Goal: Task Accomplishment & Management: Complete application form

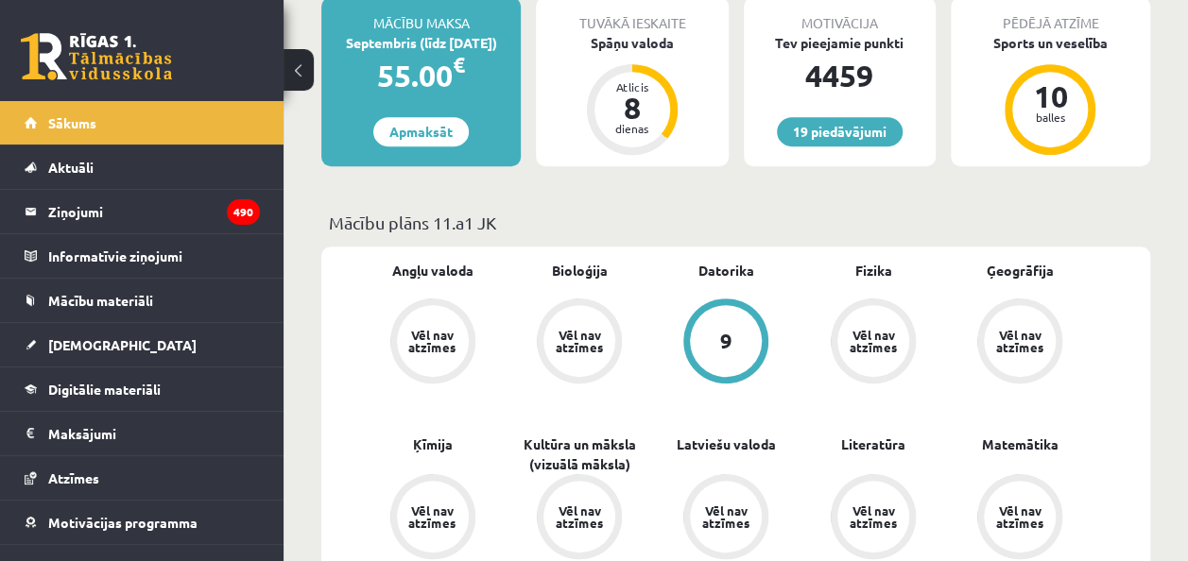
scroll to position [283, 0]
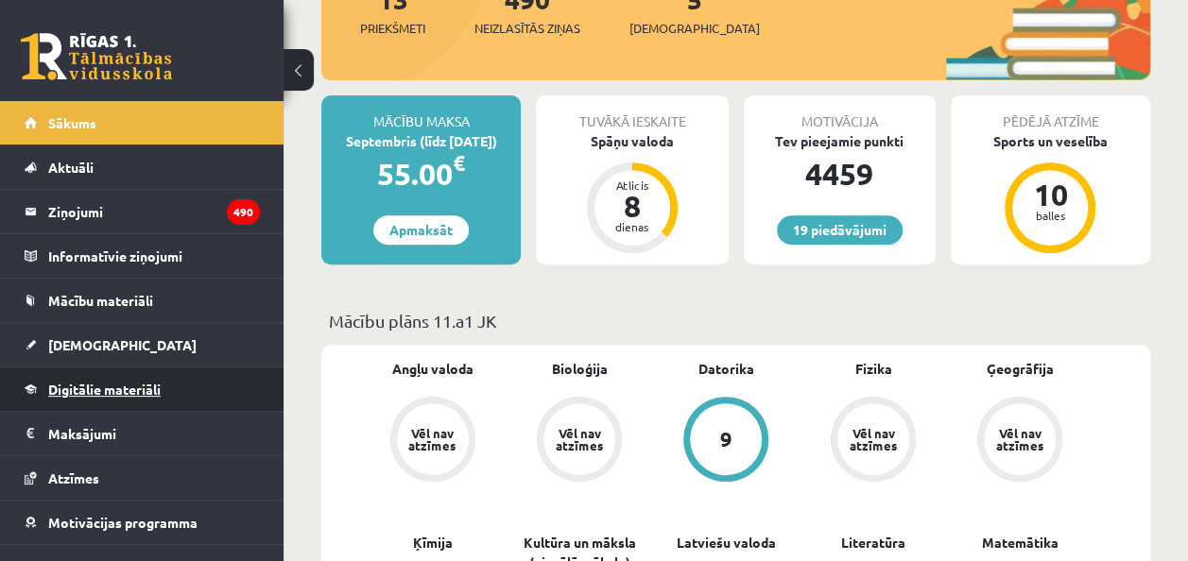
click at [101, 382] on span "Digitālie materiāli" at bounding box center [104, 389] width 112 height 17
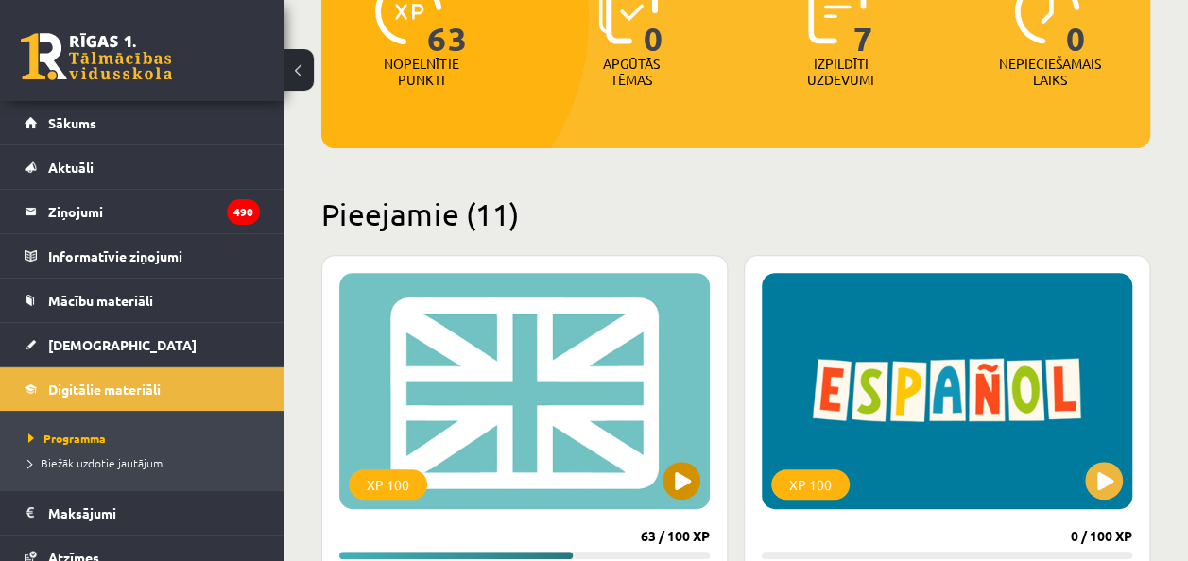
click at [658, 487] on div "XP 100" at bounding box center [524, 391] width 370 height 236
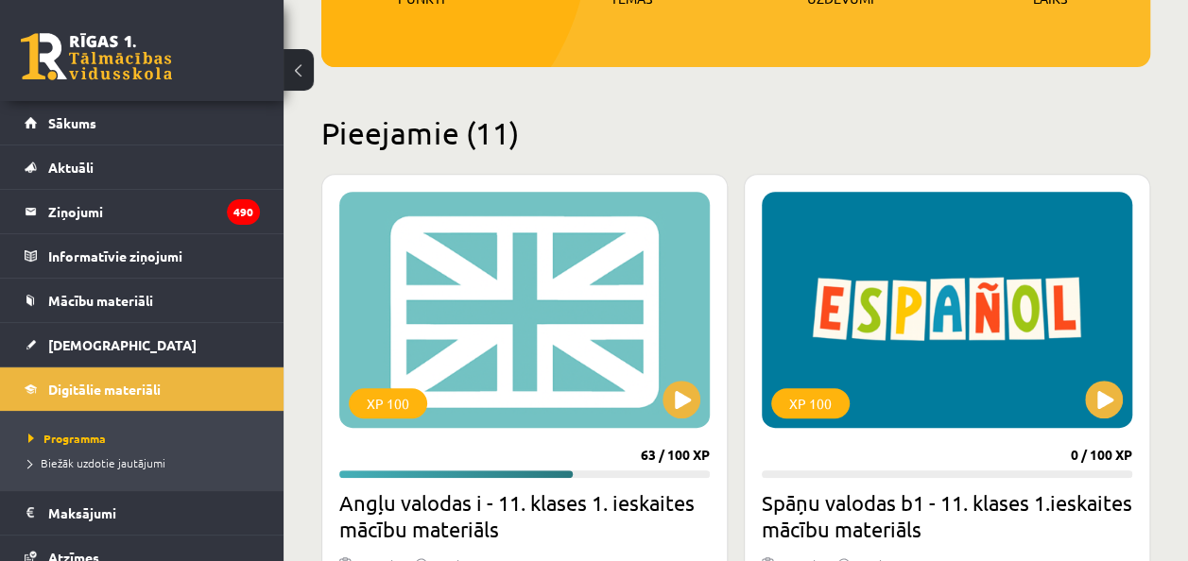
scroll to position [472, 0]
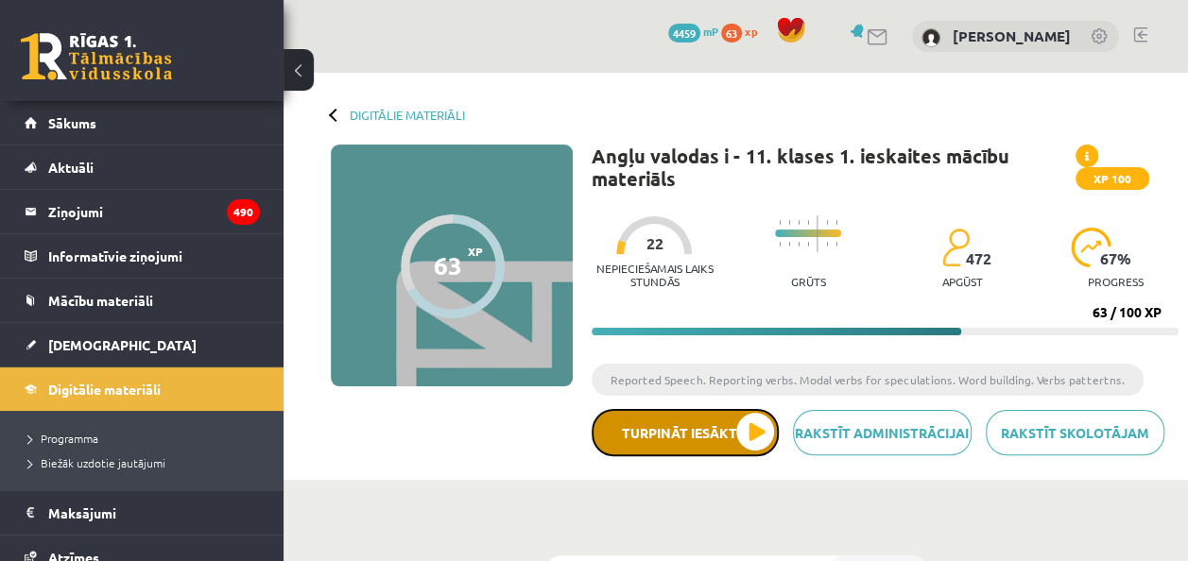
click at [739, 423] on button "Turpināt iesākto" at bounding box center [685, 432] width 187 height 47
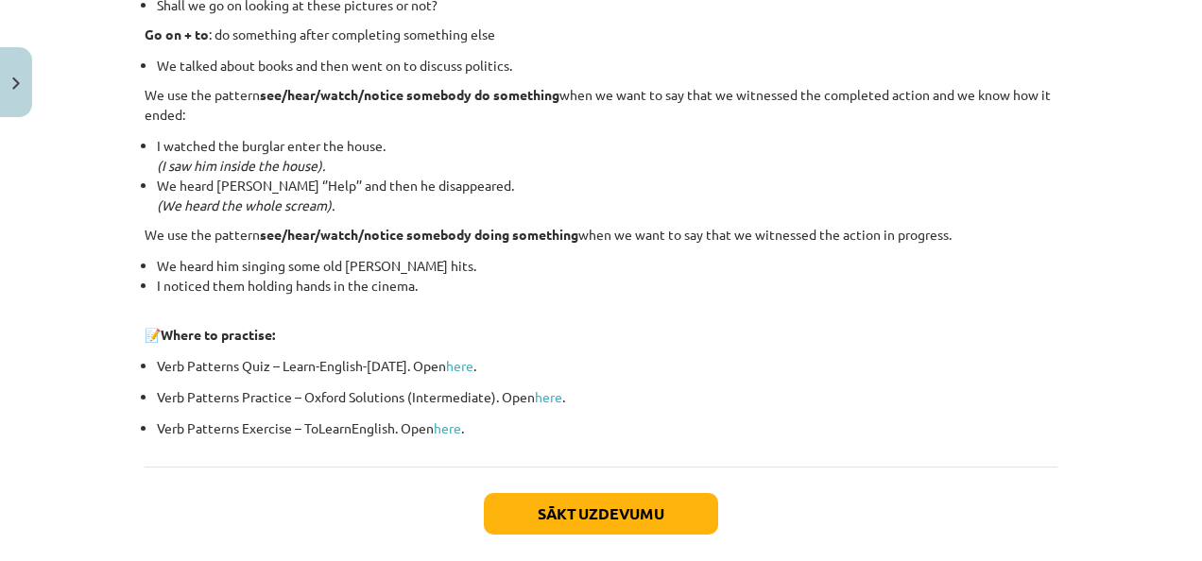
scroll to position [2662, 0]
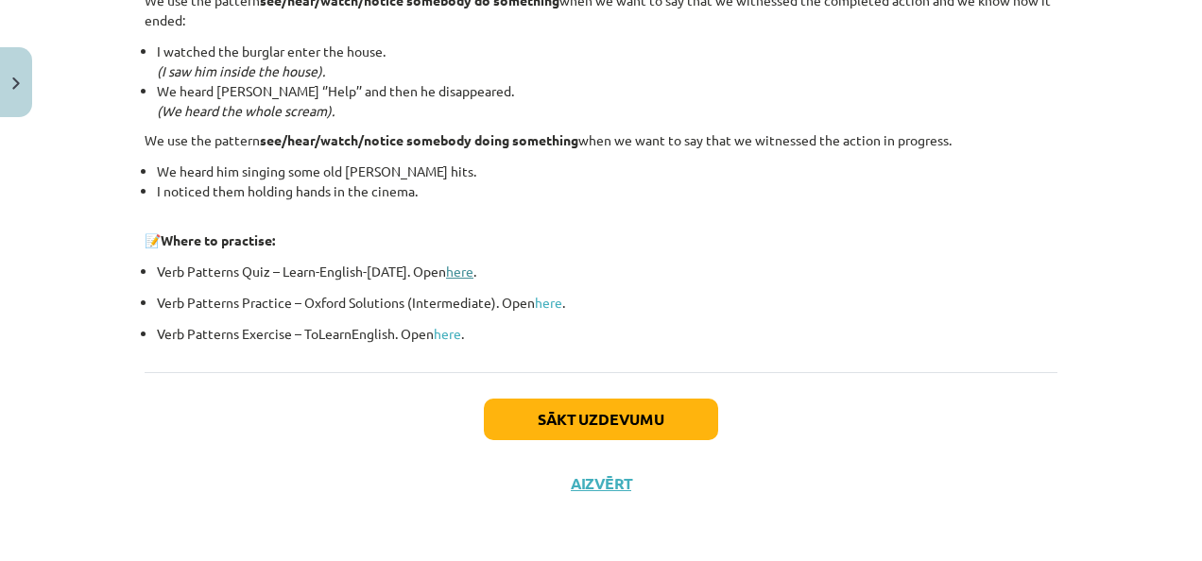
click at [455, 265] on link "here" at bounding box center [459, 271] width 27 height 17
click at [528, 303] on p "Verb Patterns Practice – Oxford Solutions (Intermediate). Open here ." at bounding box center [607, 303] width 901 height 20
click at [544, 301] on link "here" at bounding box center [548, 302] width 27 height 17
click at [540, 300] on link "here" at bounding box center [548, 302] width 27 height 17
click at [441, 329] on link "here" at bounding box center [447, 333] width 27 height 17
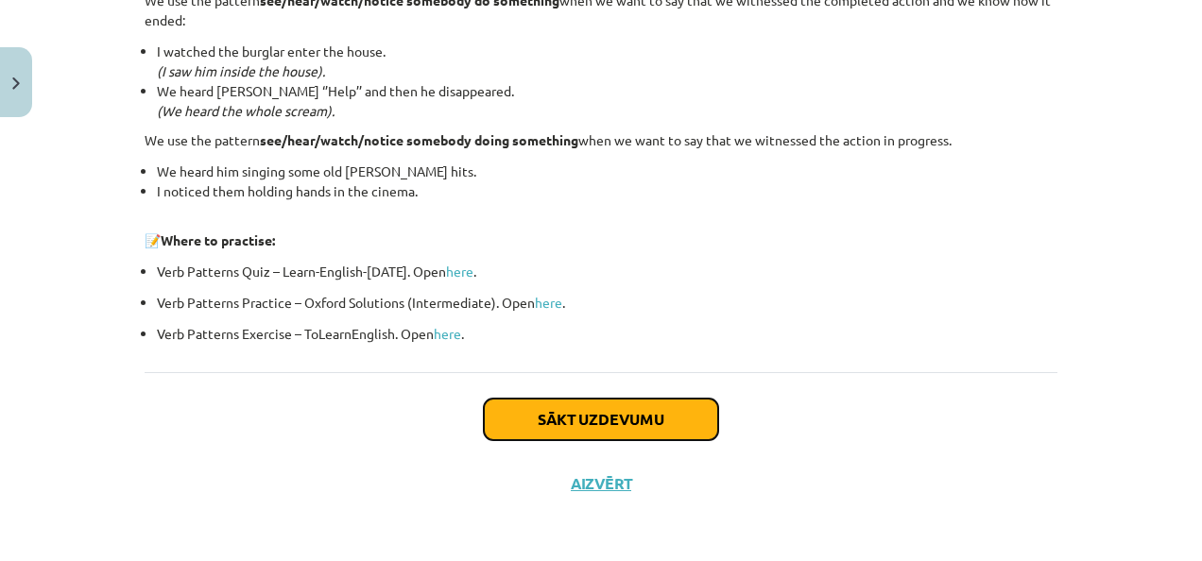
click at [508, 415] on button "Sākt uzdevumu" at bounding box center [601, 420] width 234 height 42
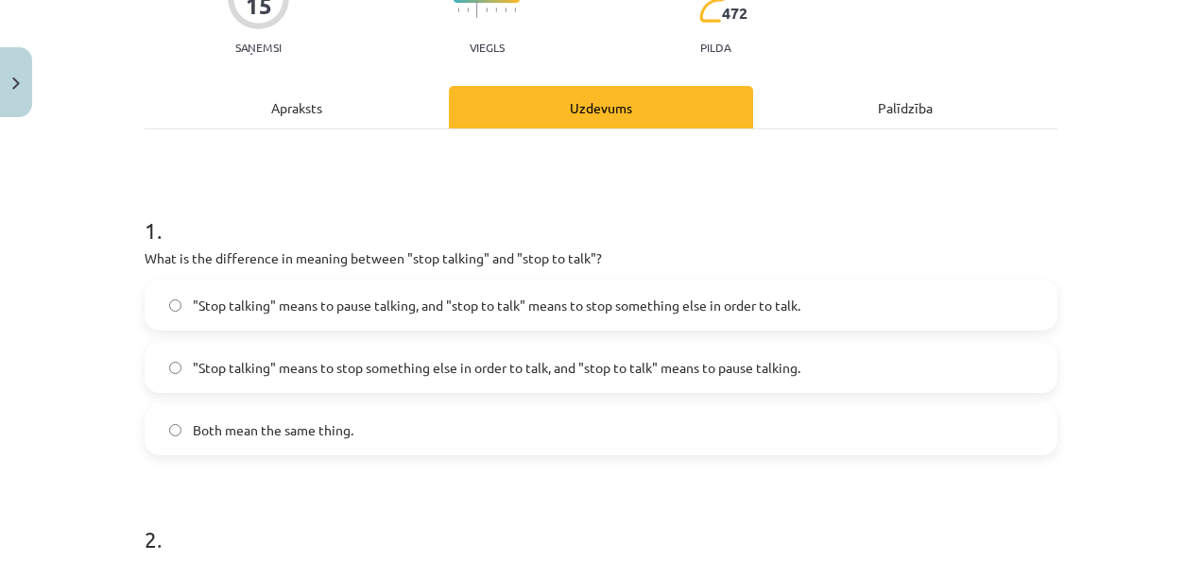
scroll to position [236, 0]
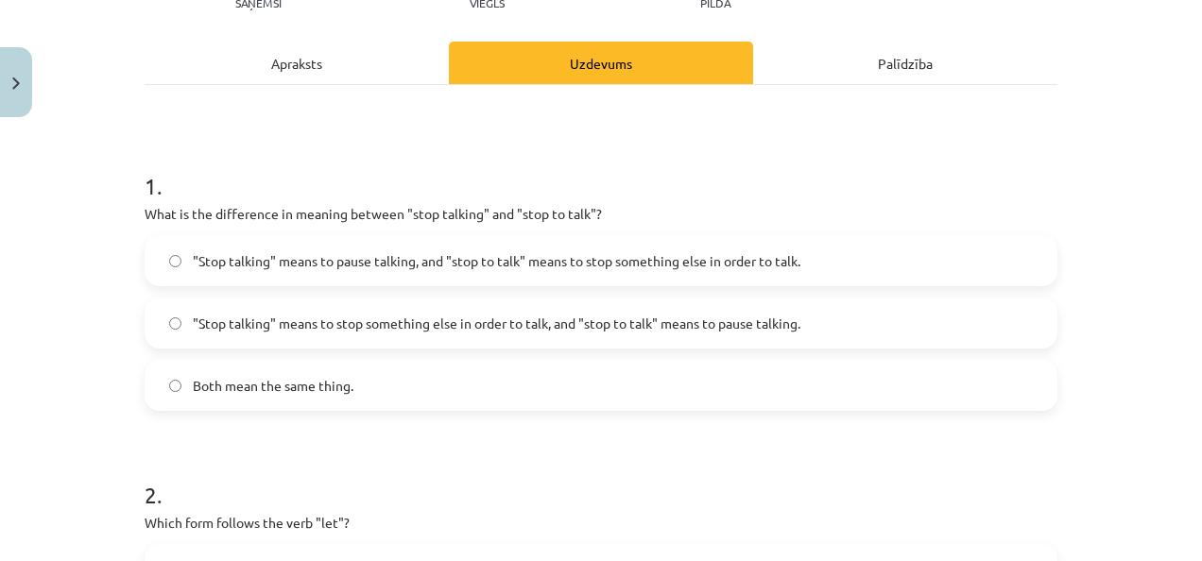
click at [403, 263] on span ""Stop talking" means to pause talking, and "stop to talk" means to stop somethi…" at bounding box center [497, 261] width 608 height 20
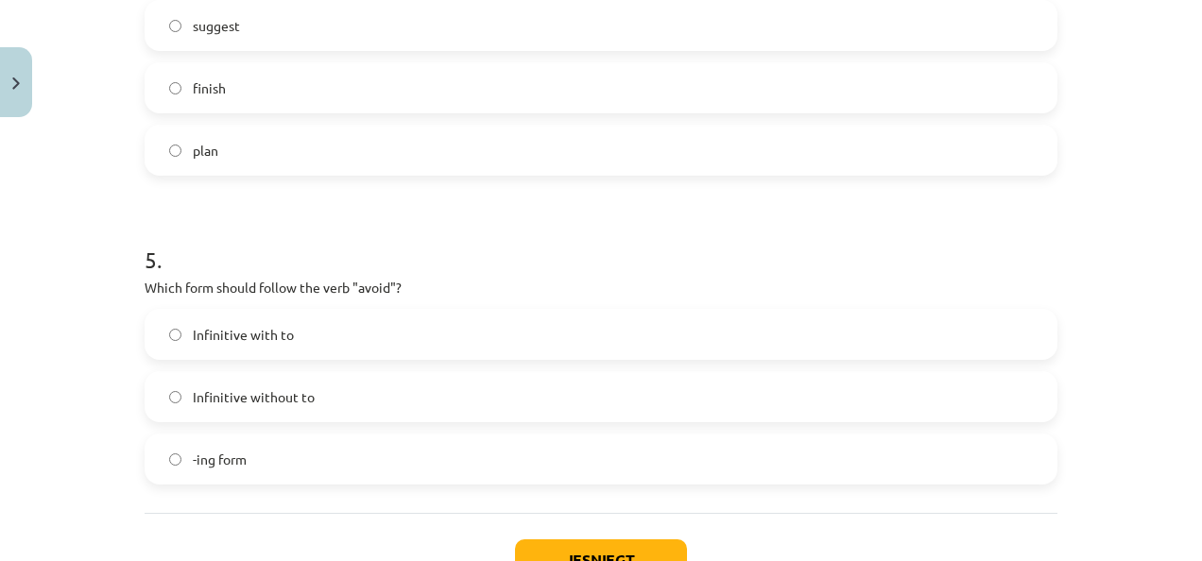
scroll to position [1540, 0]
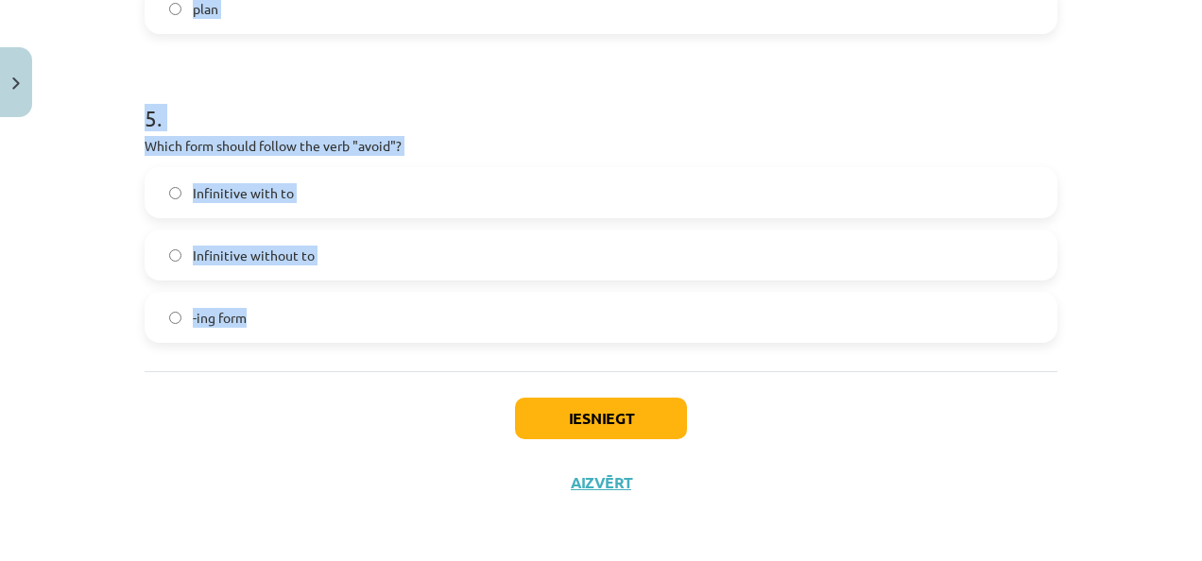
drag, startPoint x: 137, startPoint y: 304, endPoint x: 271, endPoint y: 331, distance: 136.8
copy form "What is the difference in meaning between "stop talking" and "stop to talk"? "S…"
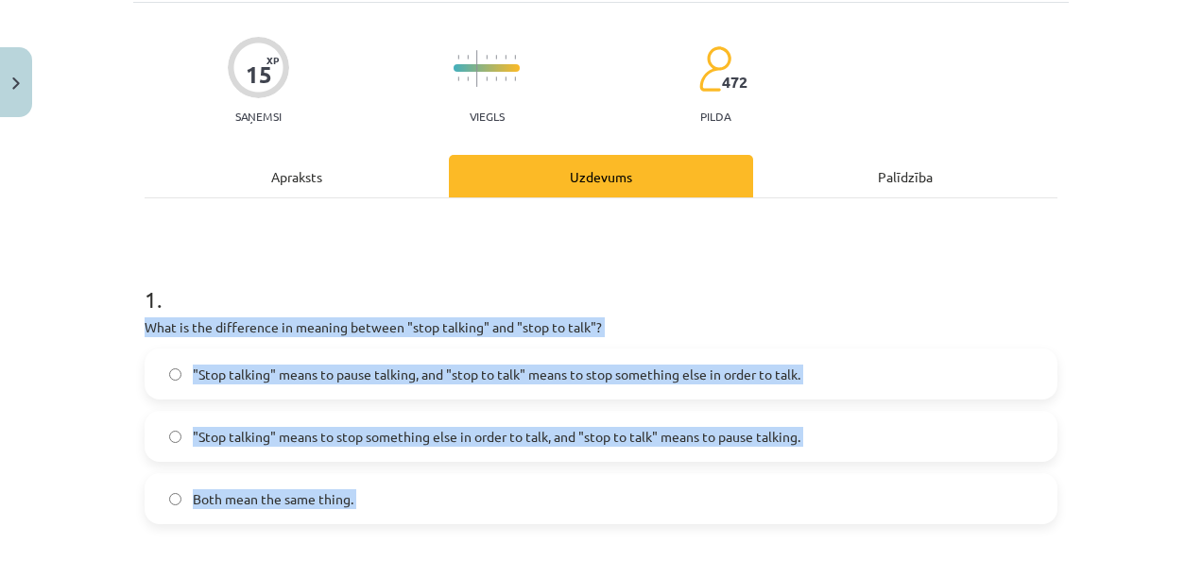
click at [60, 350] on div "Mācību tēma: Angļu valodas i - 11. klases 1. ieskaites mācību materiāls #7 📝 To…" at bounding box center [601, 280] width 1202 height 561
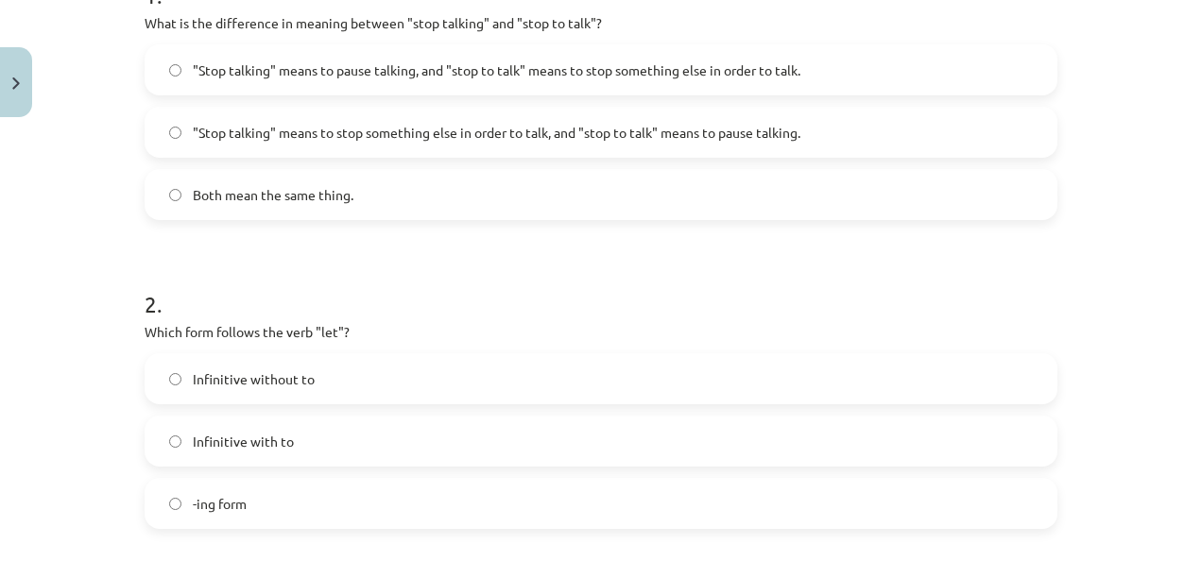
scroll to position [690, 0]
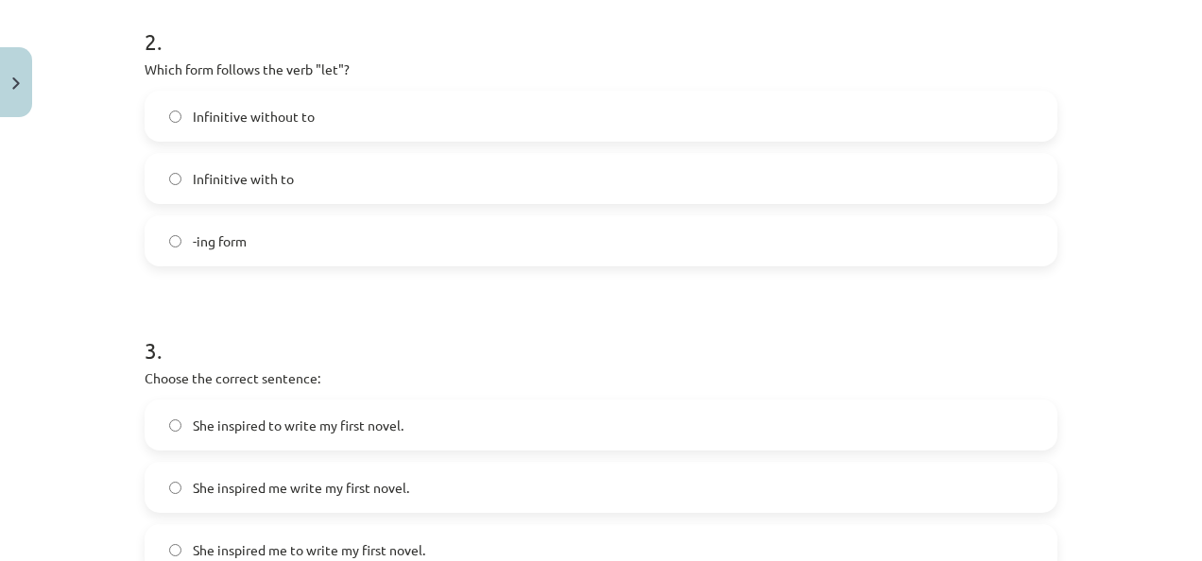
click at [275, 126] on label "Infinitive without to" at bounding box center [600, 116] width 909 height 47
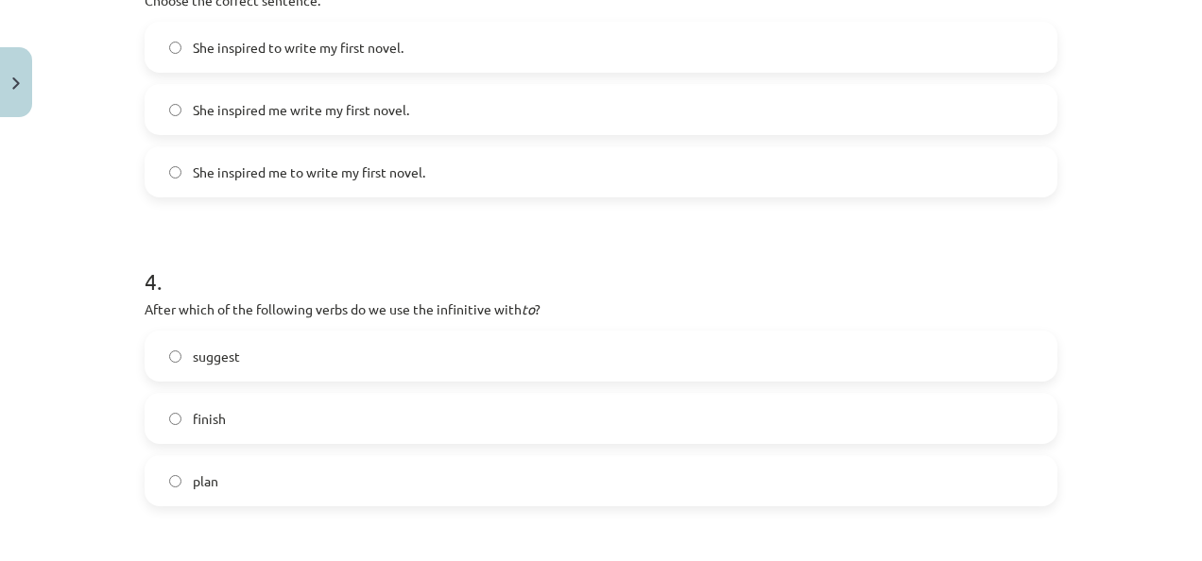
scroll to position [973, 0]
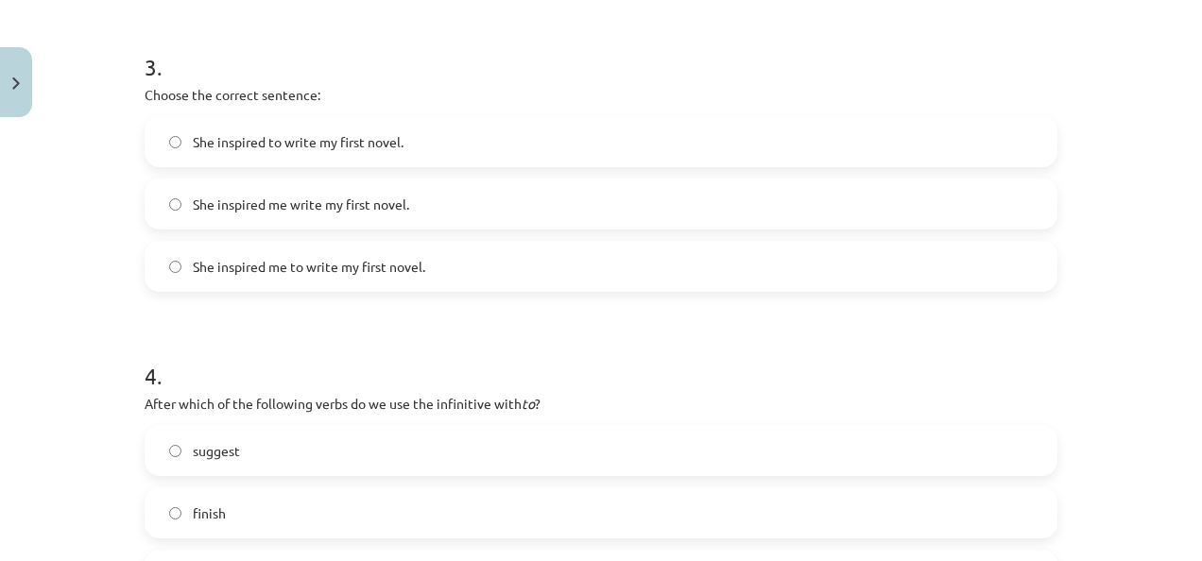
click at [294, 269] on span "She inspired me to write my first novel." at bounding box center [309, 267] width 232 height 20
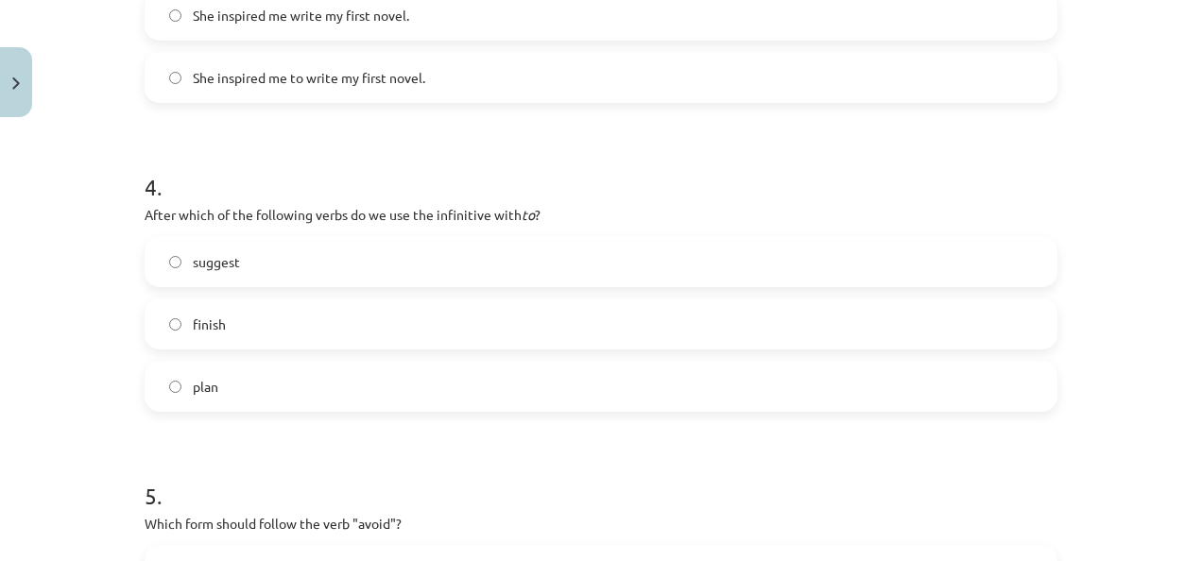
scroll to position [1257, 0]
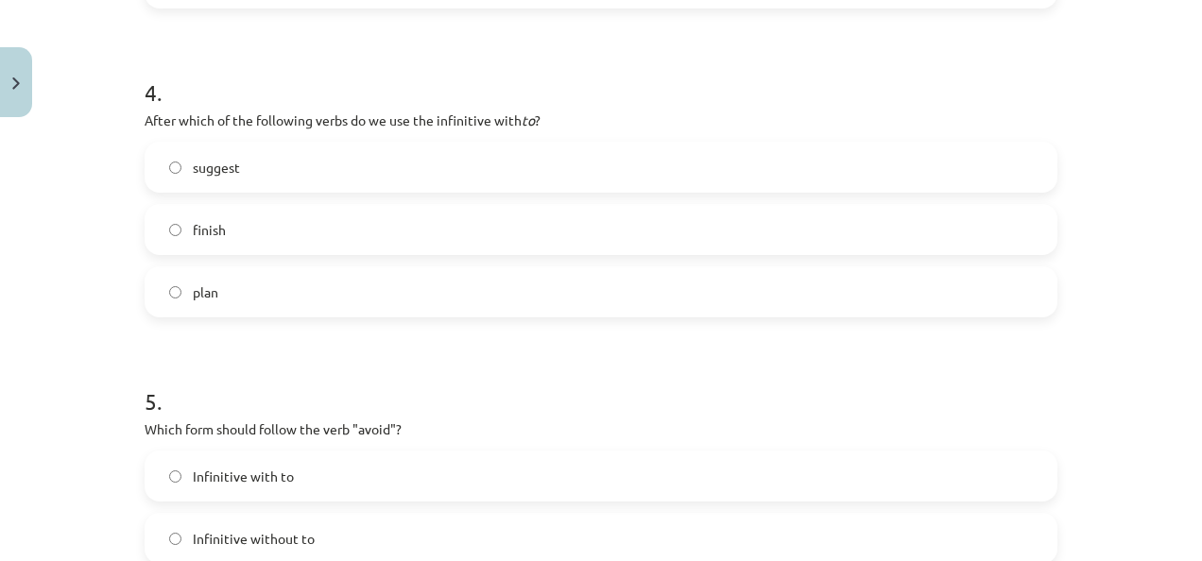
click at [285, 161] on label "suggest" at bounding box center [600, 167] width 909 height 47
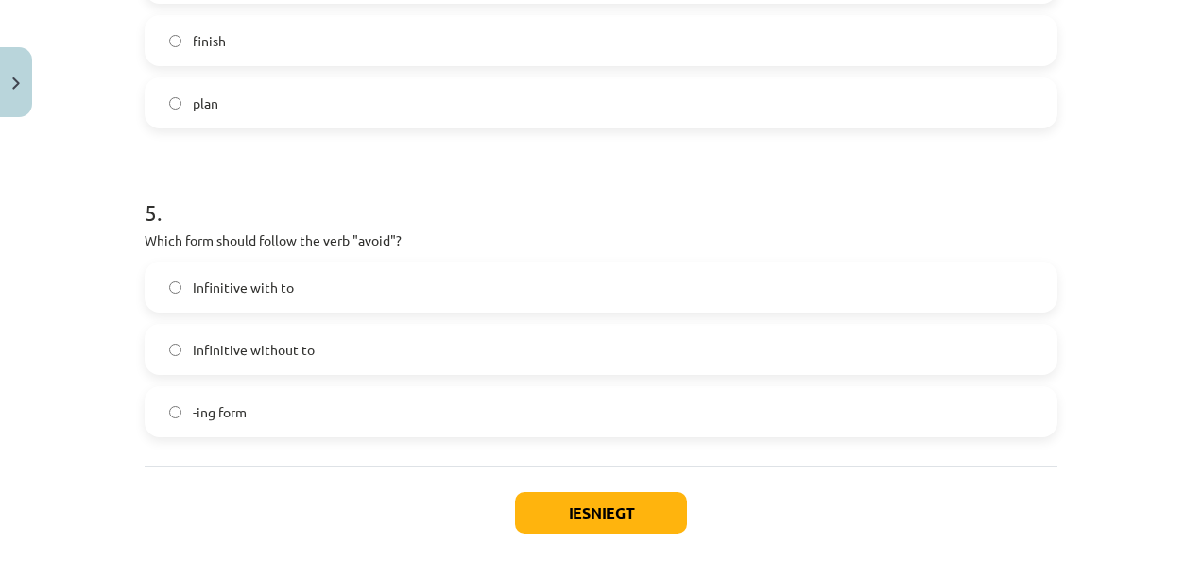
click at [227, 418] on span "-ing form" at bounding box center [220, 413] width 54 height 20
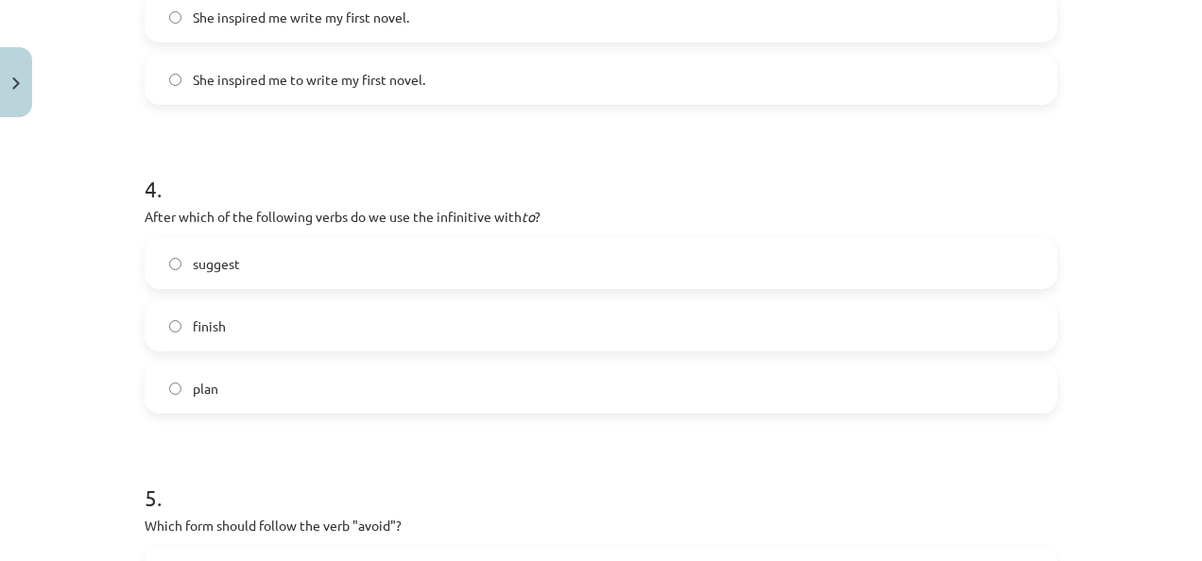
scroll to position [1162, 0]
click at [178, 389] on label "plan" at bounding box center [600, 386] width 909 height 47
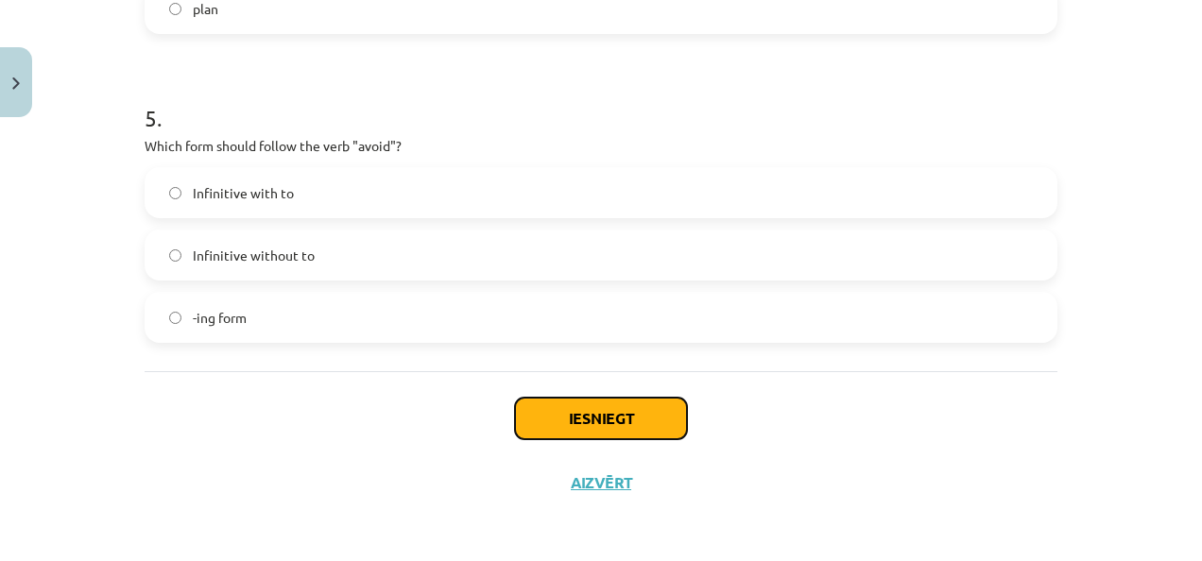
click at [635, 423] on button "Iesniegt" at bounding box center [601, 419] width 172 height 42
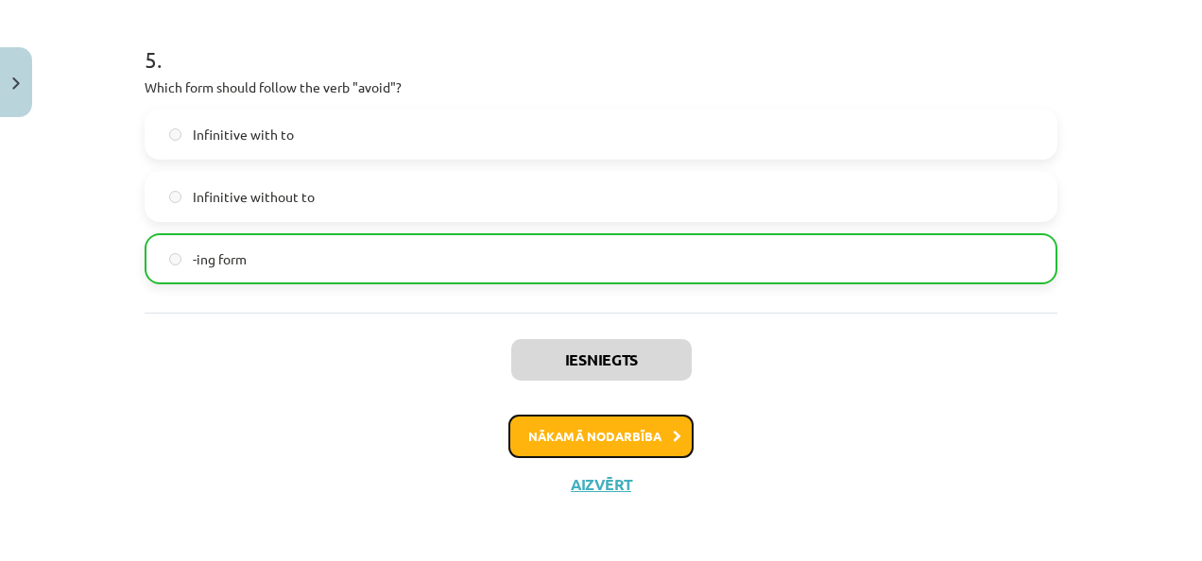
click at [614, 425] on button "Nākamā nodarbība" at bounding box center [600, 436] width 185 height 43
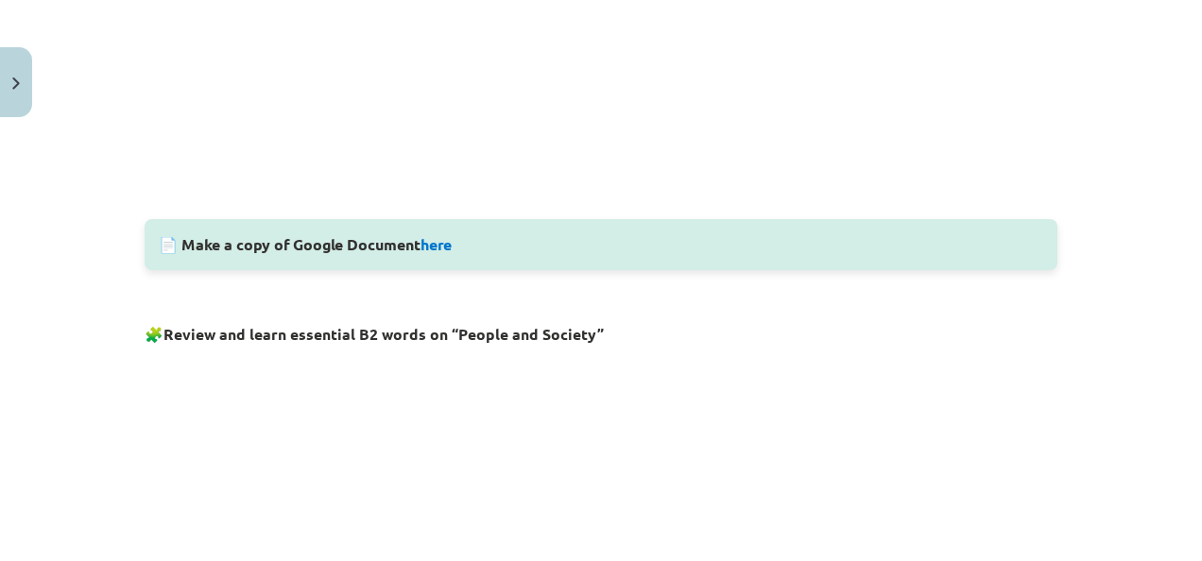
scroll to position [803, 0]
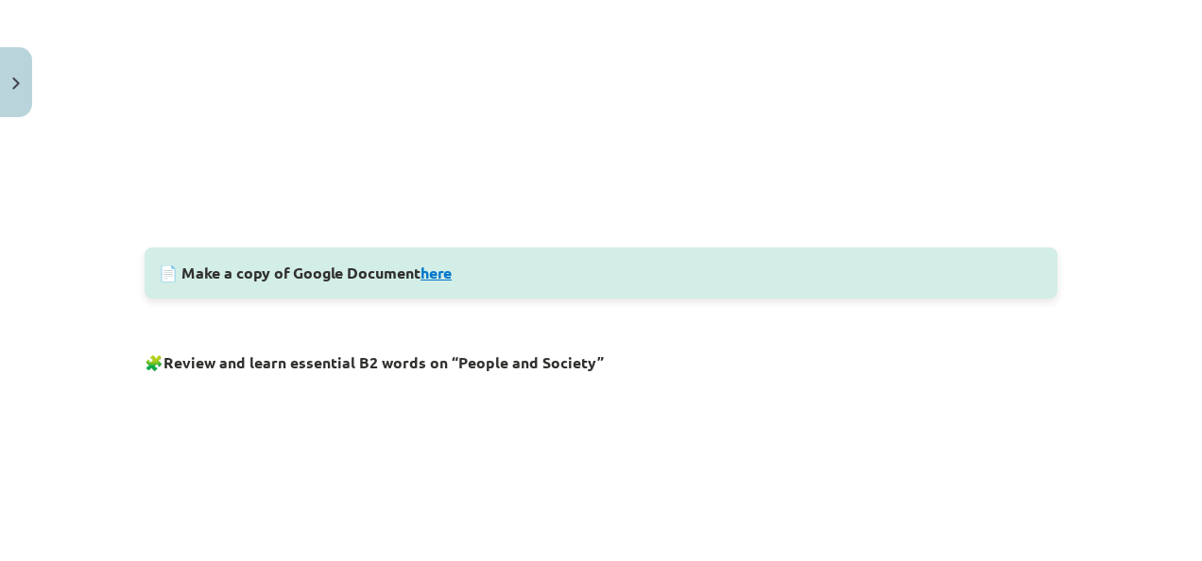
click at [450, 271] on link "here" at bounding box center [435, 273] width 31 height 20
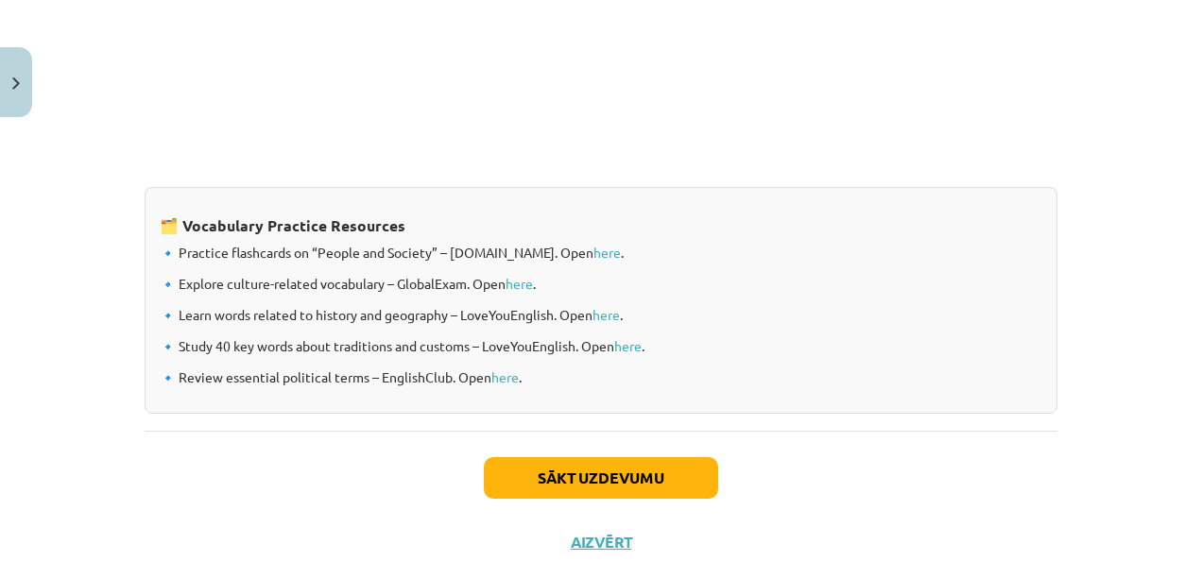
scroll to position [1667, 0]
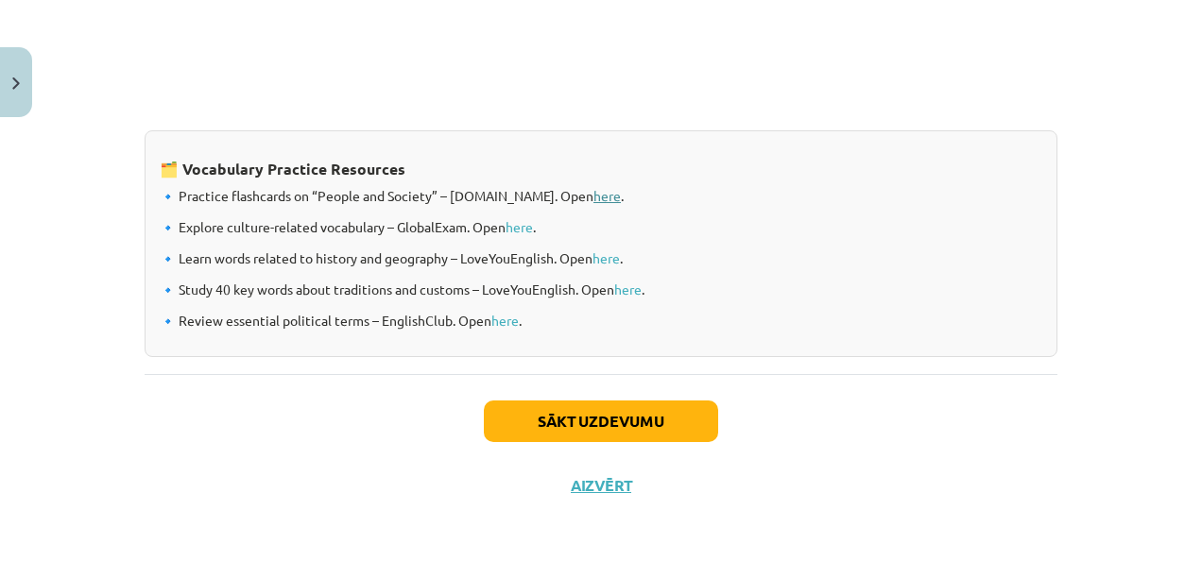
click at [598, 191] on link "here" at bounding box center [606, 195] width 27 height 17
click at [520, 228] on link "here" at bounding box center [519, 226] width 27 height 17
click at [600, 261] on link "here" at bounding box center [605, 257] width 27 height 17
click at [622, 286] on link "here" at bounding box center [627, 289] width 27 height 17
click at [494, 322] on link "here" at bounding box center [504, 320] width 27 height 17
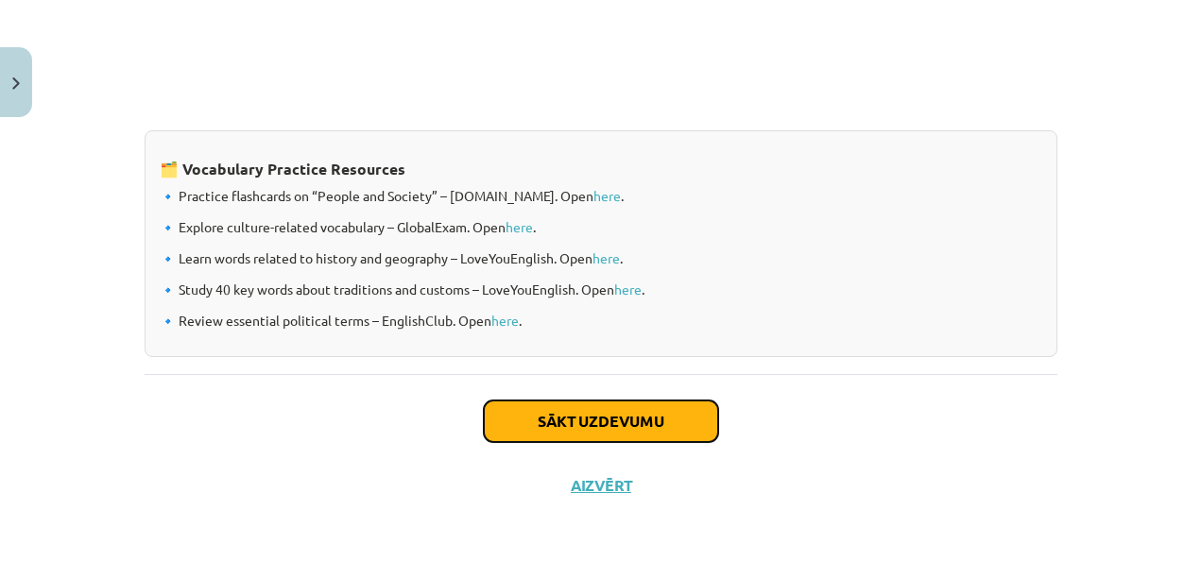
click at [570, 427] on button "Sākt uzdevumu" at bounding box center [601, 422] width 234 height 42
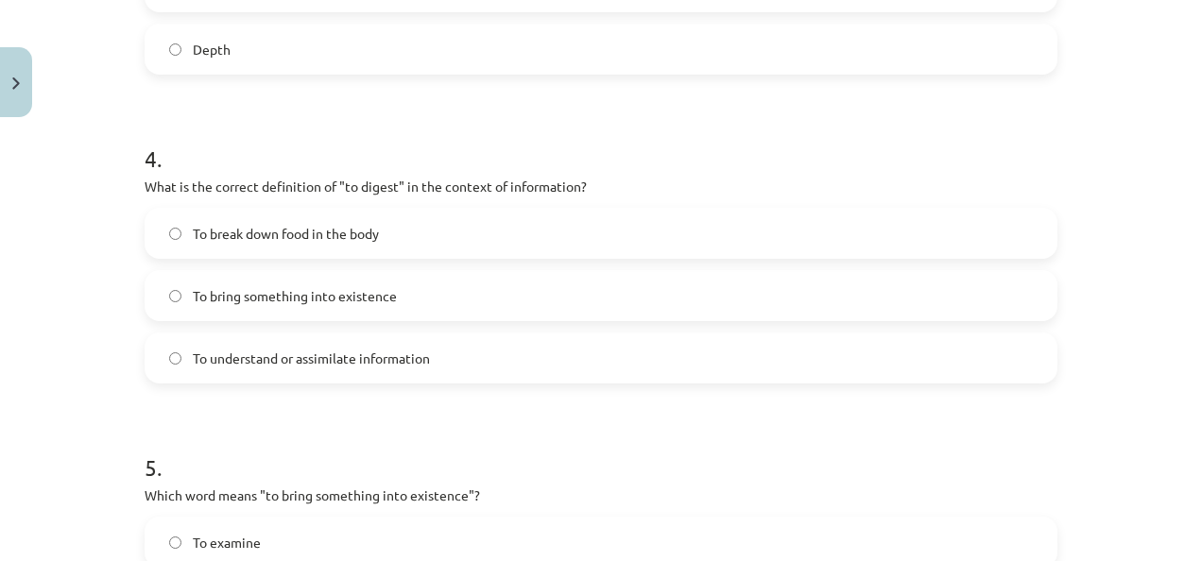
scroll to position [1603, 0]
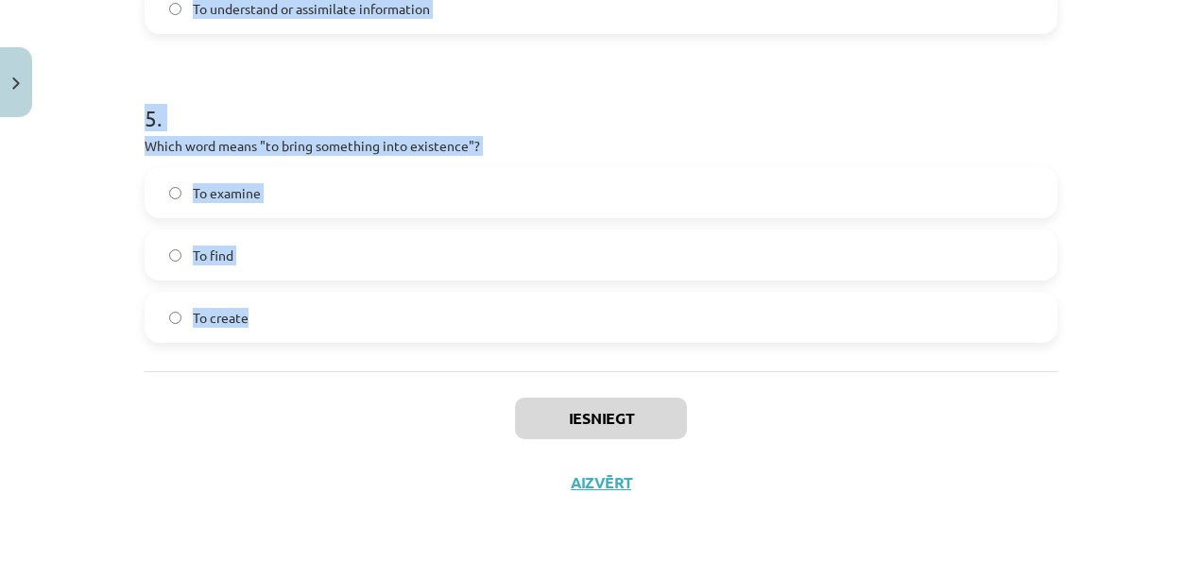
drag, startPoint x: 133, startPoint y: 374, endPoint x: 274, endPoint y: 333, distance: 146.8
copy form "1 . Which of the following means "the surroundings or conditions in which a per…"
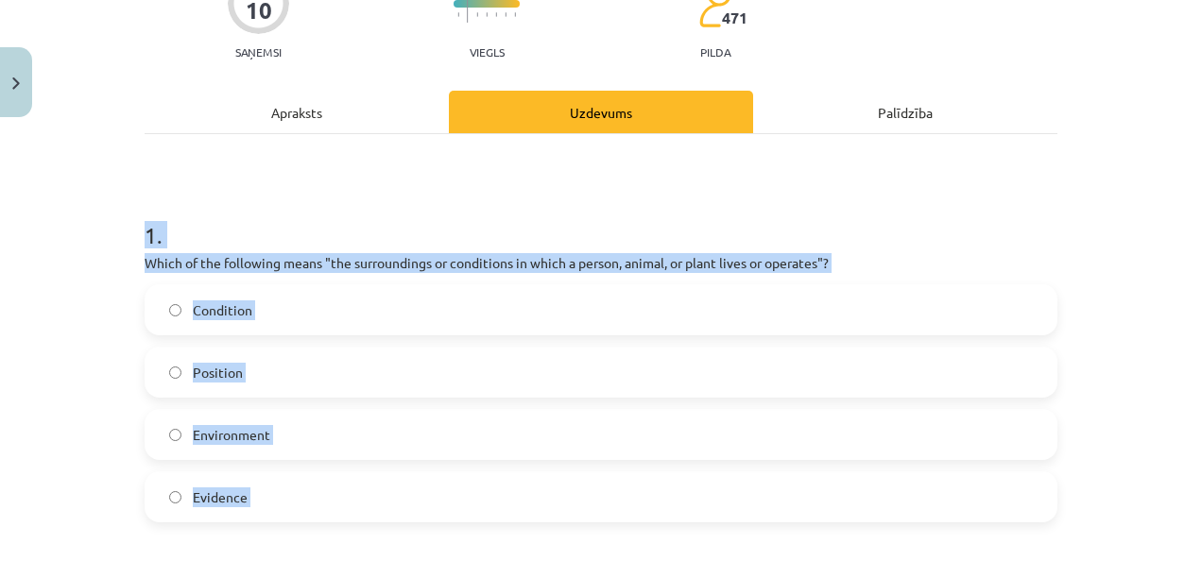
scroll to position [185, 0]
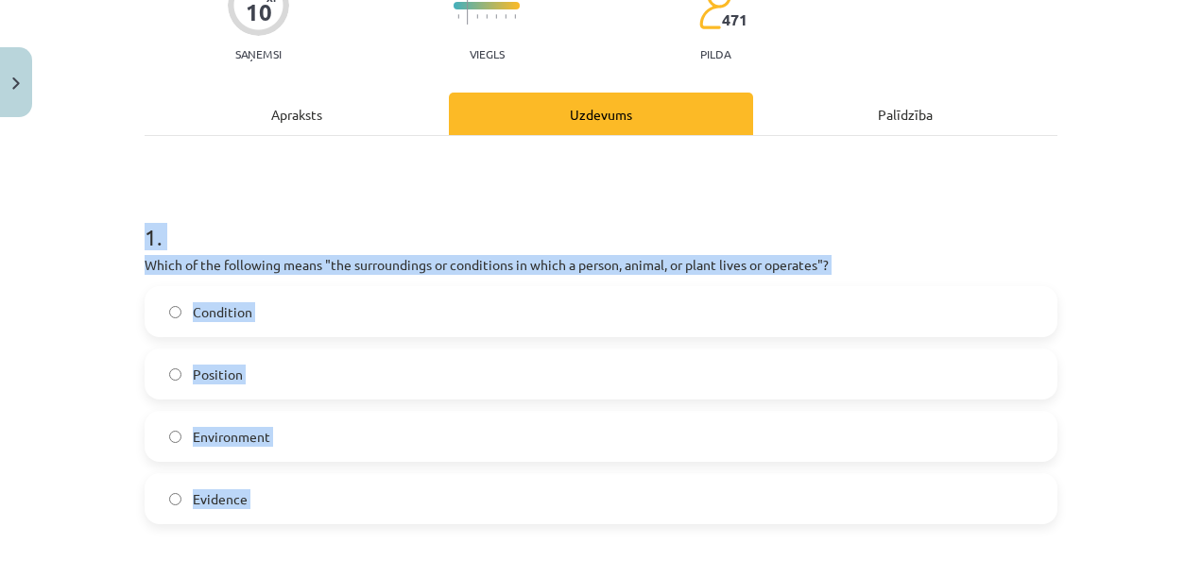
click at [68, 221] on div "Mācību tēma: Angļu valodas i - 11. klases 1. ieskaites mācību materiāls #8 🔤 To…" at bounding box center [601, 280] width 1202 height 561
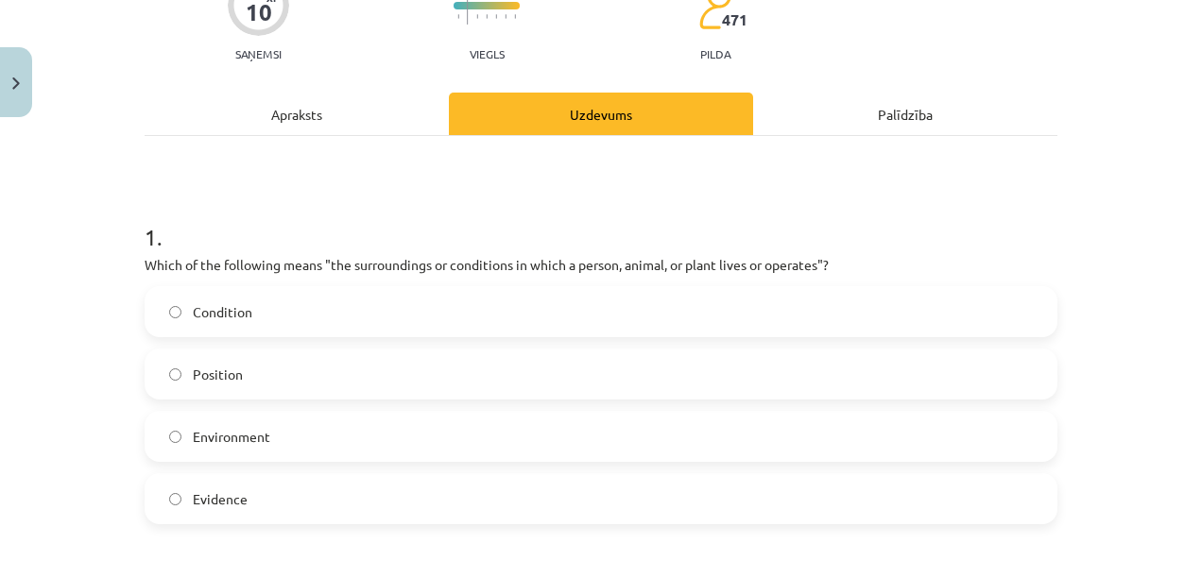
click at [217, 447] on label "Environment" at bounding box center [600, 436] width 909 height 47
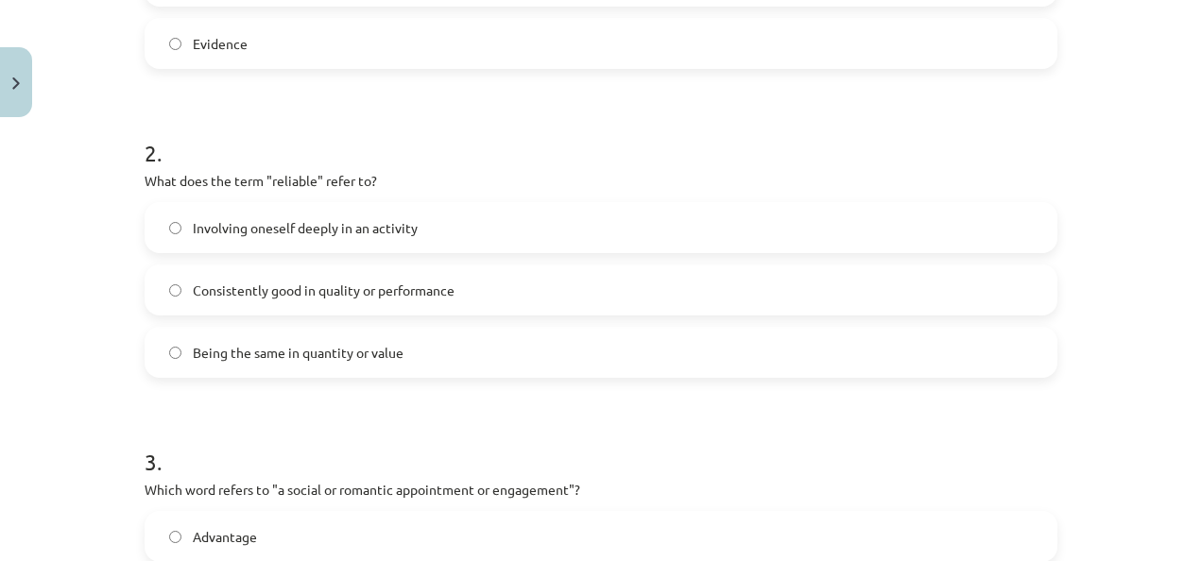
scroll to position [658, 0]
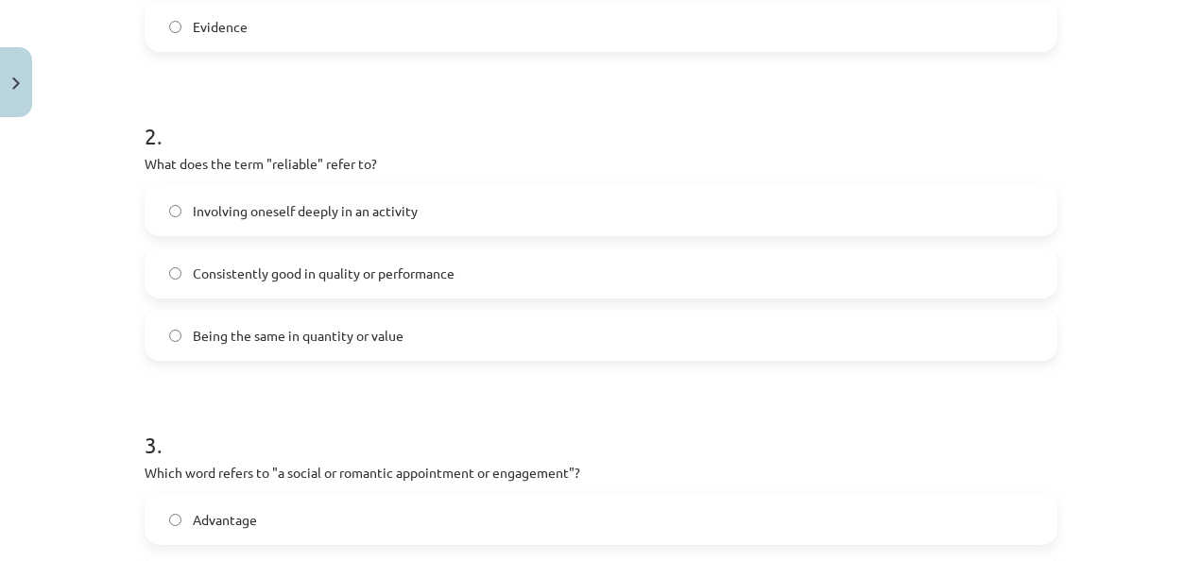
click at [370, 268] on span "Consistently good in quality or performance" at bounding box center [324, 274] width 262 height 20
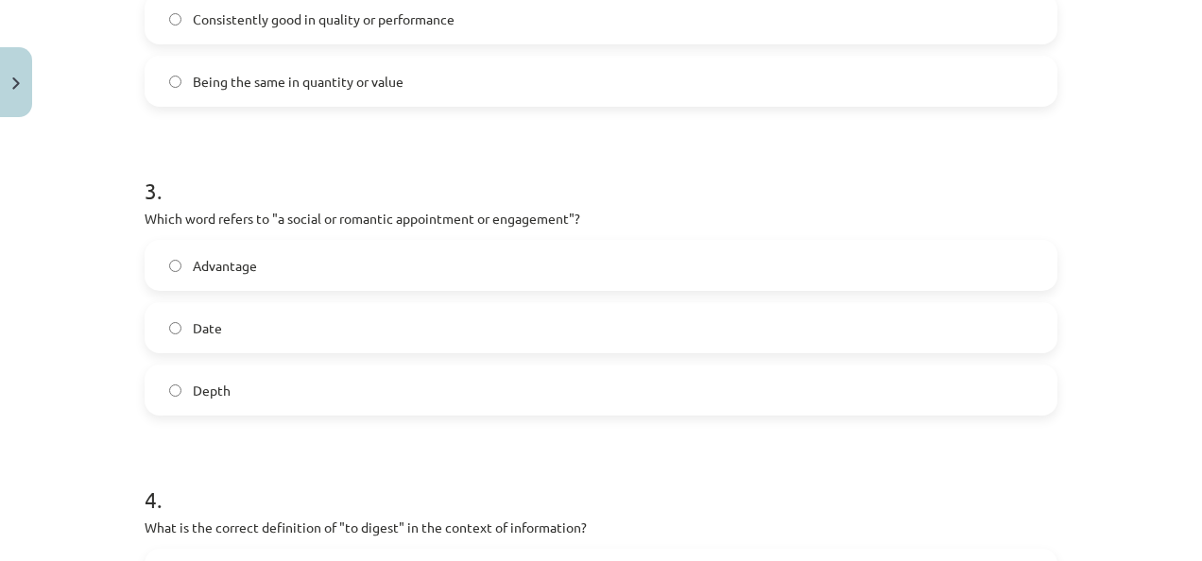
scroll to position [941, 0]
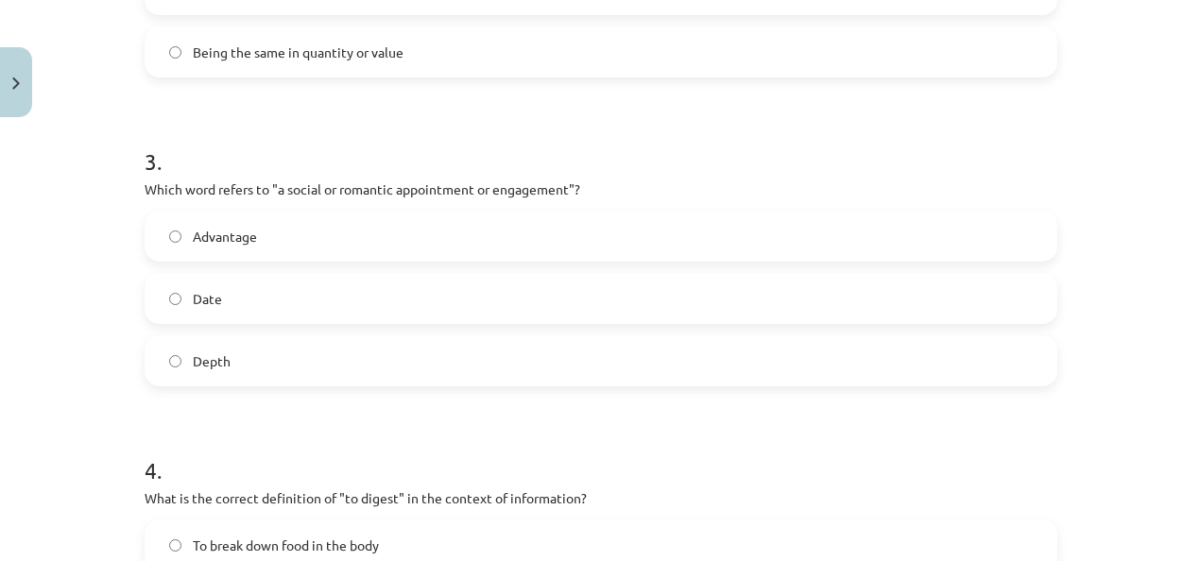
click at [293, 52] on span "Being the same in quantity or value" at bounding box center [298, 53] width 211 height 20
click at [522, 190] on p "Which word refers to "a social or romantic appointment or engagement"?" at bounding box center [601, 190] width 913 height 20
copy p "engagement"
click at [214, 289] on span "Date" at bounding box center [207, 299] width 29 height 20
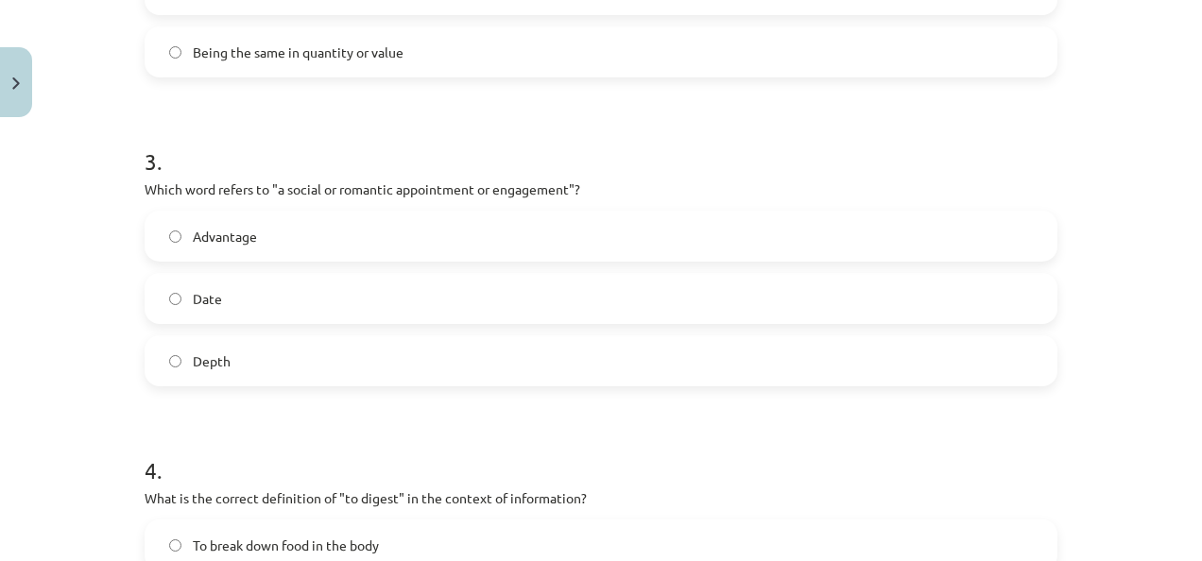
click at [81, 319] on div "Mācību tēma: Angļu valodas i - 11. klases 1. ieskaites mācību materiāls #8 🔤 To…" at bounding box center [601, 280] width 1202 height 561
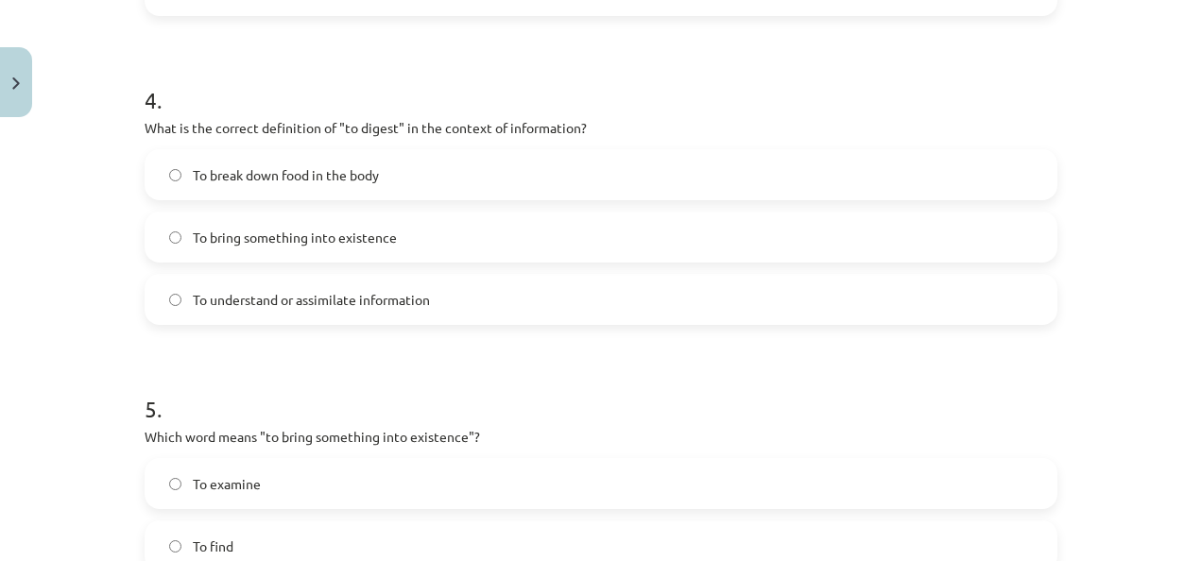
scroll to position [1319, 0]
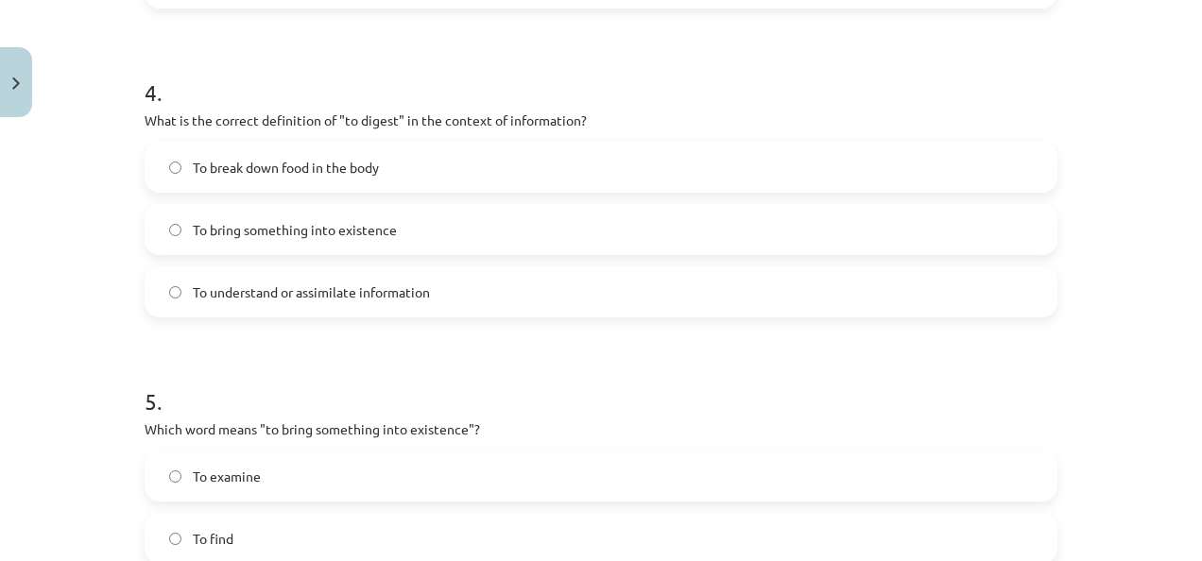
click at [283, 172] on span "To break down food in the body" at bounding box center [286, 168] width 186 height 20
click at [373, 287] on span "To understand or assimilate information" at bounding box center [311, 293] width 237 height 20
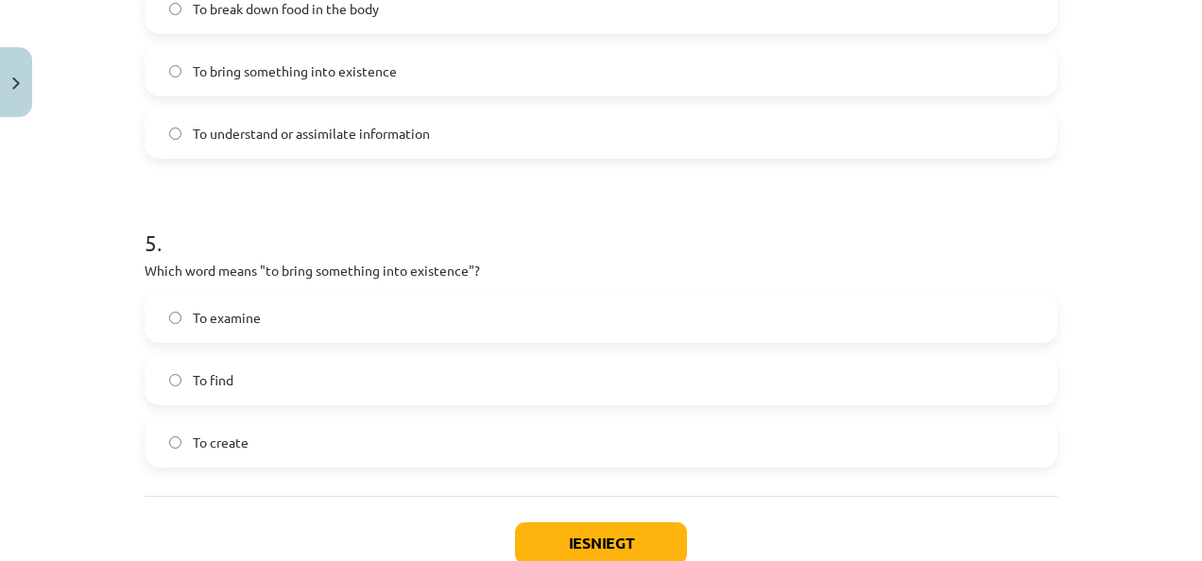
scroll to position [1508, 0]
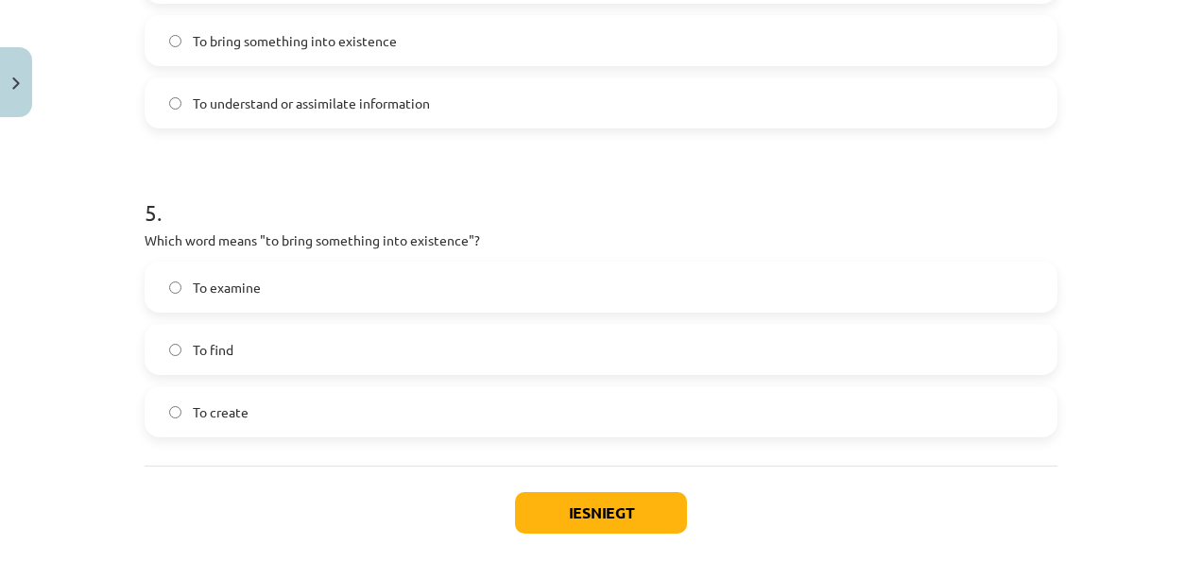
click at [294, 283] on label "To examine" at bounding box center [600, 287] width 909 height 47
click at [240, 347] on label "To find" at bounding box center [600, 349] width 909 height 47
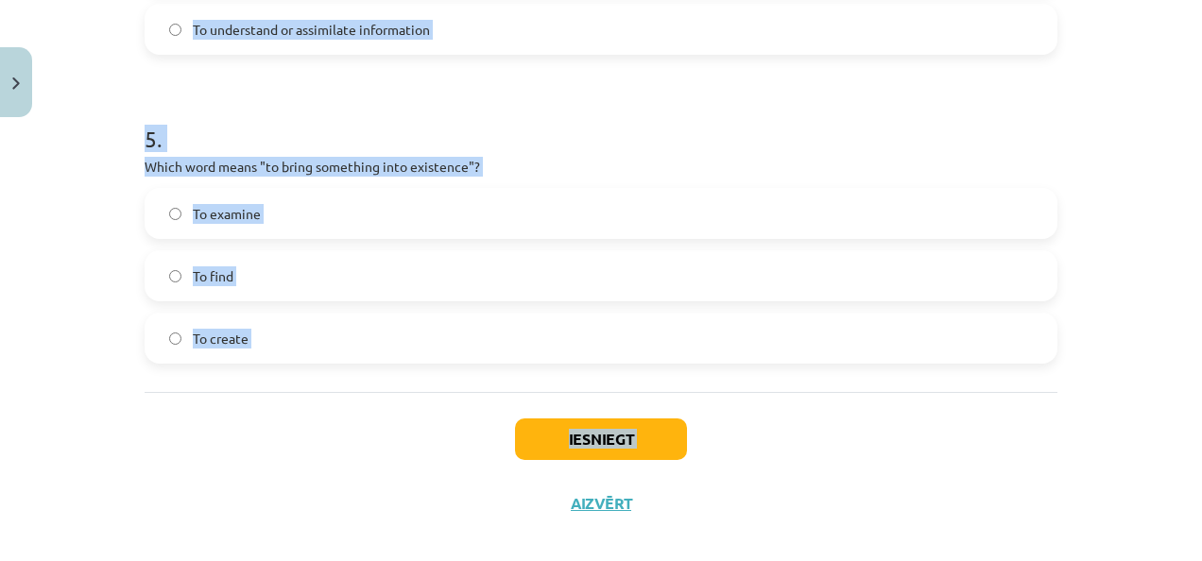
scroll to position [1599, 0]
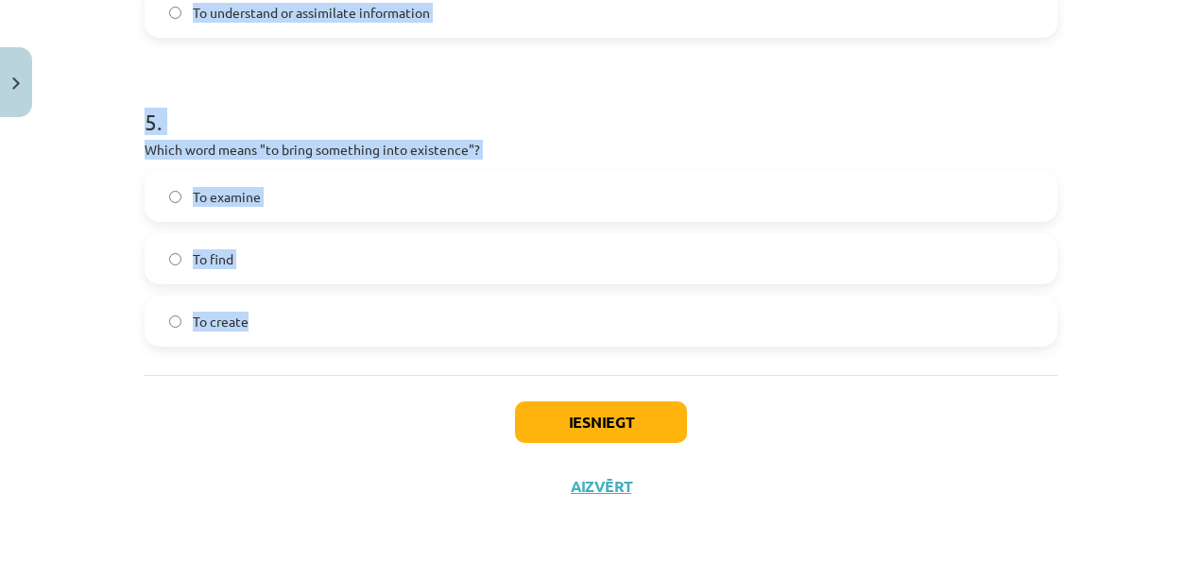
drag, startPoint x: 138, startPoint y: 424, endPoint x: 272, endPoint y: 334, distance: 162.0
copy form "1 . Which of the following means "the surroundings or conditions in which a per…"
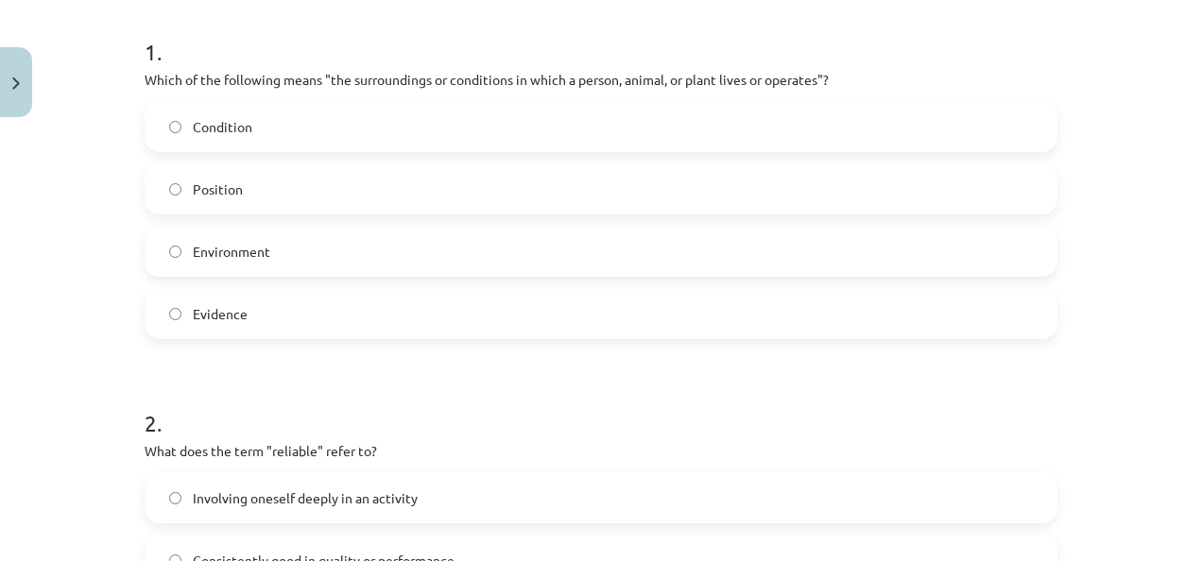
scroll to position [654, 0]
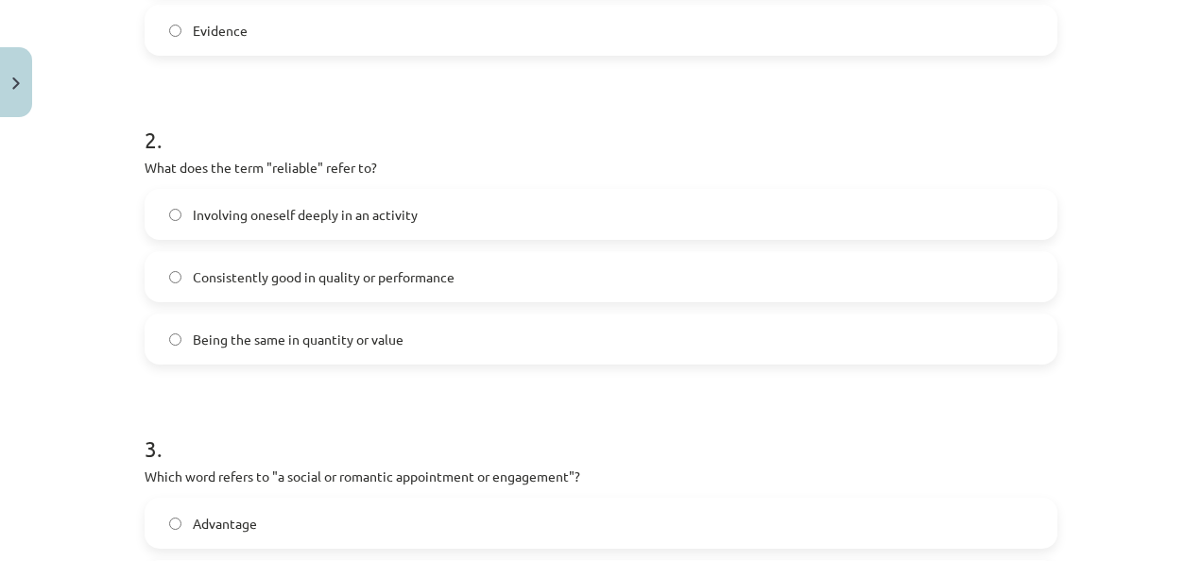
click at [253, 283] on span "Consistently good in quality or performance" at bounding box center [324, 277] width 262 height 20
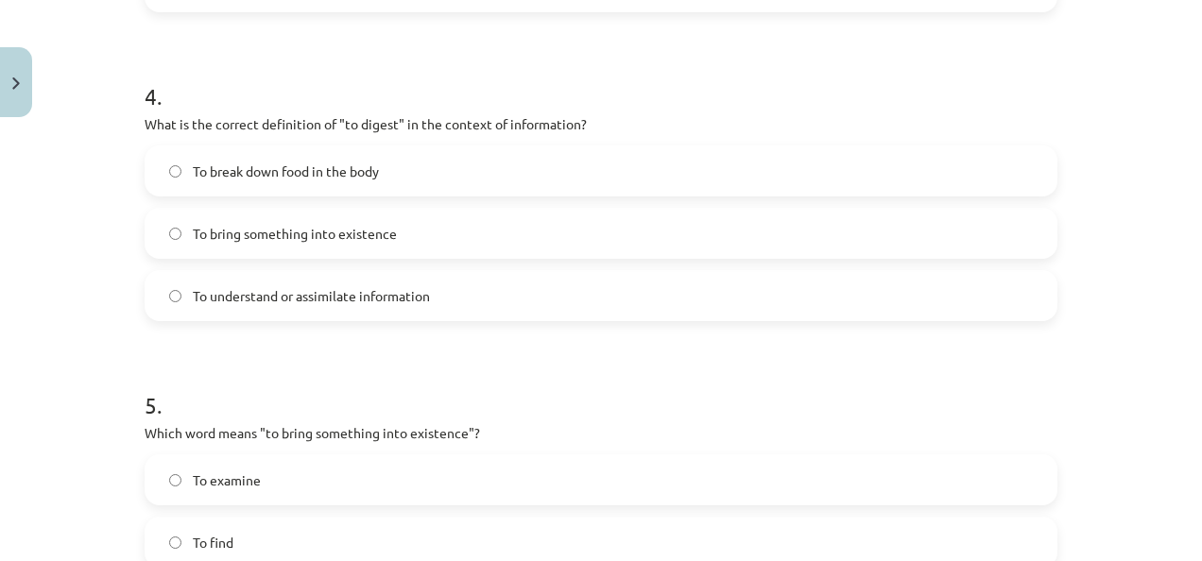
scroll to position [1504, 0]
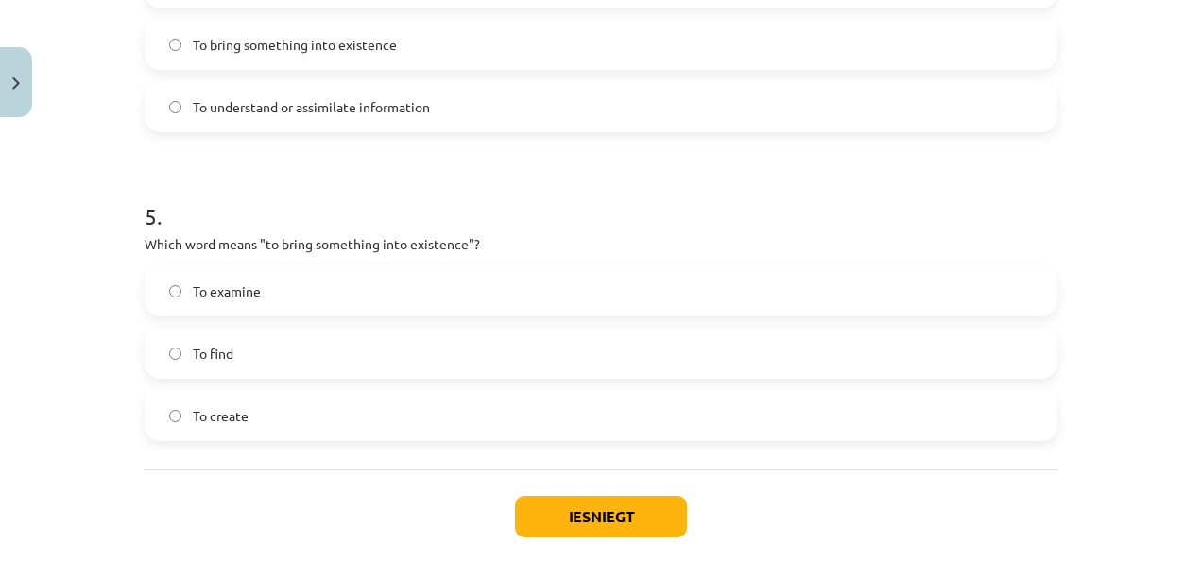
click at [293, 402] on label "To create" at bounding box center [600, 415] width 909 height 47
click at [567, 522] on button "Iesniegt" at bounding box center [601, 517] width 172 height 42
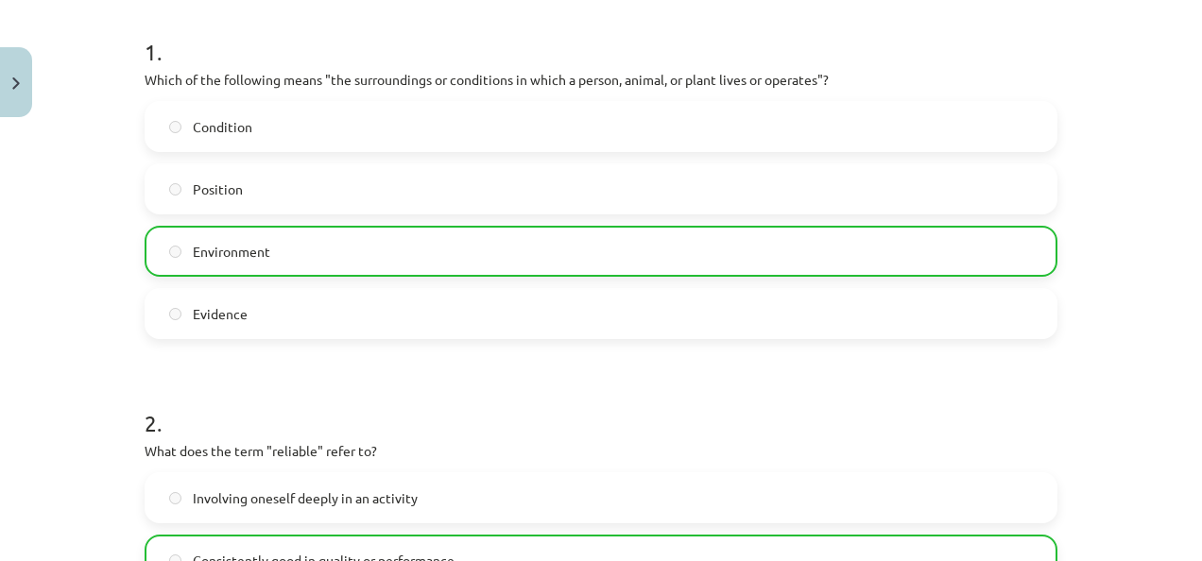
scroll to position [0, 0]
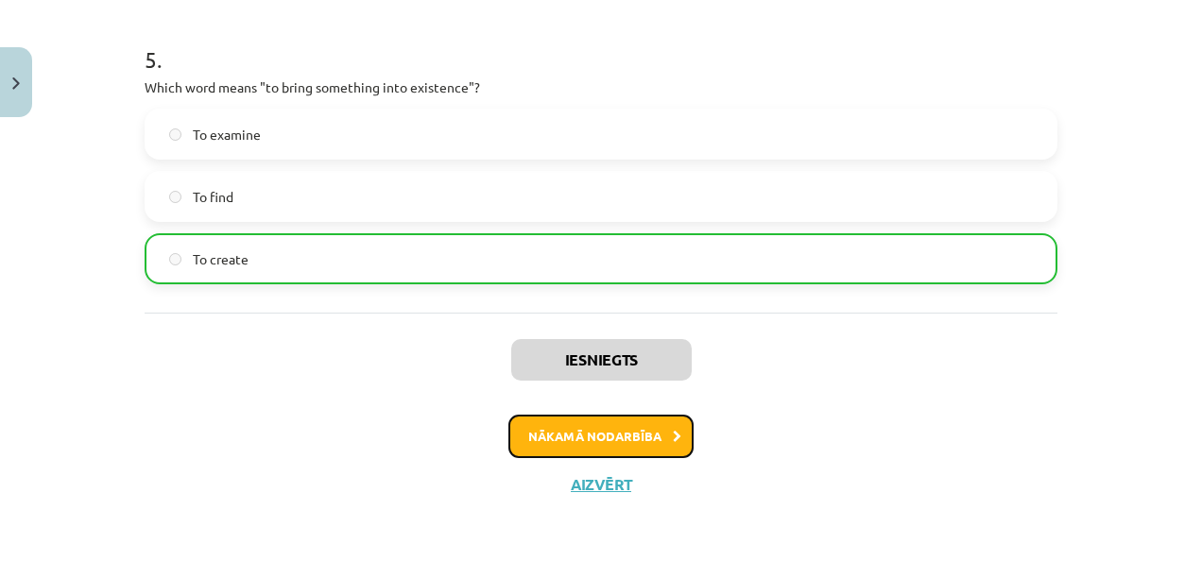
click at [625, 440] on button "Nākamā nodarbība" at bounding box center [600, 436] width 185 height 43
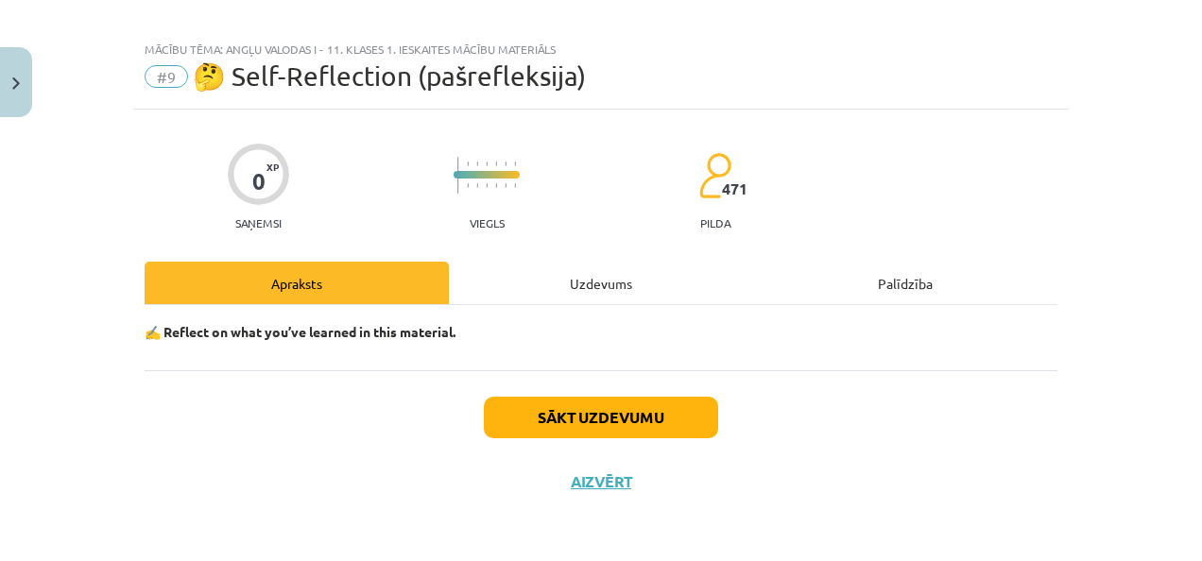
scroll to position [15, 0]
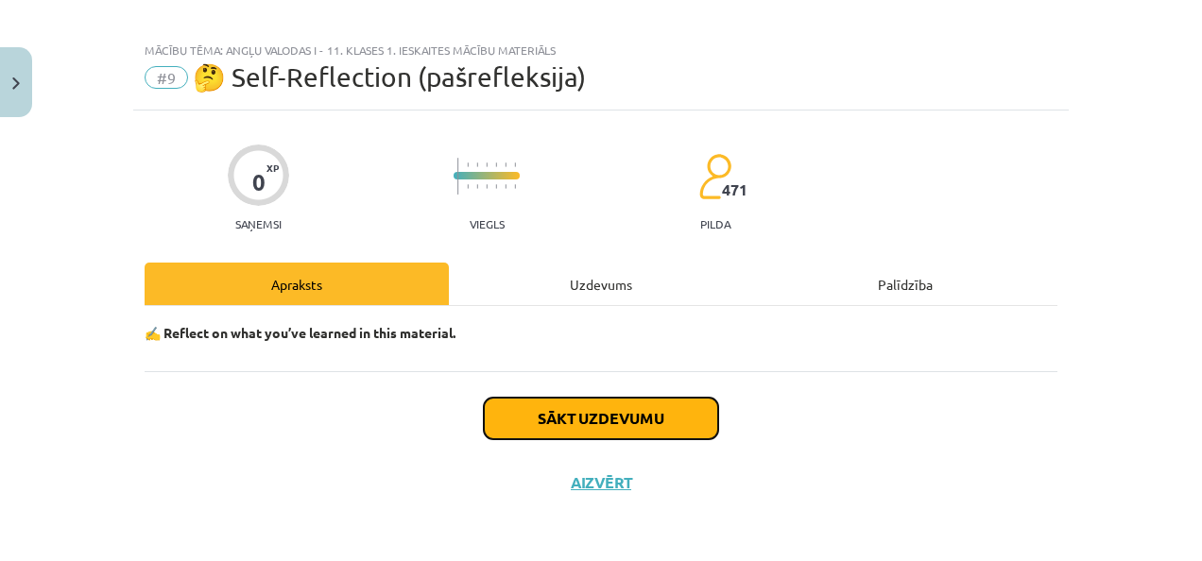
click at [609, 418] on button "Sākt uzdevumu" at bounding box center [601, 419] width 234 height 42
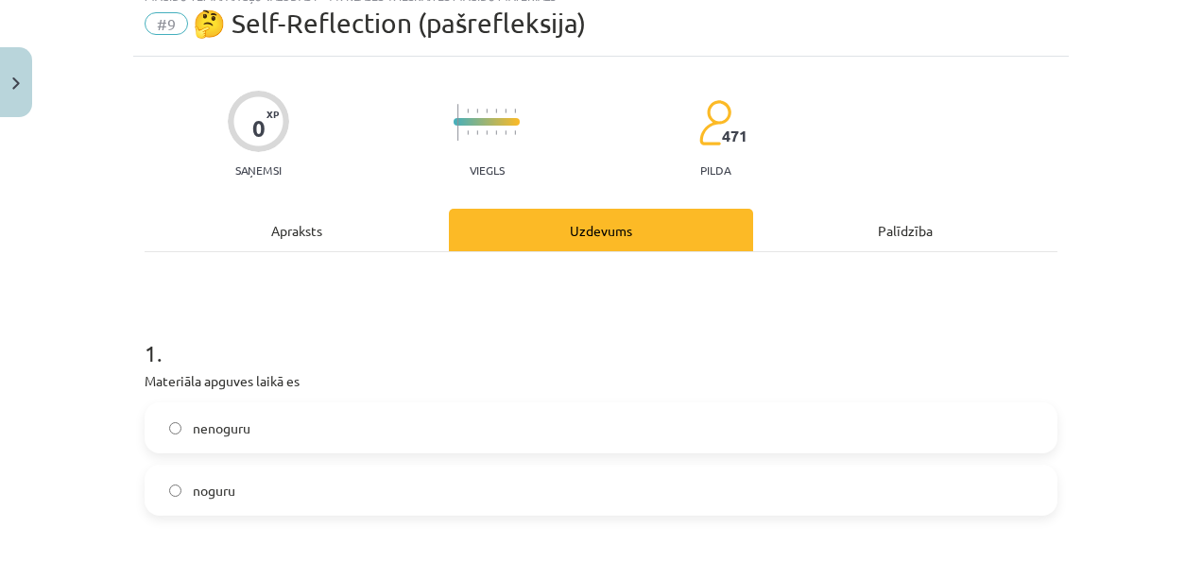
scroll to position [110, 0]
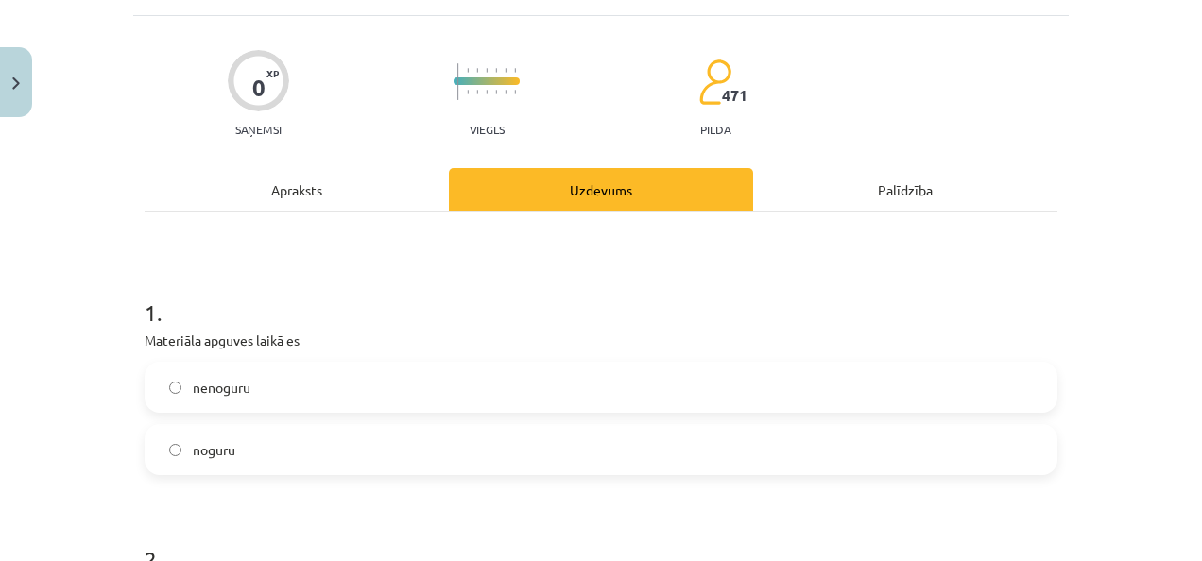
click at [228, 383] on span "nenoguru" at bounding box center [222, 388] width 58 height 20
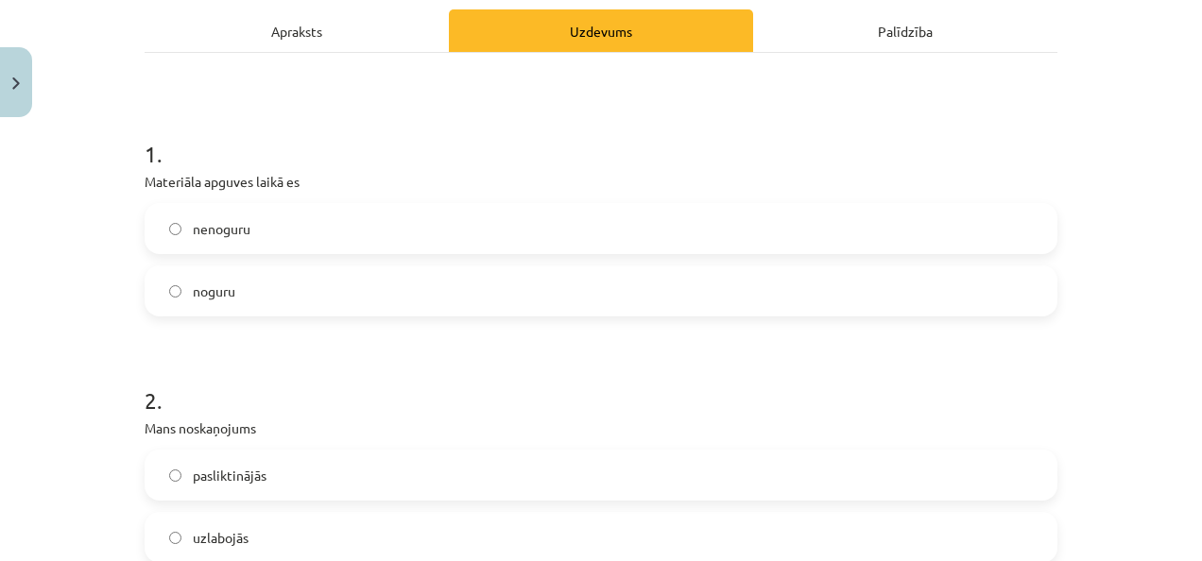
scroll to position [393, 0]
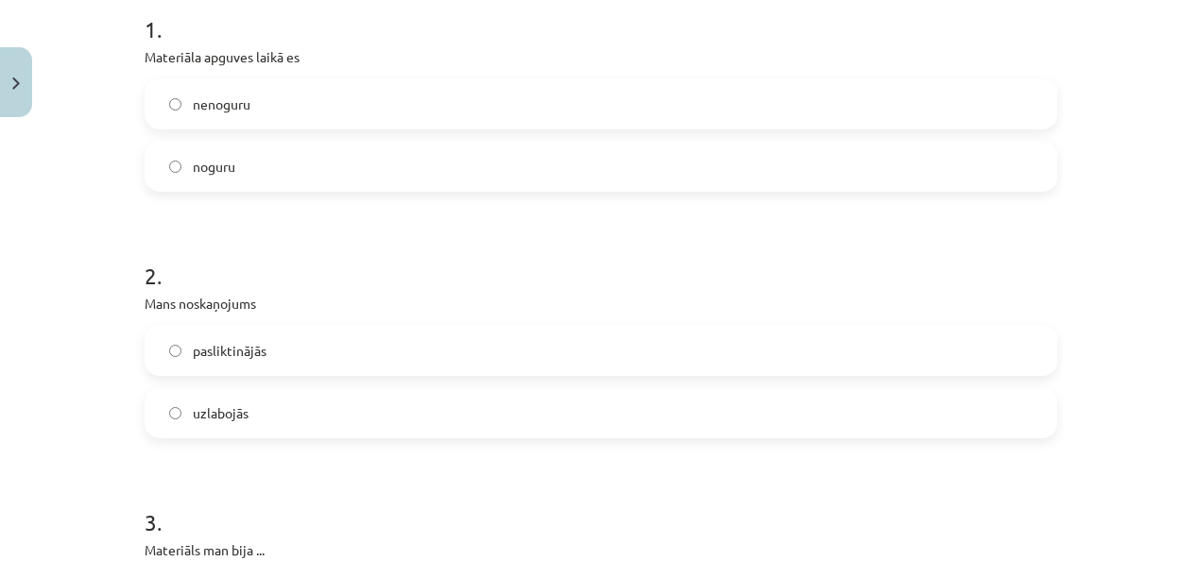
click at [211, 408] on span "uzlabojās" at bounding box center [221, 413] width 56 height 20
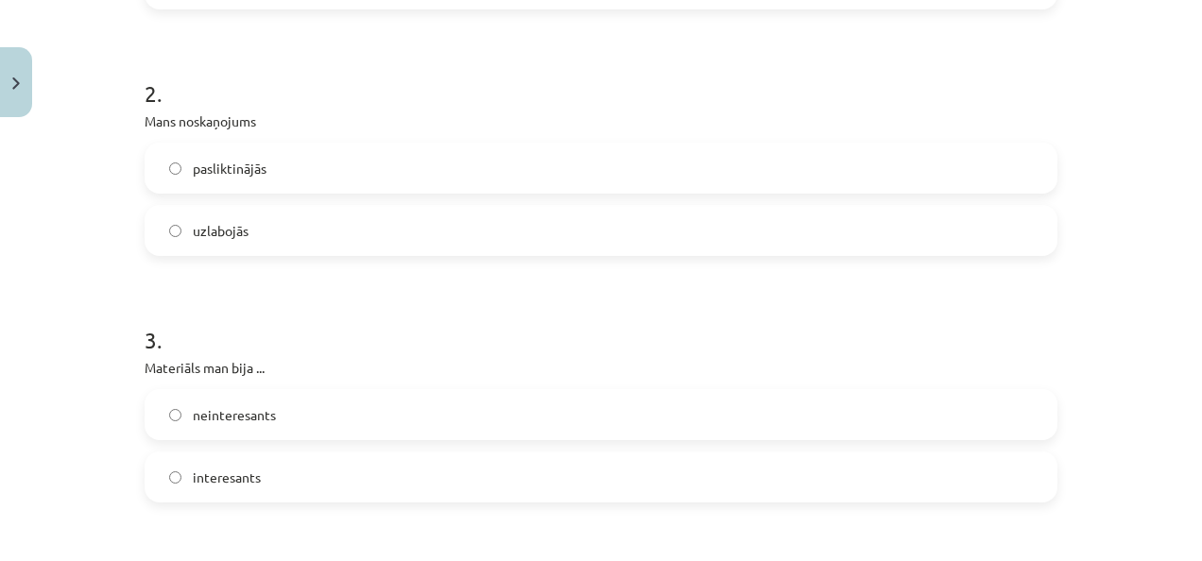
scroll to position [771, 0]
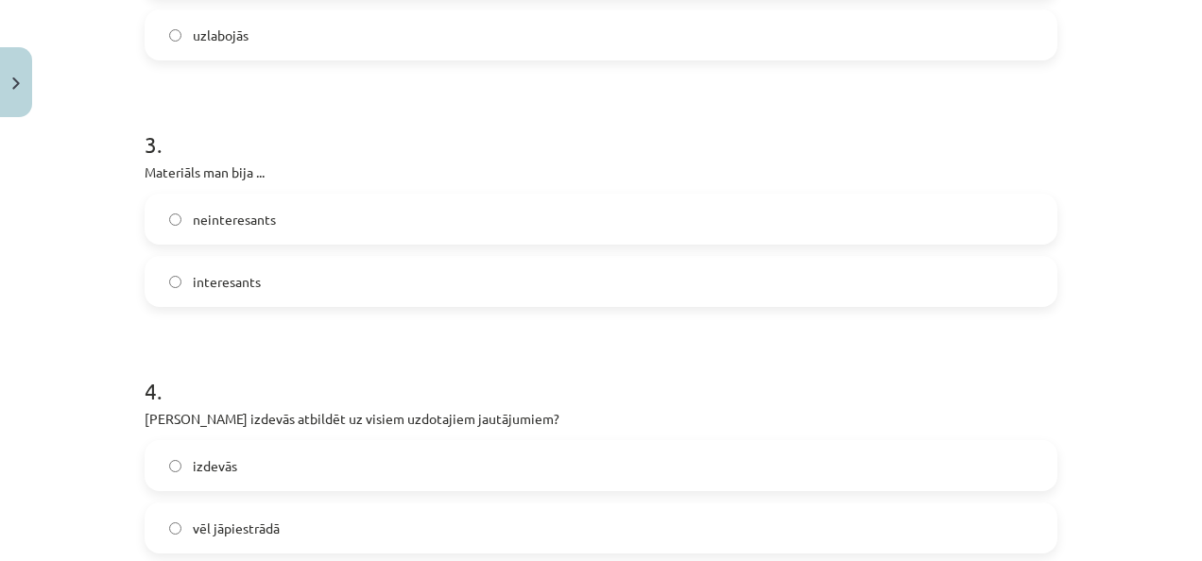
click at [259, 291] on label "interesants" at bounding box center [600, 281] width 909 height 47
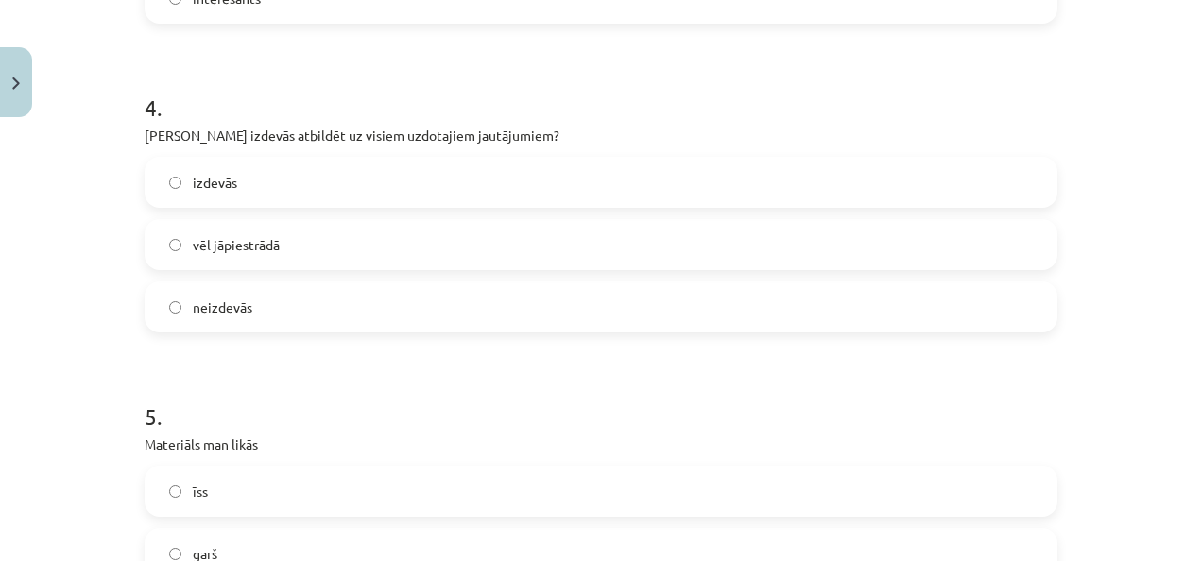
click at [265, 250] on span "vēl jāpiestrādā" at bounding box center [236, 245] width 87 height 20
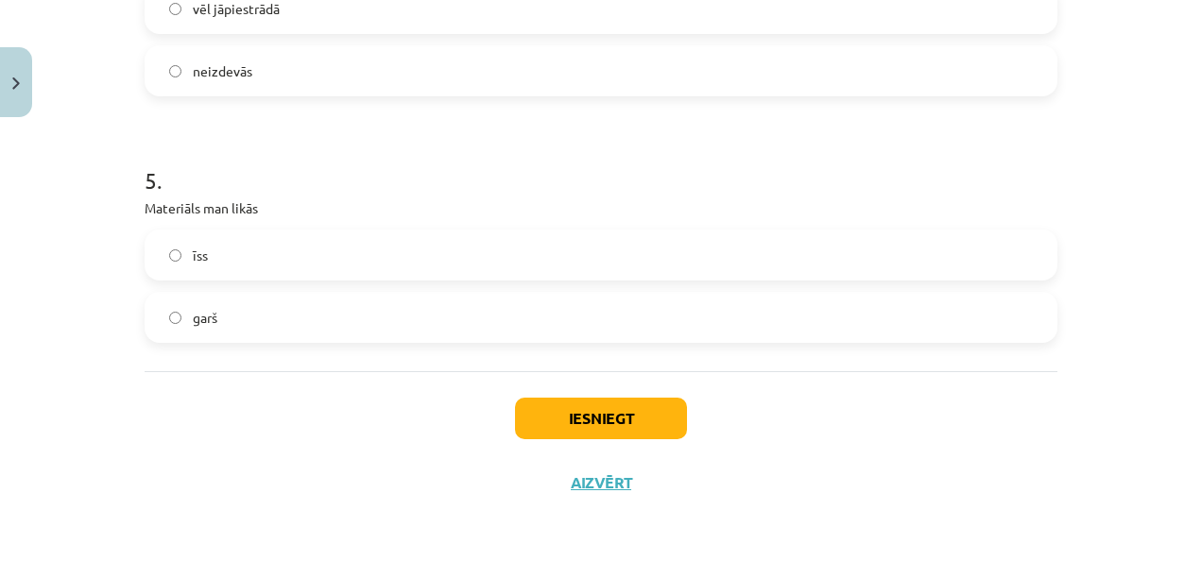
click at [316, 234] on label "īss" at bounding box center [600, 255] width 909 height 47
click at [643, 418] on button "Iesniegt" at bounding box center [601, 419] width 172 height 42
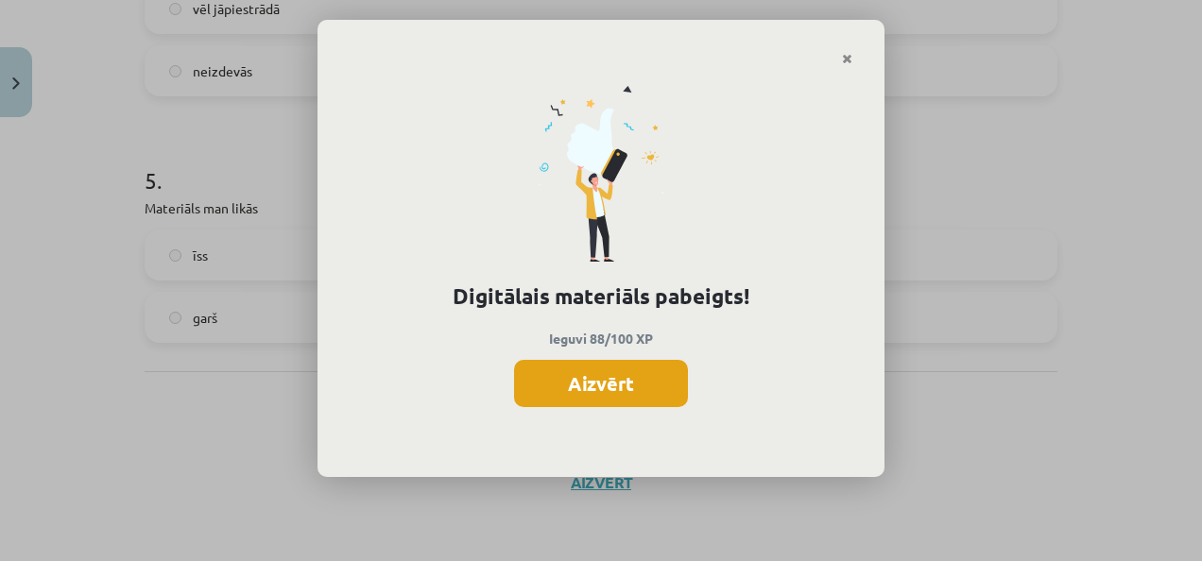
click at [569, 393] on button "Aizvērt" at bounding box center [601, 383] width 174 height 47
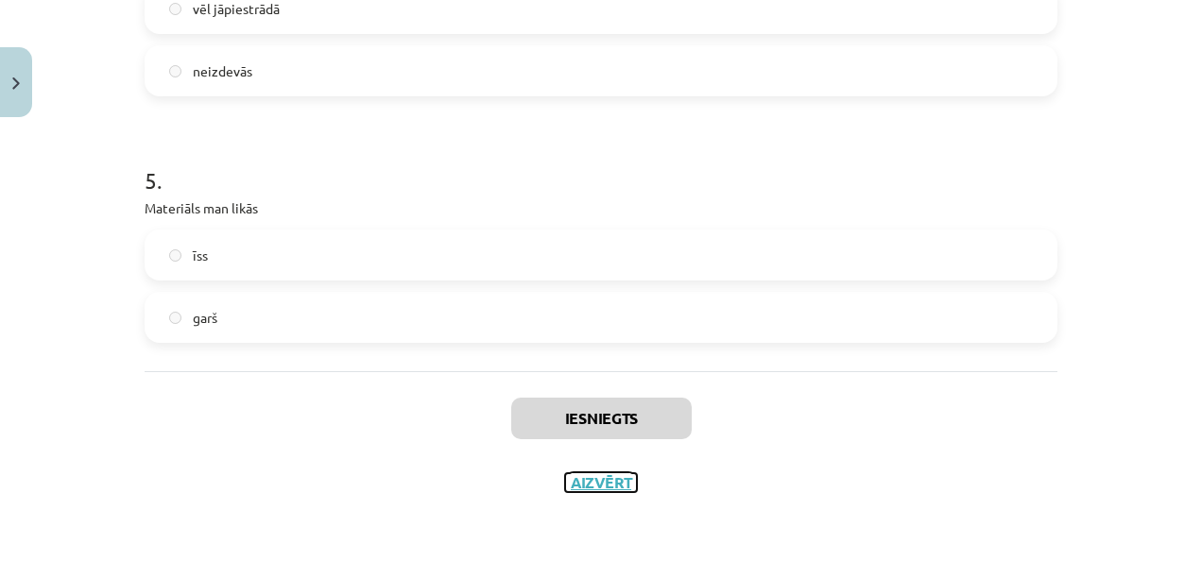
click at [598, 476] on button "Aizvērt" at bounding box center [601, 482] width 72 height 19
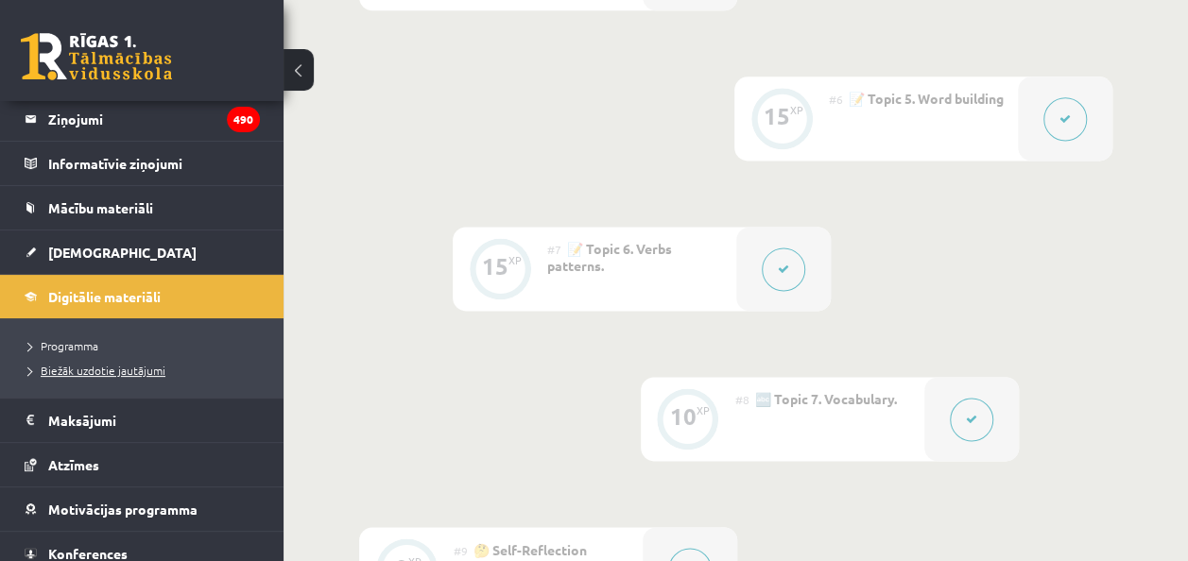
scroll to position [147, 0]
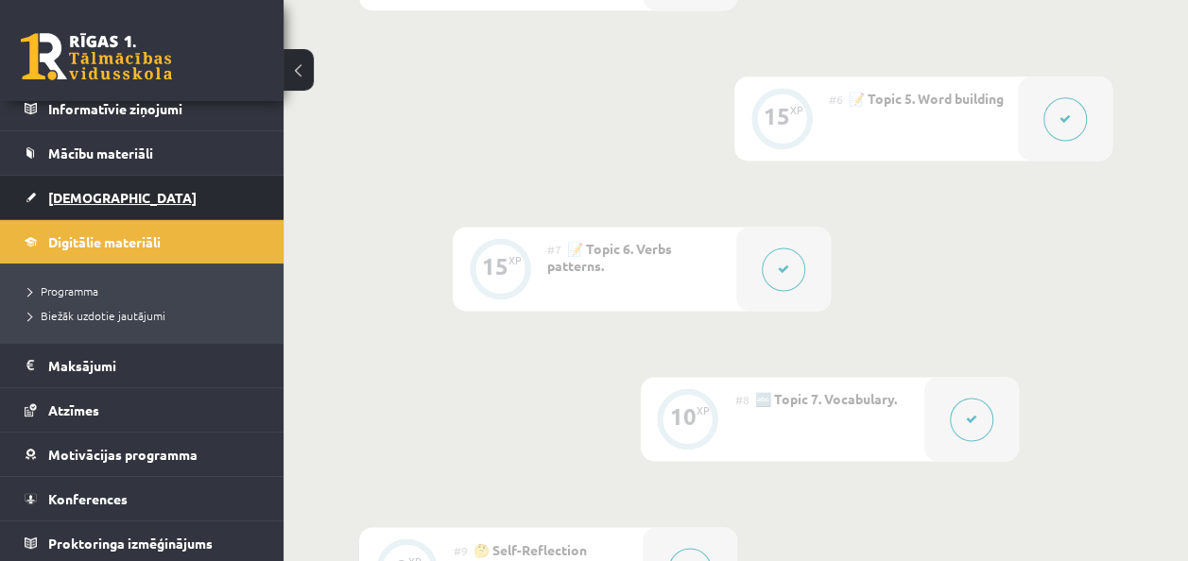
click at [96, 191] on span "[DEMOGRAPHIC_DATA]" at bounding box center [122, 197] width 148 height 17
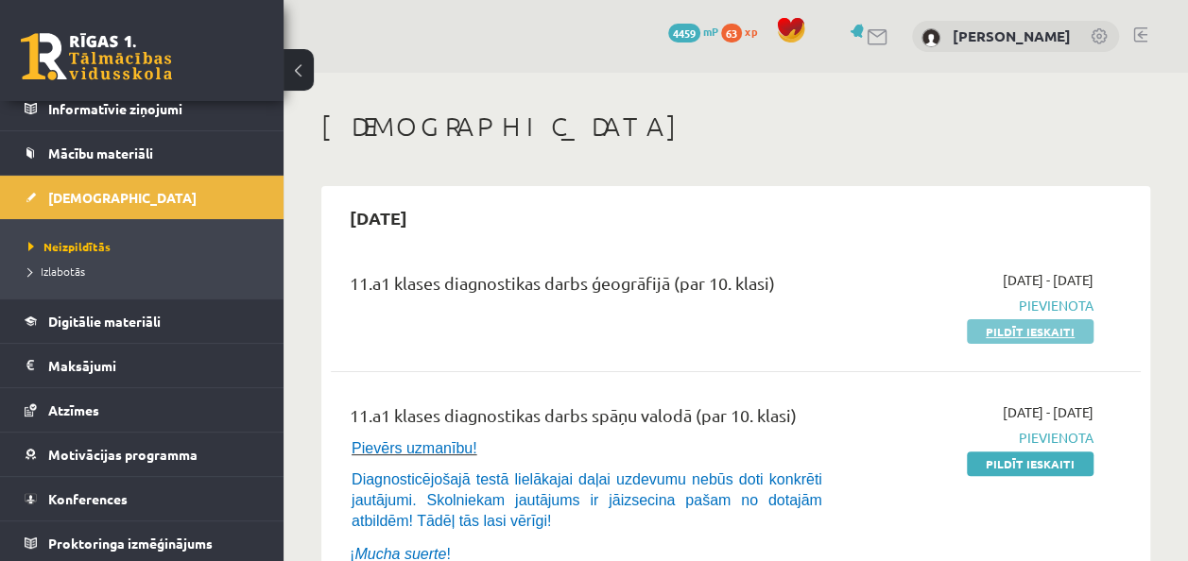
click at [1039, 327] on link "Pildīt ieskaiti" at bounding box center [1030, 331] width 127 height 25
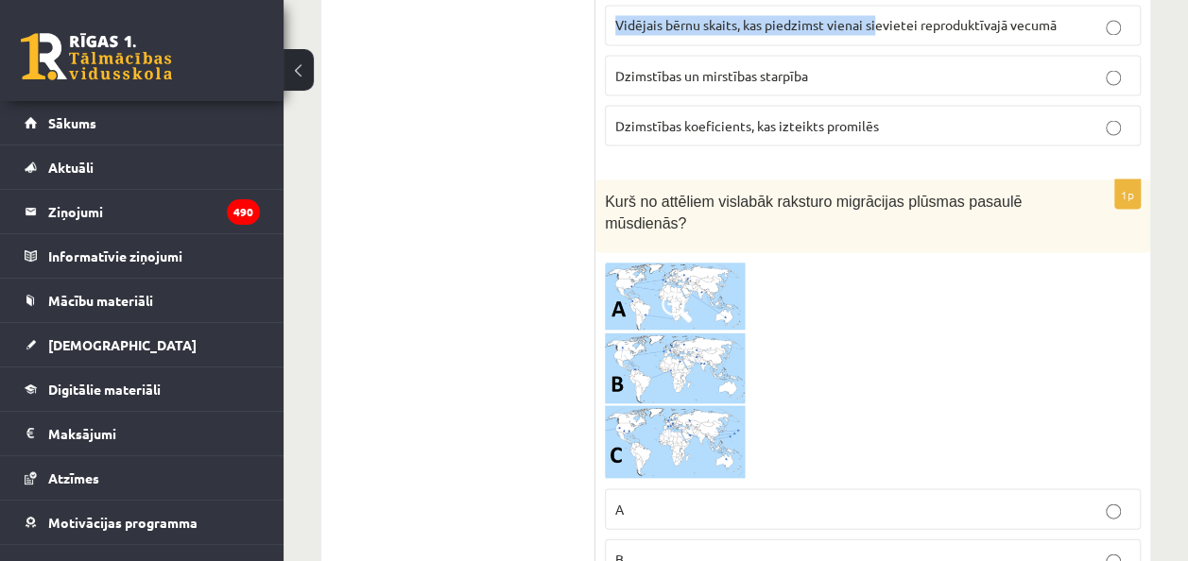
scroll to position [1588, 0]
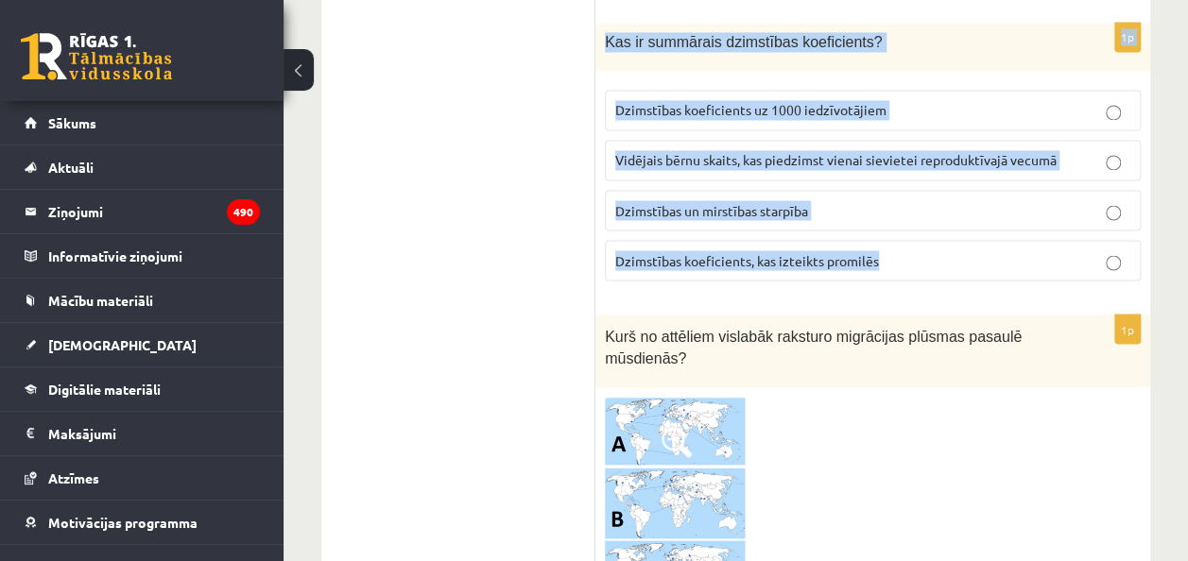
drag, startPoint x: 607, startPoint y: 374, endPoint x: 888, endPoint y: 230, distance: 316.5
copy form "Lore ip dolorsit ametconse ad elitseddo eiusmodtemp incidi? Utlabo Etdoloremagn…"
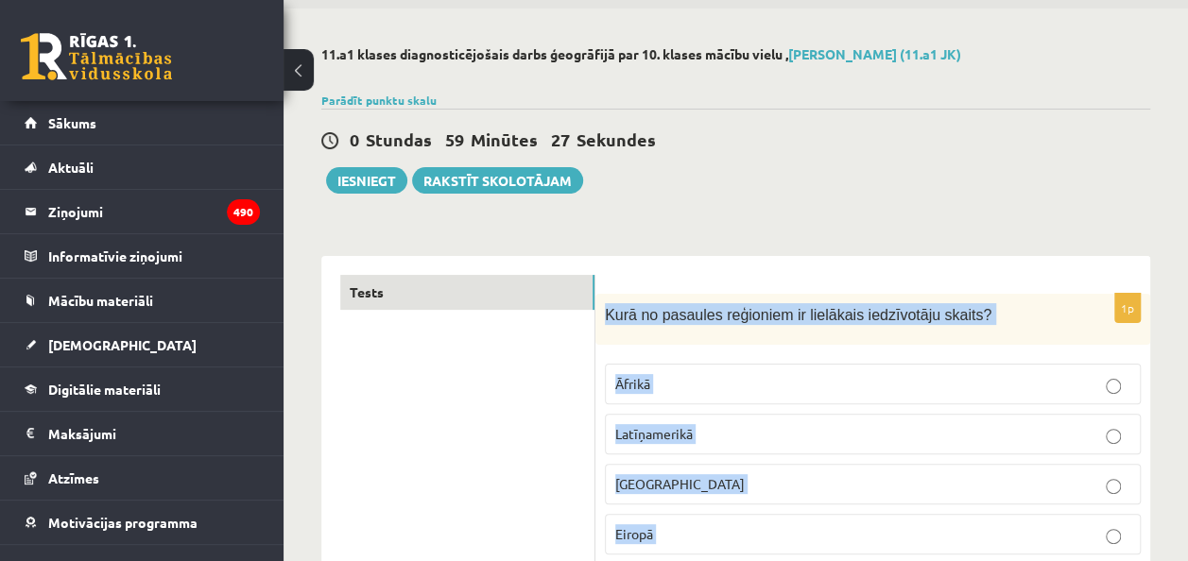
scroll to position [94, 0]
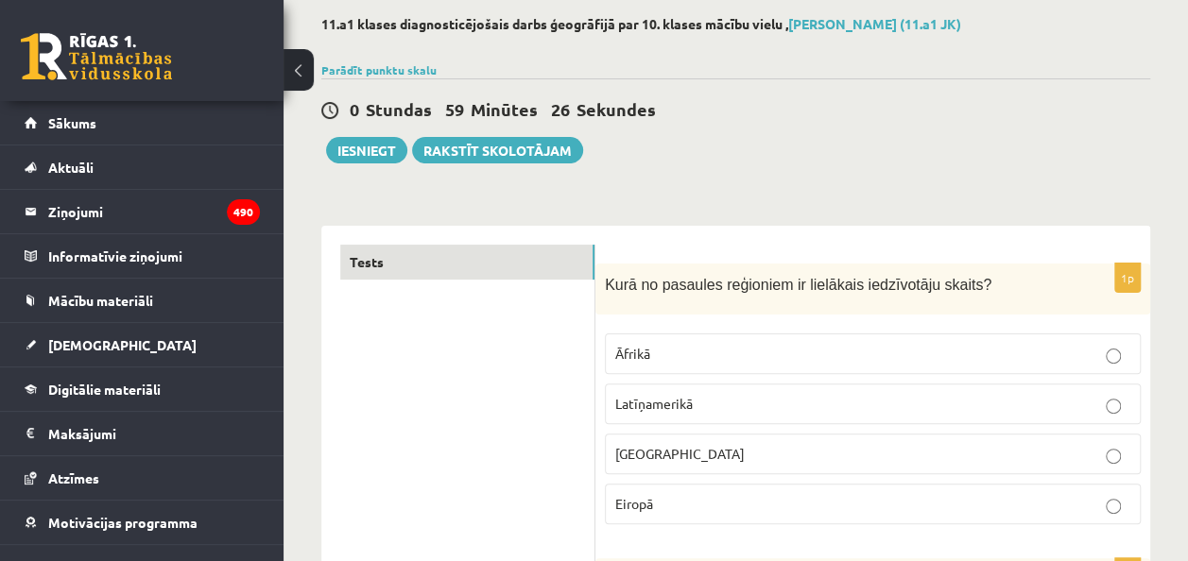
click at [841, 151] on div "0 Stundas 59 Minūtes 26 Sekundes Ieskaite saglabāta! Iesniegt Rakstīt skolotājam" at bounding box center [735, 120] width 829 height 85
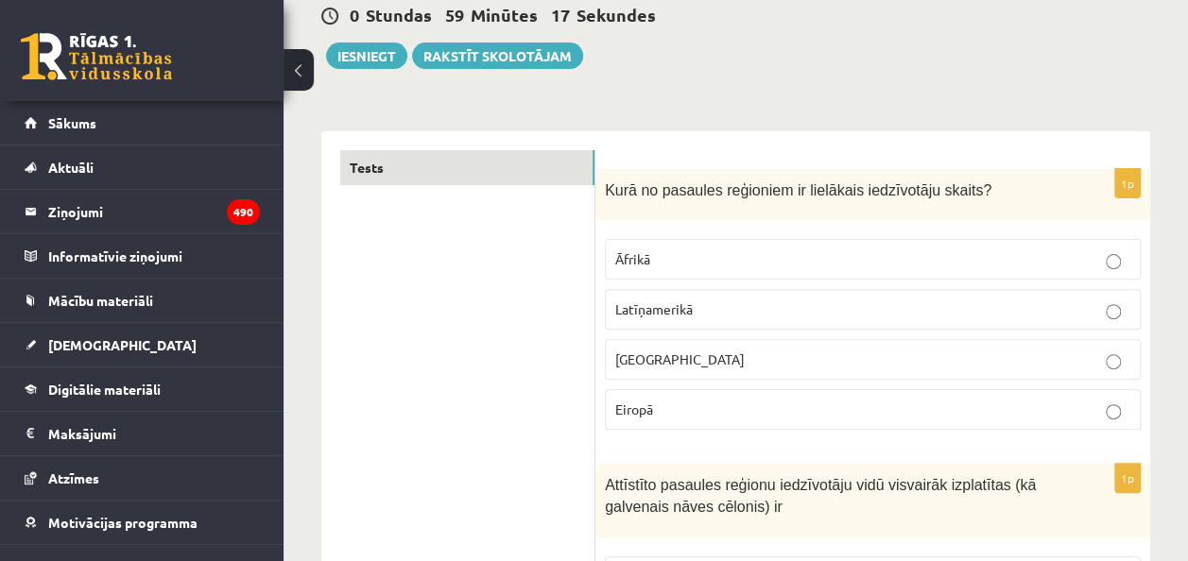
click at [656, 364] on p "[GEOGRAPHIC_DATA]" at bounding box center [872, 360] width 515 height 20
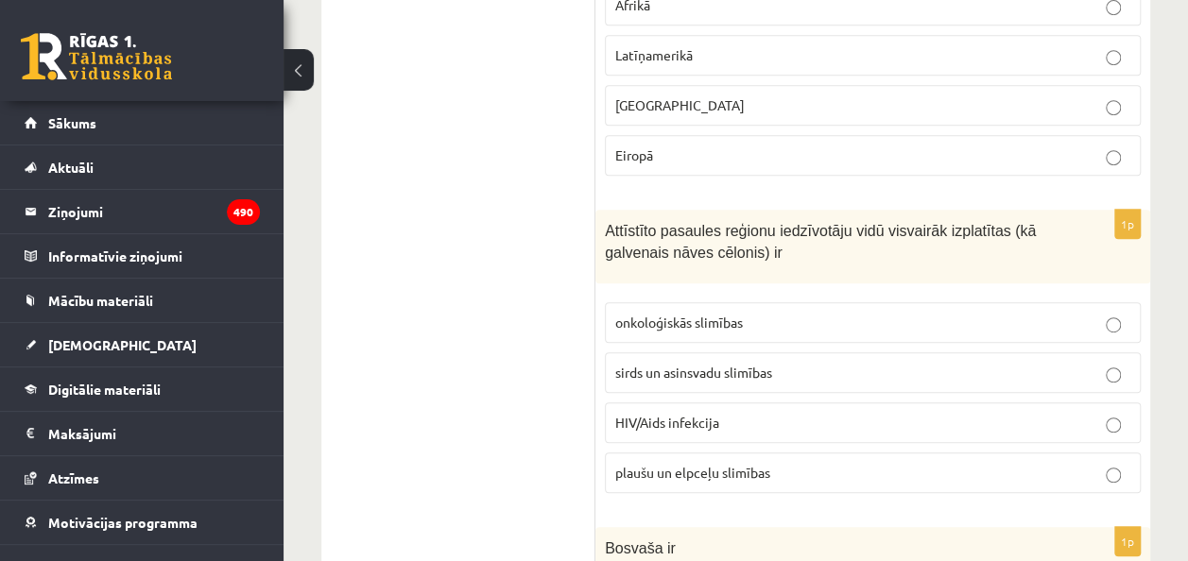
scroll to position [472, 0]
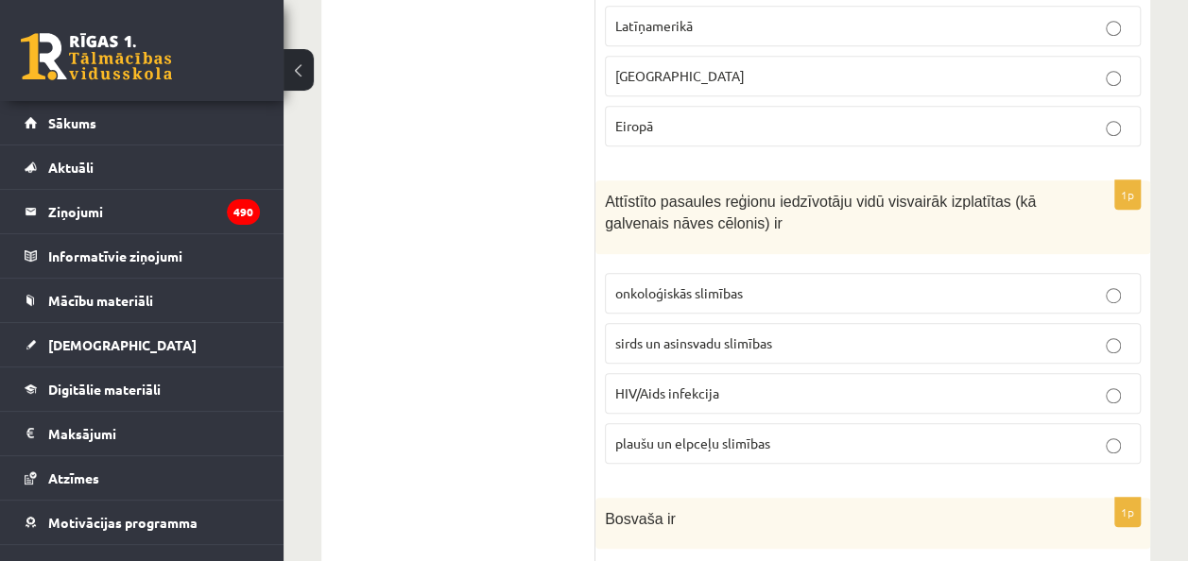
click at [682, 287] on span "onkoloģiskās slimības" at bounding box center [679, 292] width 128 height 17
click at [733, 323] on label "sirds un asinsvadu slimības" at bounding box center [873, 343] width 536 height 41
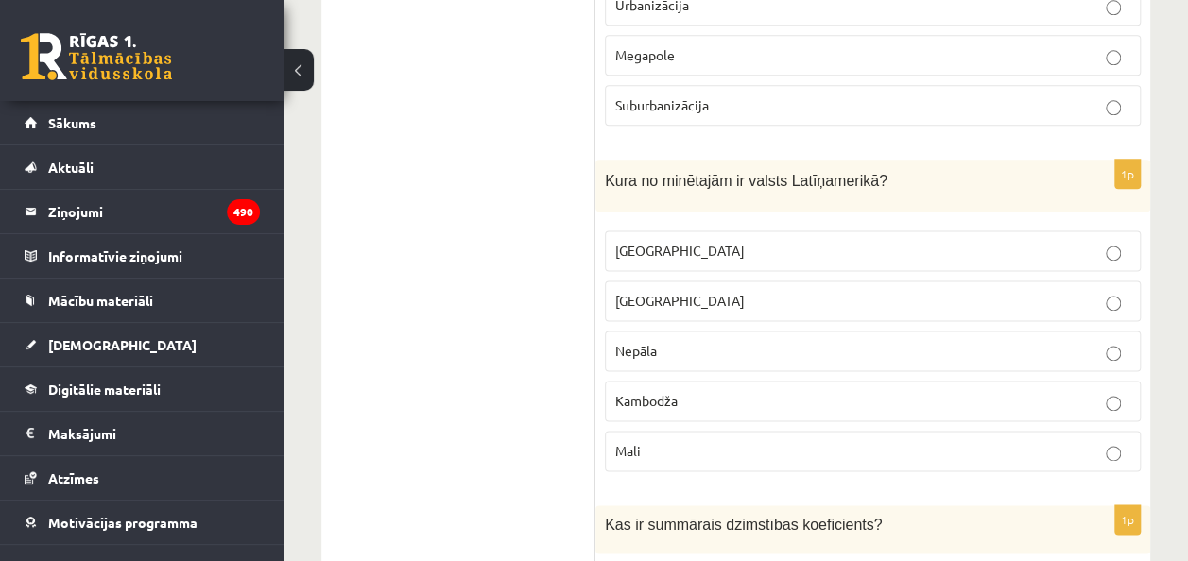
scroll to position [1134, 0]
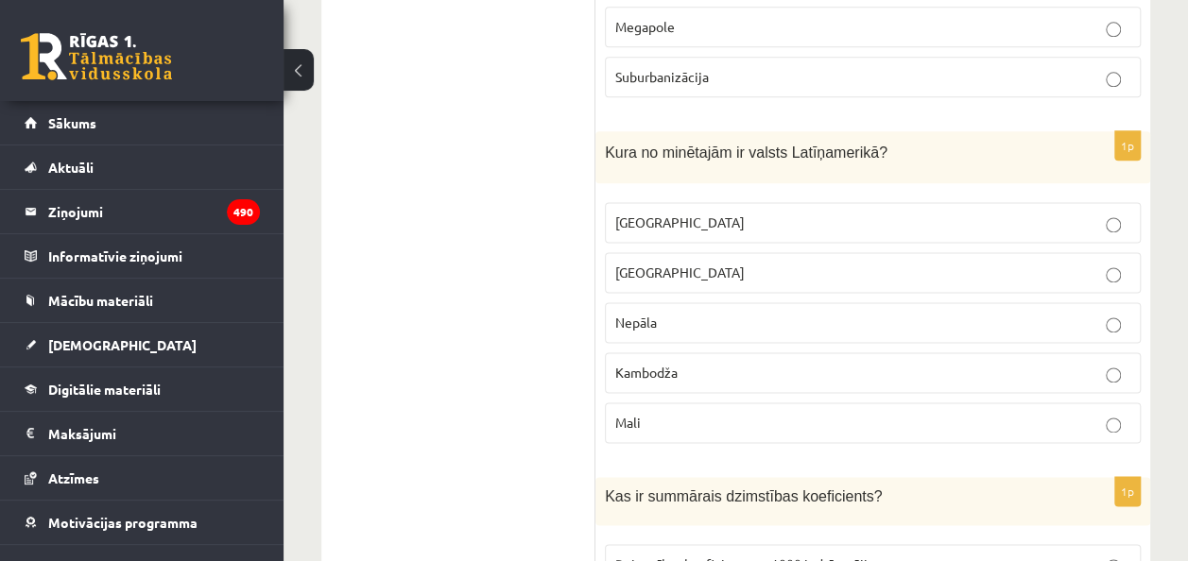
click at [678, 213] on p "[GEOGRAPHIC_DATA]" at bounding box center [872, 223] width 515 height 20
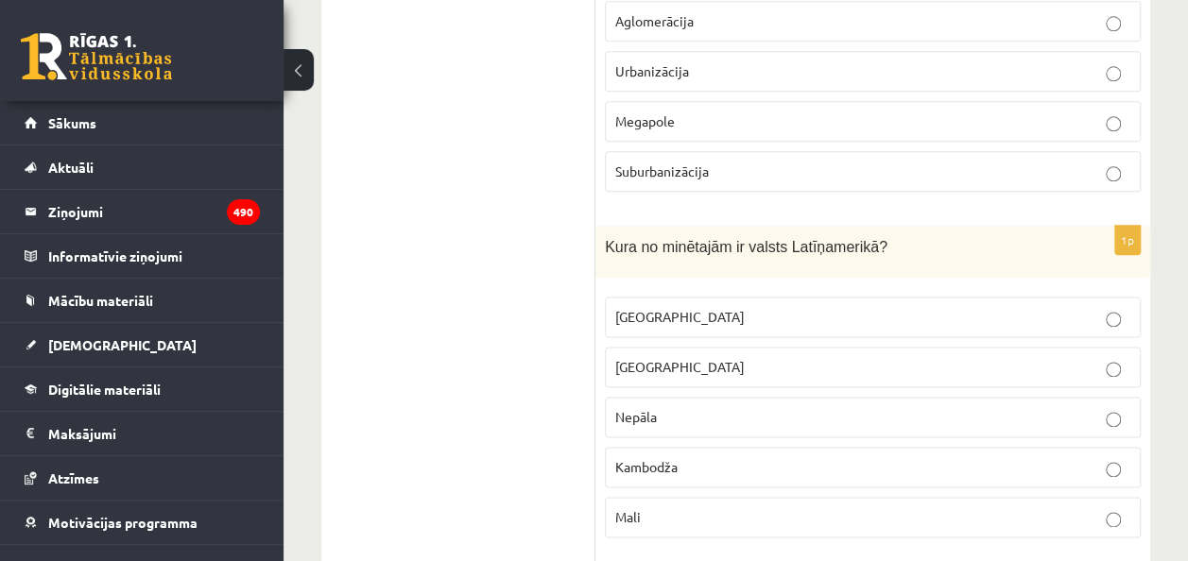
click at [695, 111] on p "Megapole" at bounding box center [872, 121] width 515 height 20
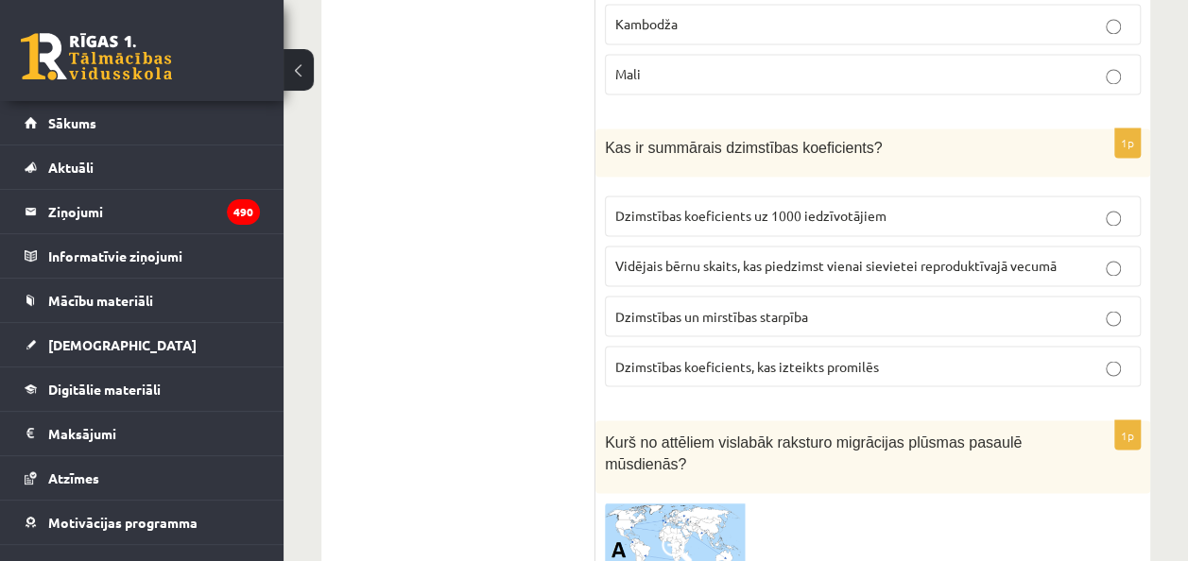
scroll to position [1512, 0]
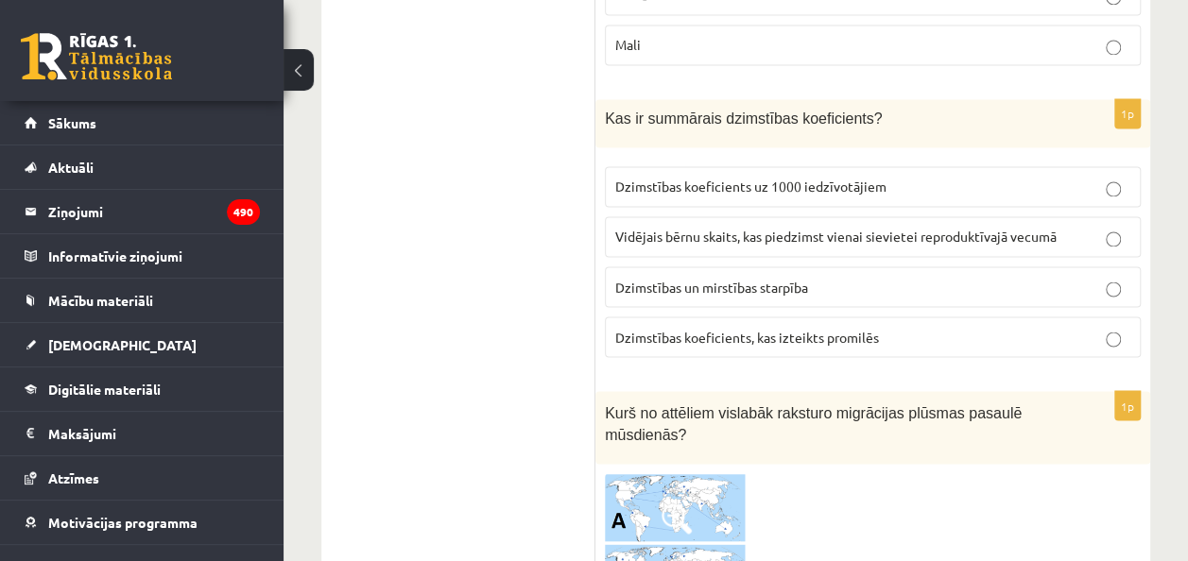
click at [688, 177] on p "Dzimstības koeficients uz 1000 iedzīvotājiem" at bounding box center [872, 187] width 515 height 20
click at [659, 228] on span "Vidējais bērnu skaits, kas piedzimst vienai sievietei reproduktīvajā vecumā" at bounding box center [835, 236] width 441 height 17
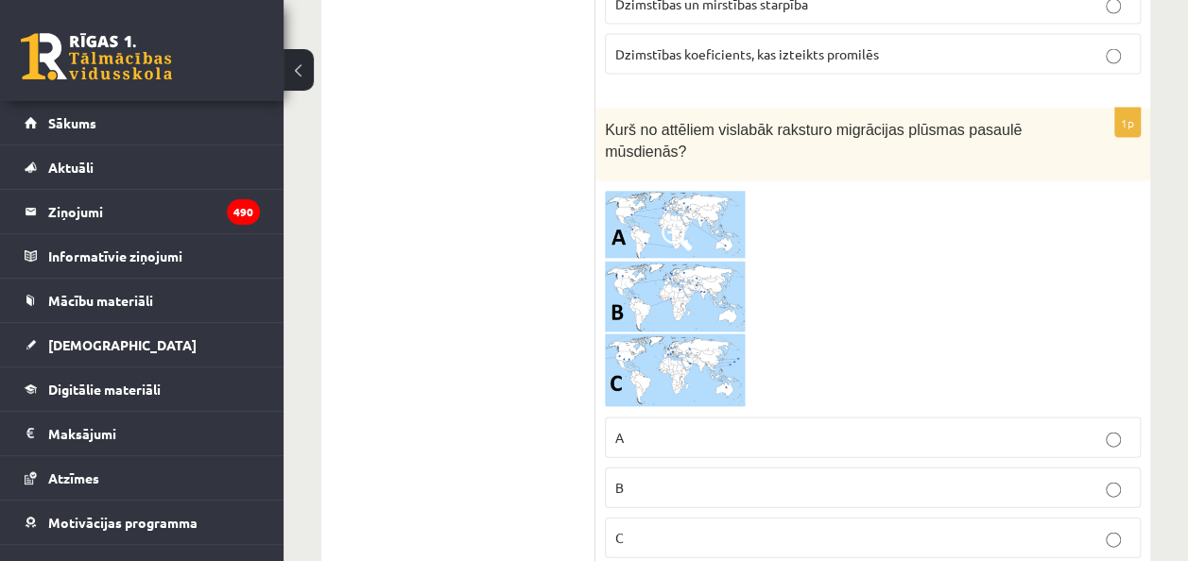
scroll to position [1795, 0]
click at [641, 208] on img at bounding box center [676, 298] width 142 height 217
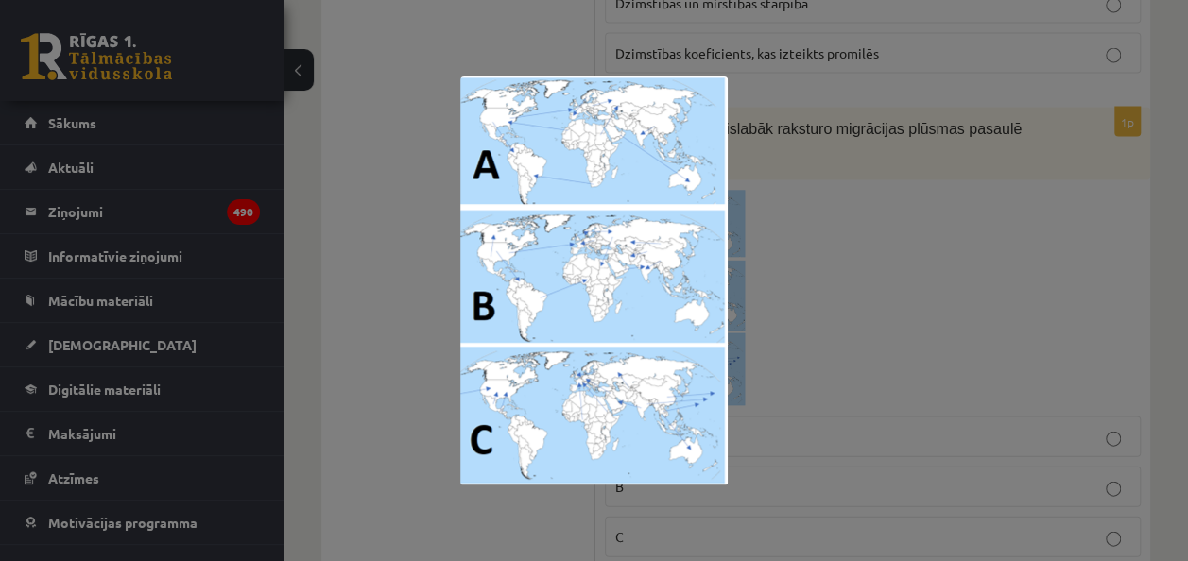
click at [408, 410] on div at bounding box center [594, 280] width 1188 height 561
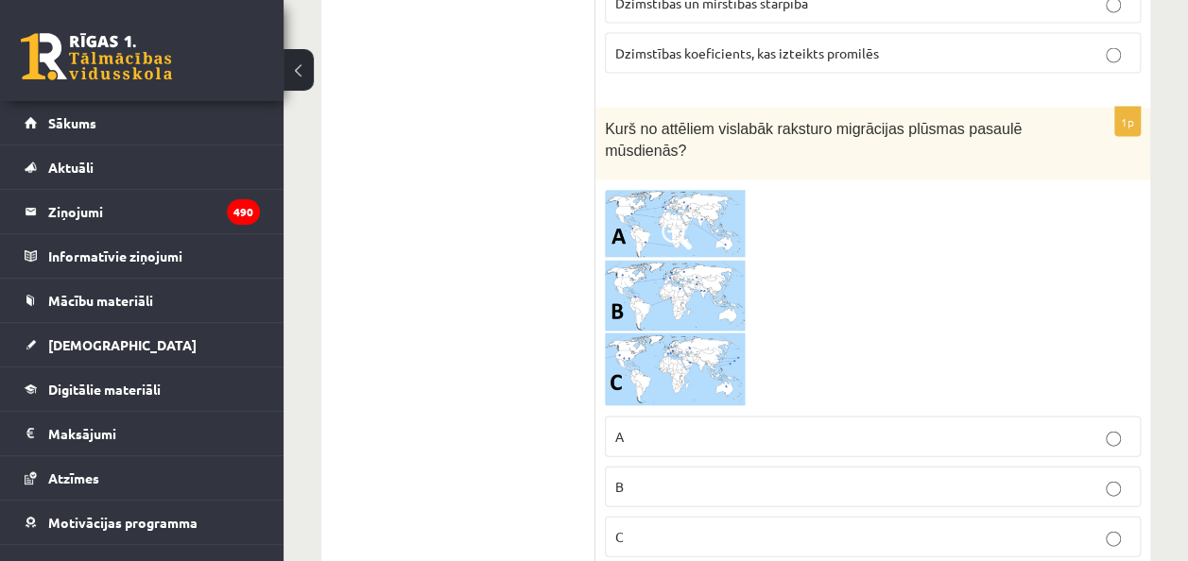
click at [641, 528] on p "C" at bounding box center [872, 537] width 515 height 20
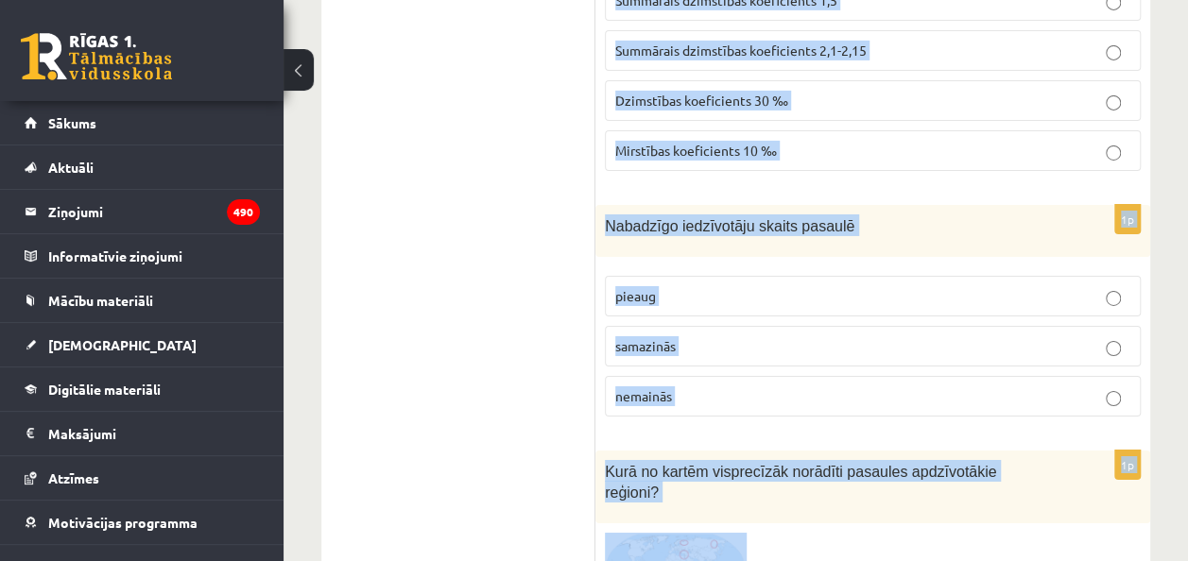
scroll to position [3291, 0]
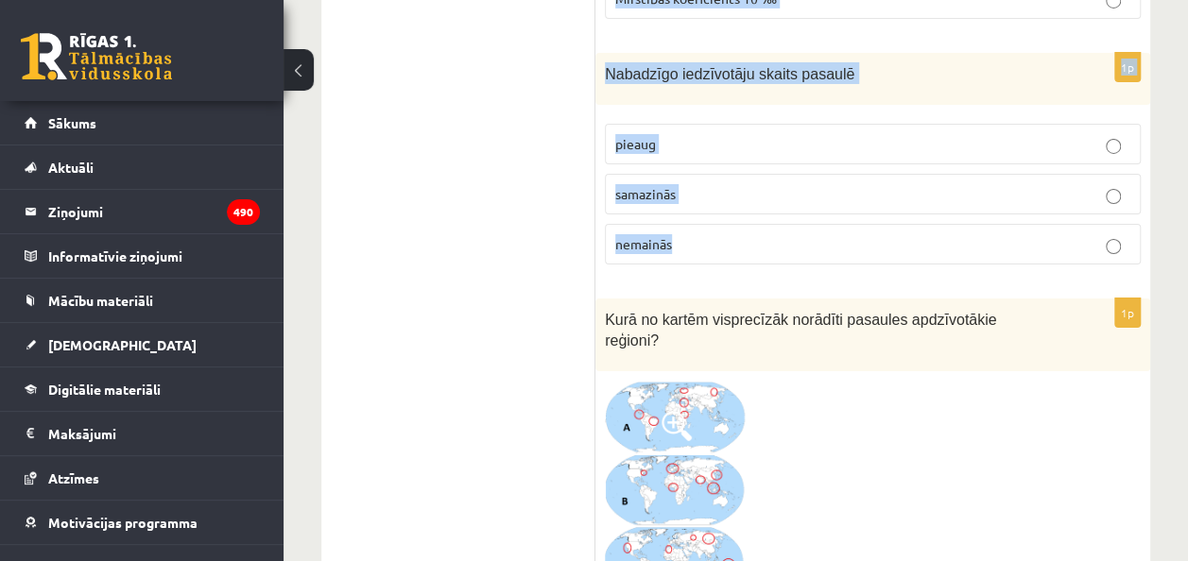
drag, startPoint x: 603, startPoint y: 125, endPoint x: 1038, endPoint y: 177, distance: 437.8
copy form "Kuras no minētajām valstīm ir visblīvāk apdzīvotas? Krievija un Austrālija Bang…"
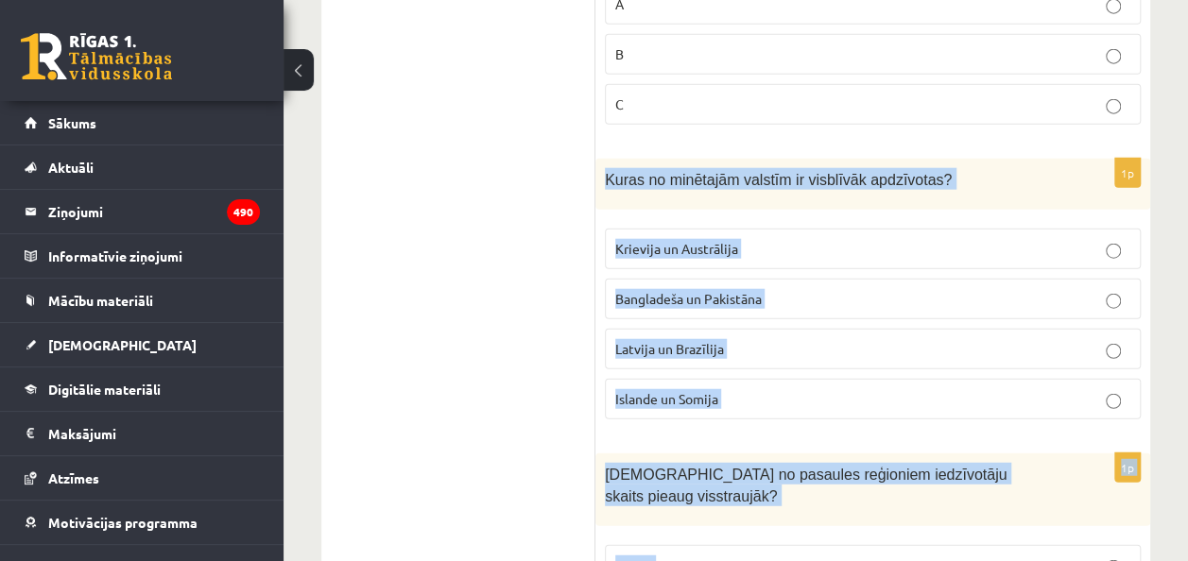
scroll to position [2063, 0]
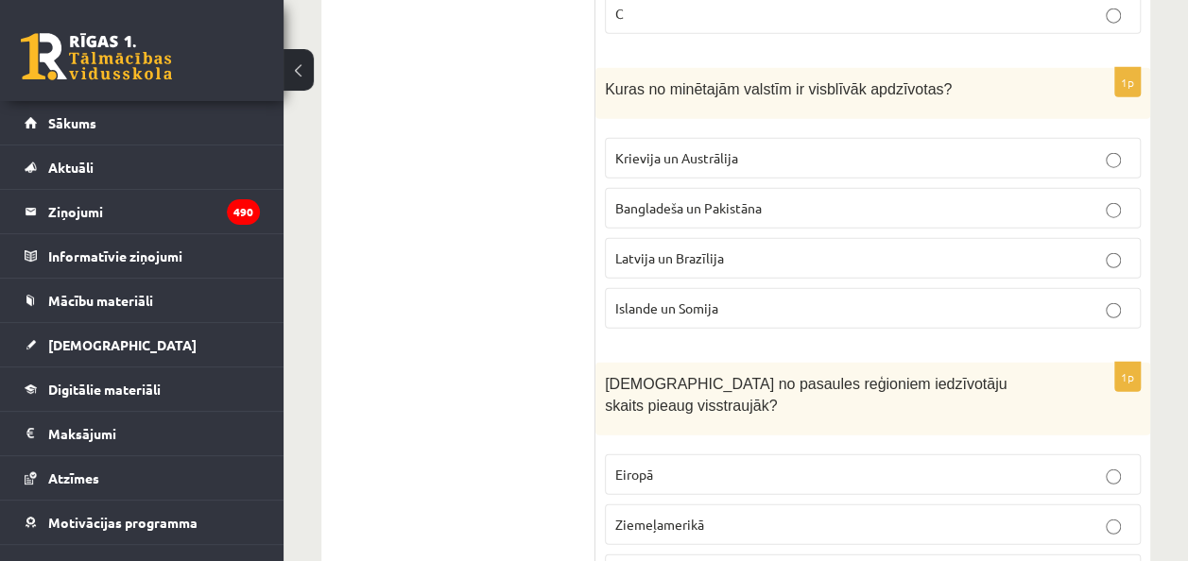
scroll to position [2346, 0]
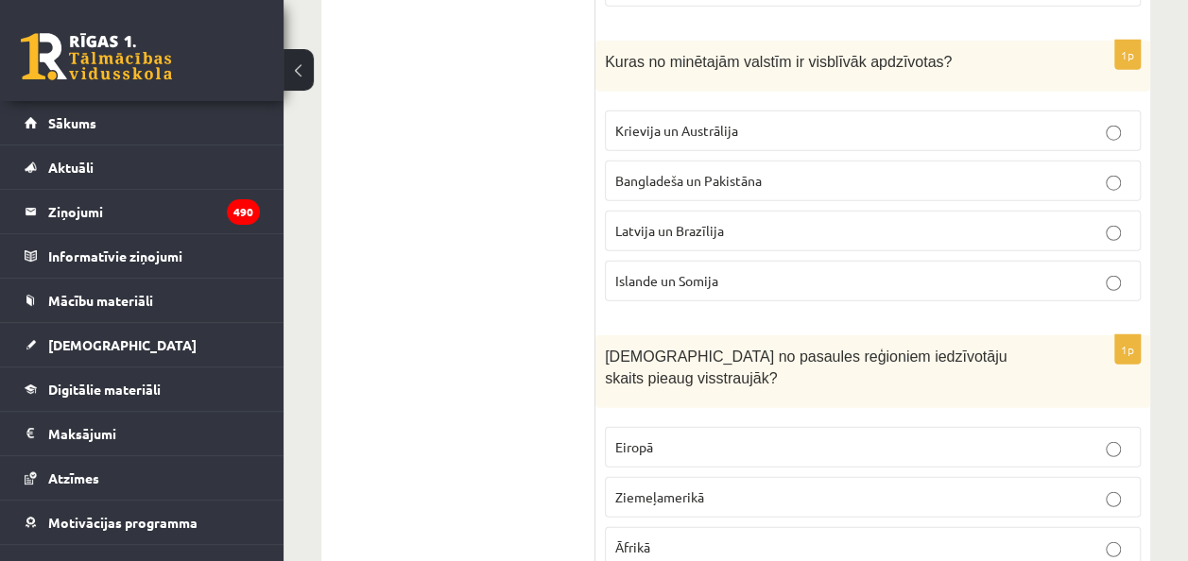
click at [700, 172] on span "Bangladeša un Pakistāna" at bounding box center [688, 180] width 146 height 17
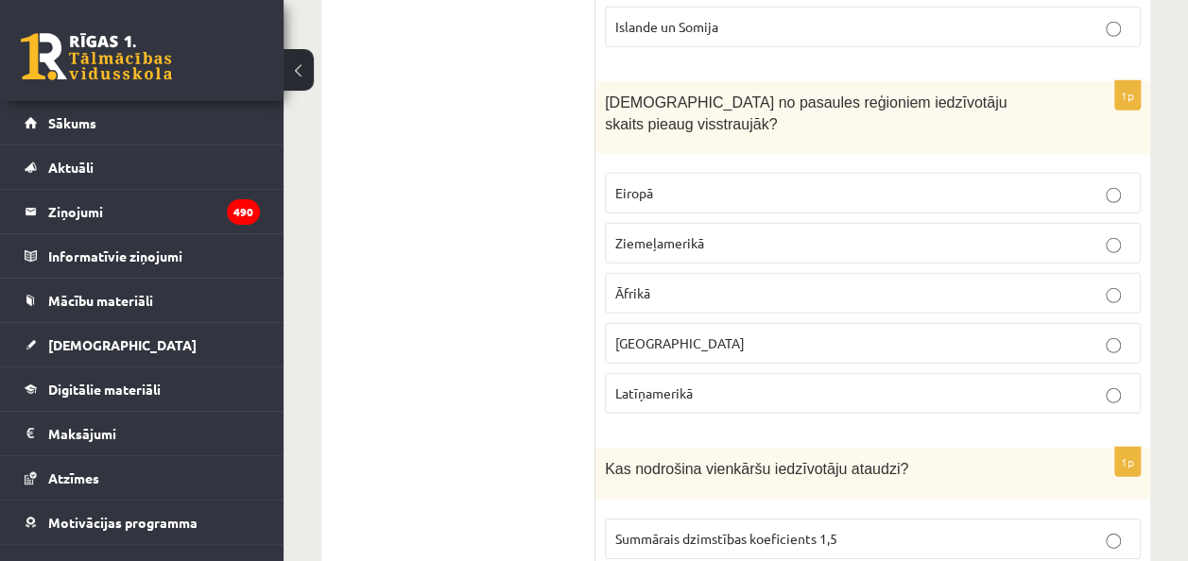
scroll to position [2630, 0]
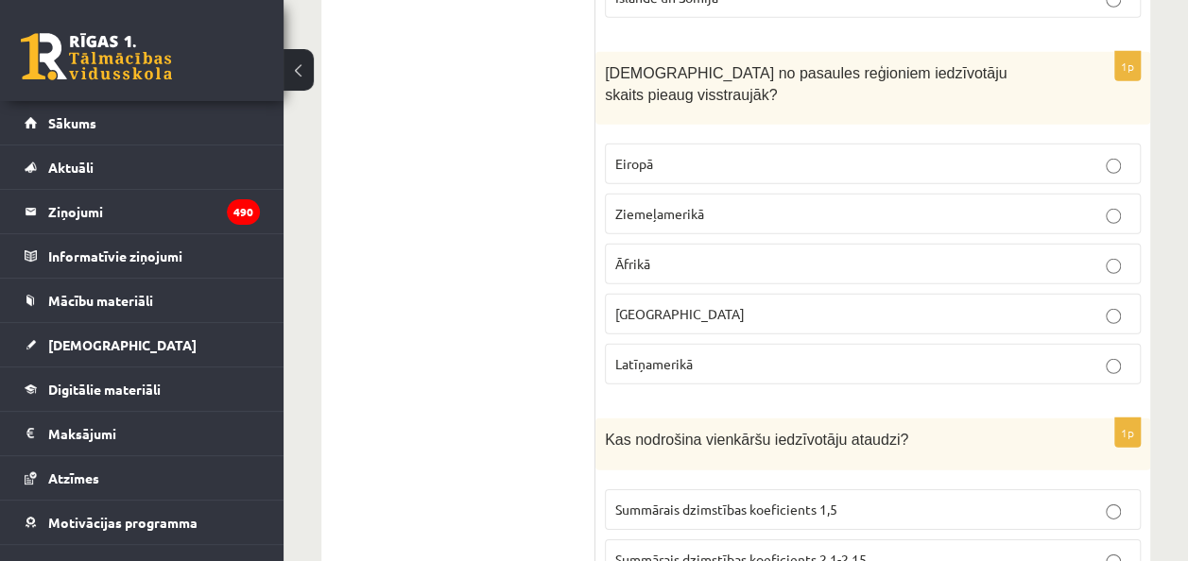
click at [671, 205] on span "Ziemeļamerikā" at bounding box center [659, 213] width 89 height 17
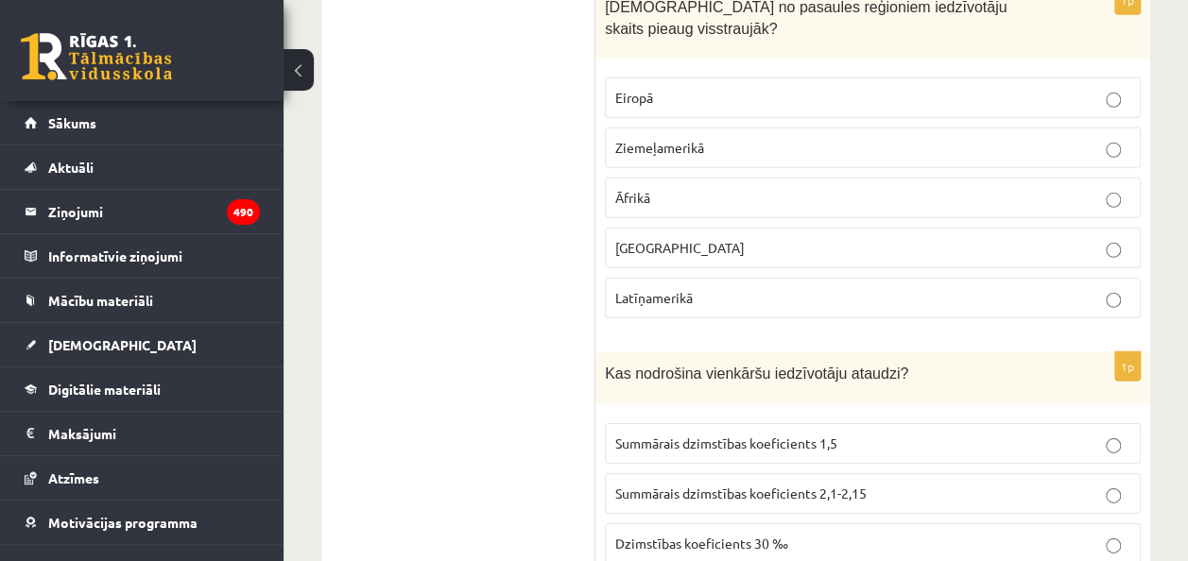
scroll to position [2724, 0]
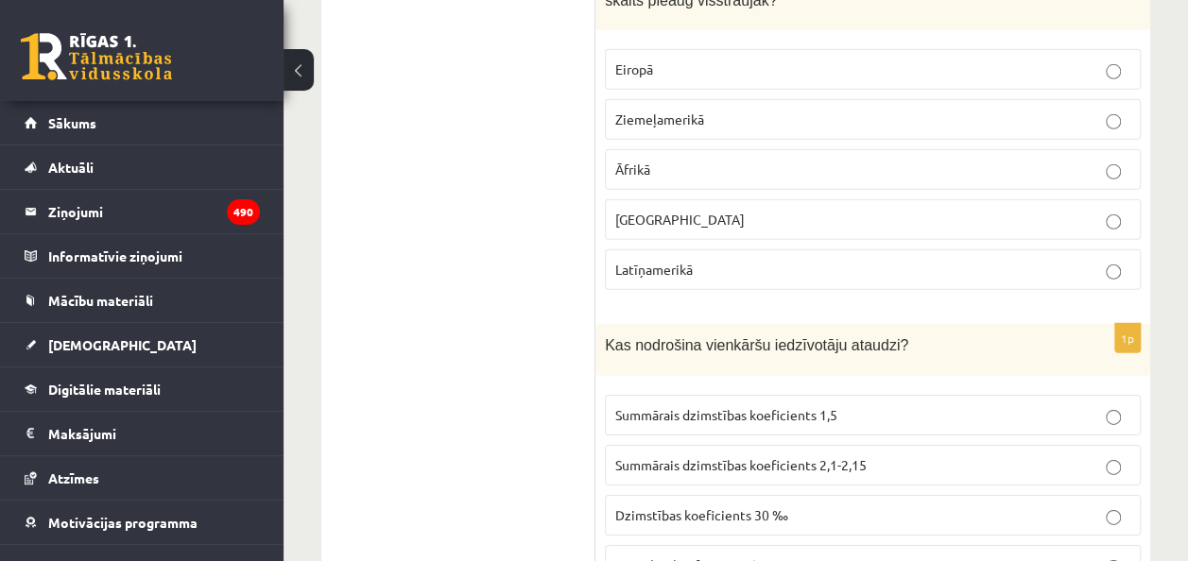
click at [675, 149] on label "Āfrikā" at bounding box center [873, 169] width 536 height 41
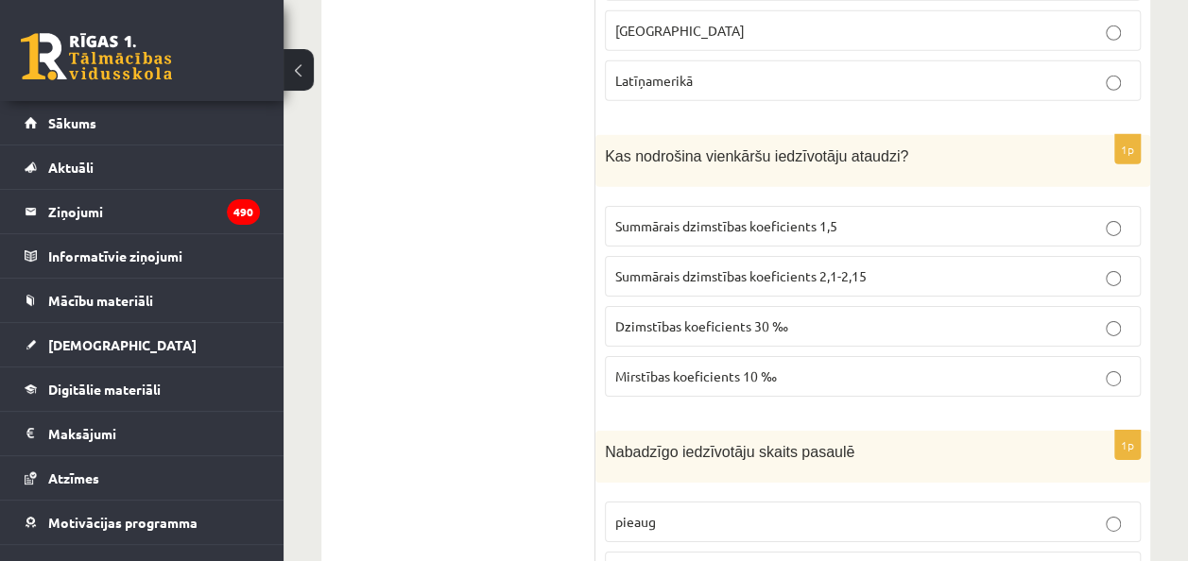
click at [639, 317] on span "Dzimstības koeficients 30 ‰" at bounding box center [701, 325] width 173 height 17
click at [637, 267] on span "Summārais dzimstības koeficients 2,1-2,15" at bounding box center [740, 275] width 251 height 17
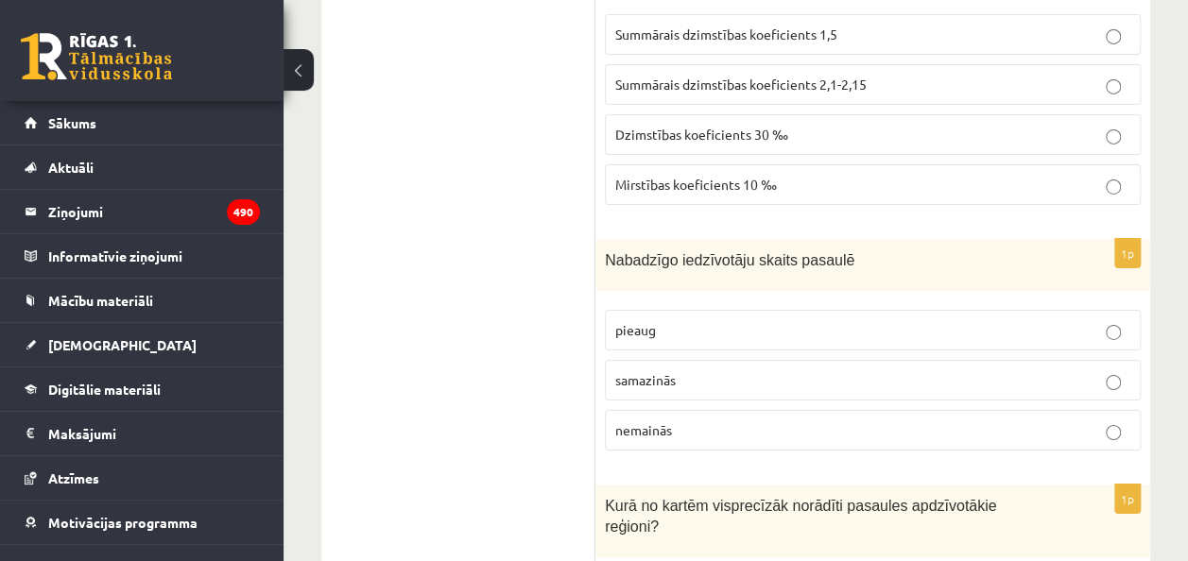
scroll to position [3197, 0]
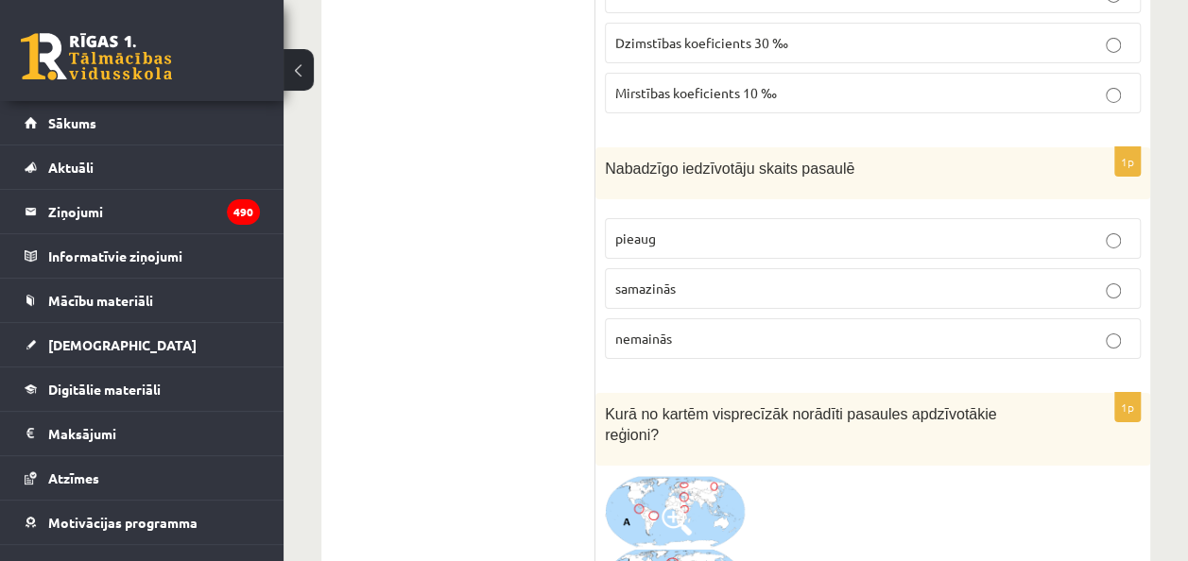
click at [687, 229] on p "pieaug" at bounding box center [872, 239] width 515 height 20
click at [664, 280] on span "samazinās" at bounding box center [645, 288] width 60 height 17
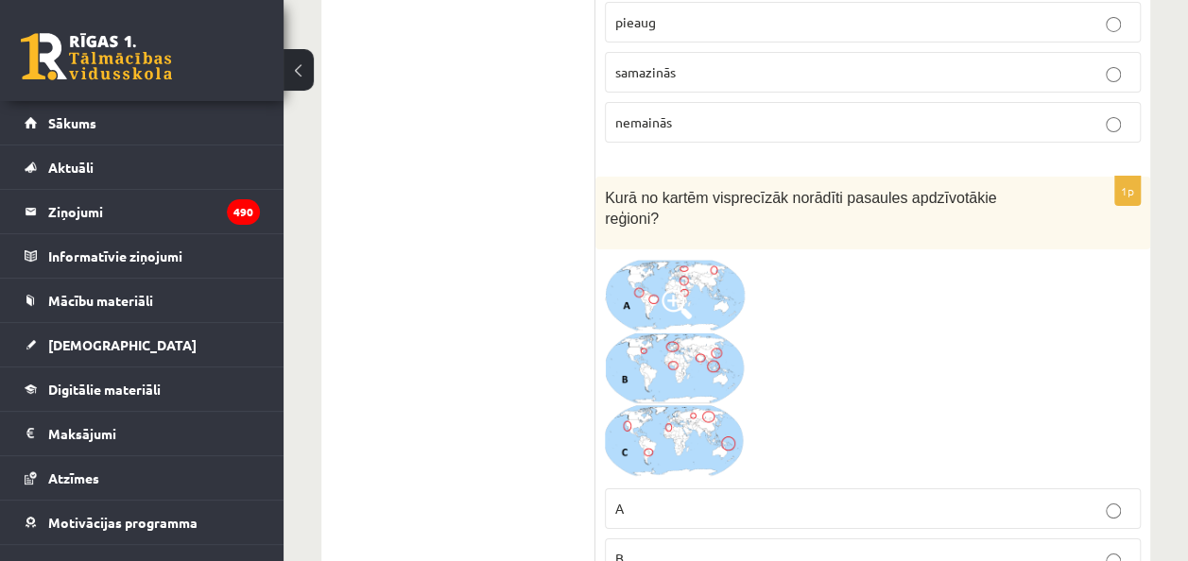
scroll to position [3480, 0]
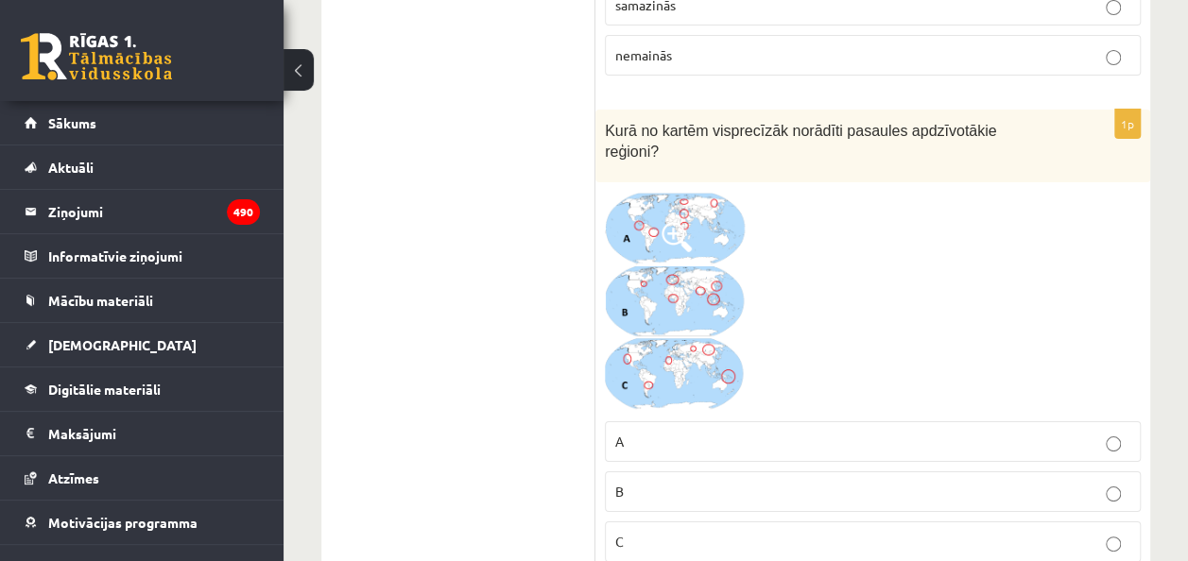
click at [675, 222] on span at bounding box center [676, 237] width 30 height 30
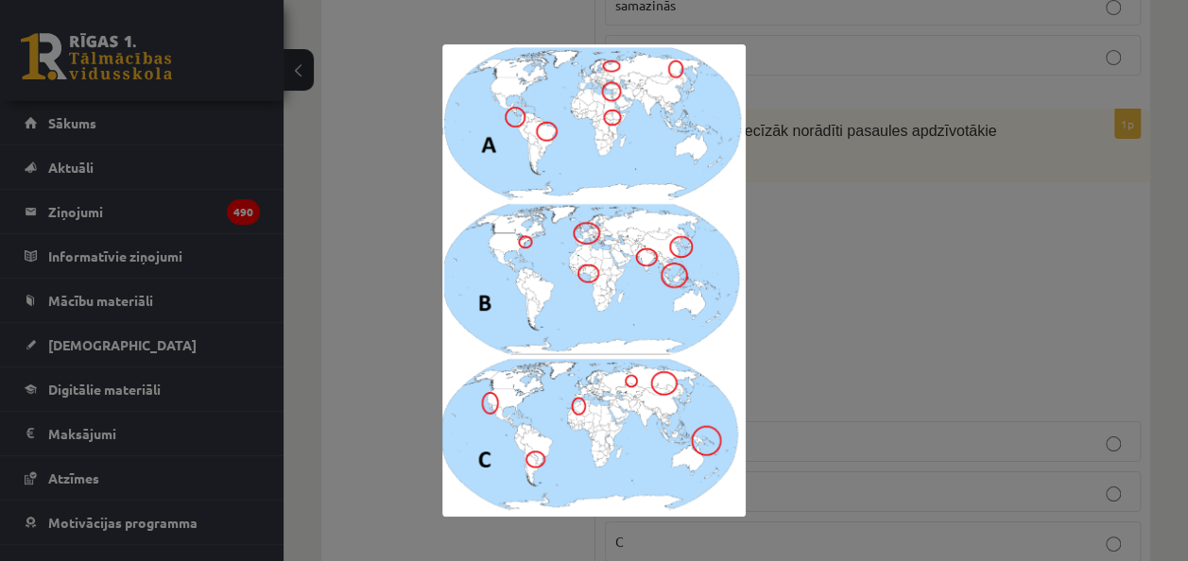
click at [869, 245] on div at bounding box center [594, 280] width 1188 height 561
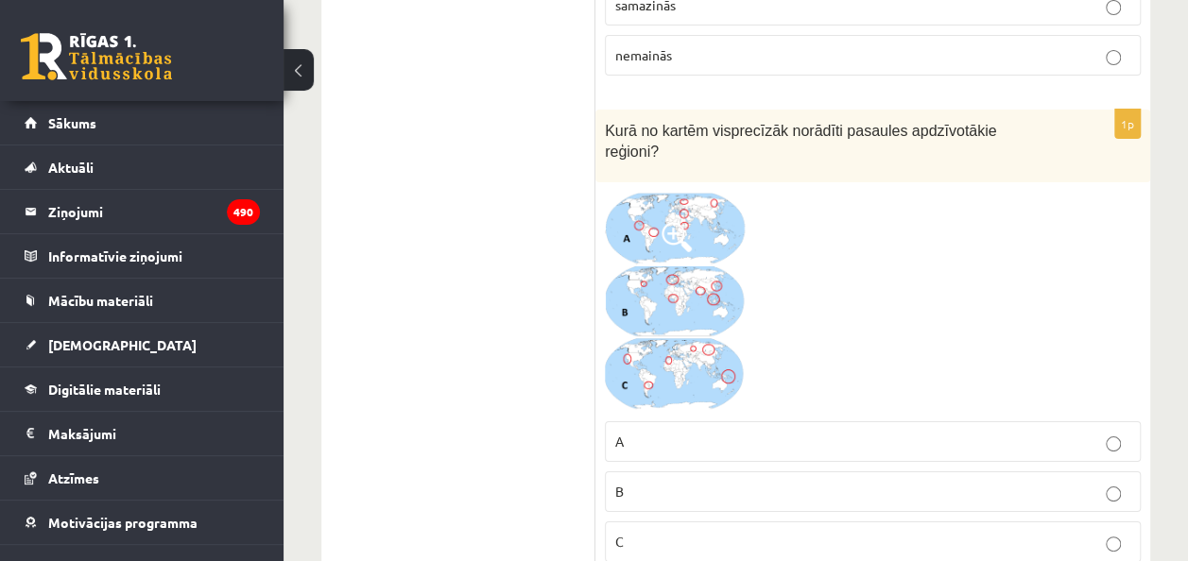
click at [609, 472] on label "B" at bounding box center [873, 492] width 536 height 41
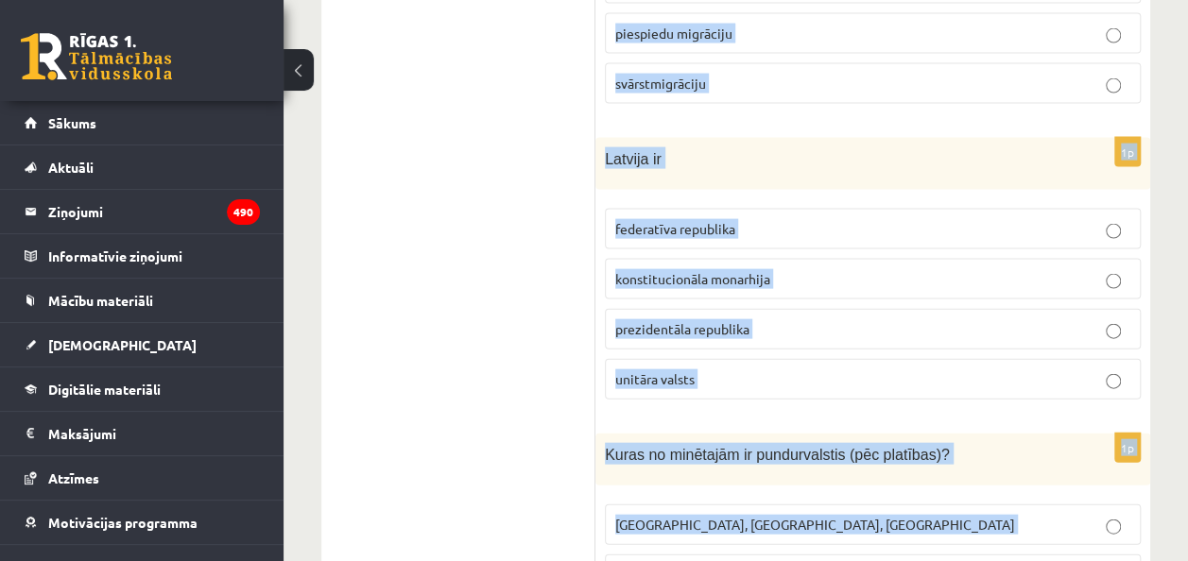
scroll to position [9089, 0]
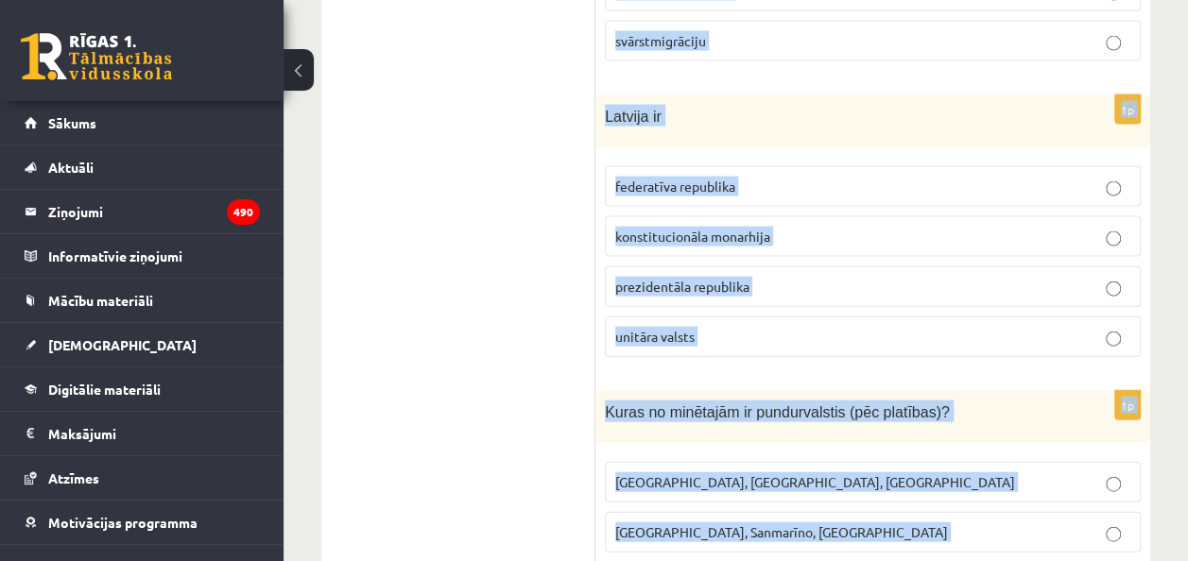
drag, startPoint x: 604, startPoint y: 164, endPoint x: 828, endPoint y: 489, distance: 393.9
copy form "Lore ipsumdolorsi ametconsec adipisc elit seddoeiusmodtemp incidid? utlab etdo …"
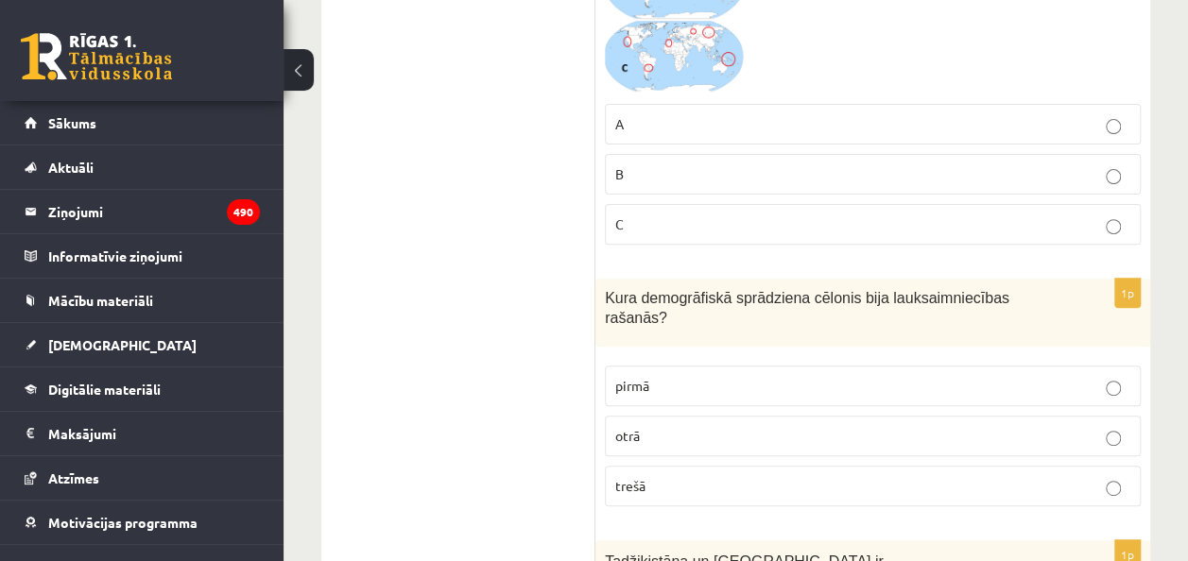
scroll to position [3892, 0]
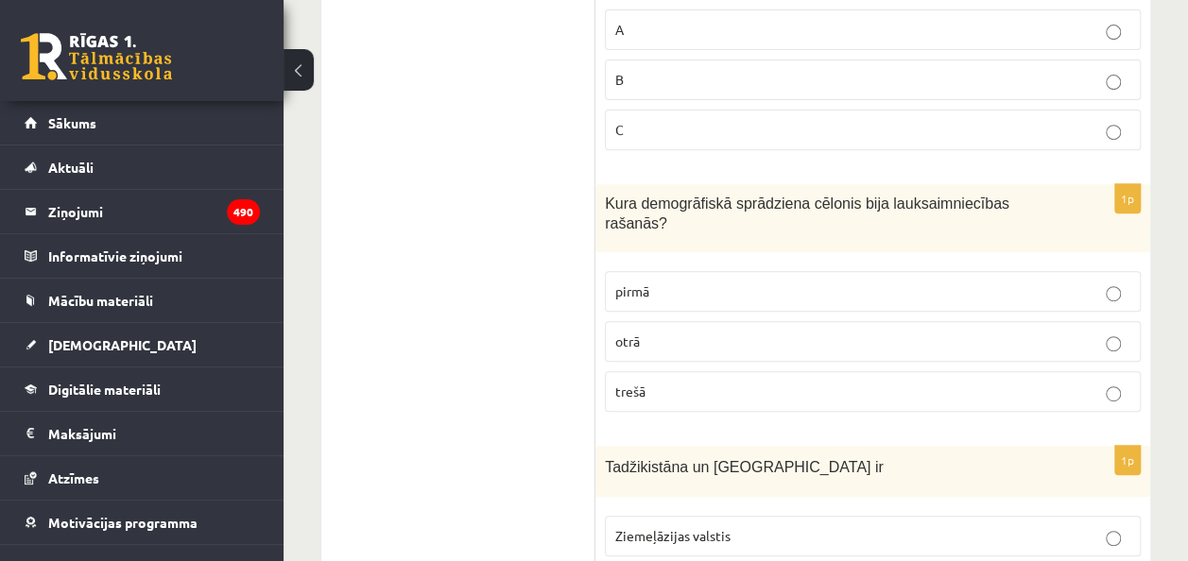
click at [626, 262] on fieldset "pirmā otrā trešā" at bounding box center [873, 340] width 536 height 156
drag, startPoint x: 626, startPoint y: 179, endPoint x: 663, endPoint y: 194, distance: 39.8
click at [663, 282] on p "pirmā" at bounding box center [872, 292] width 515 height 20
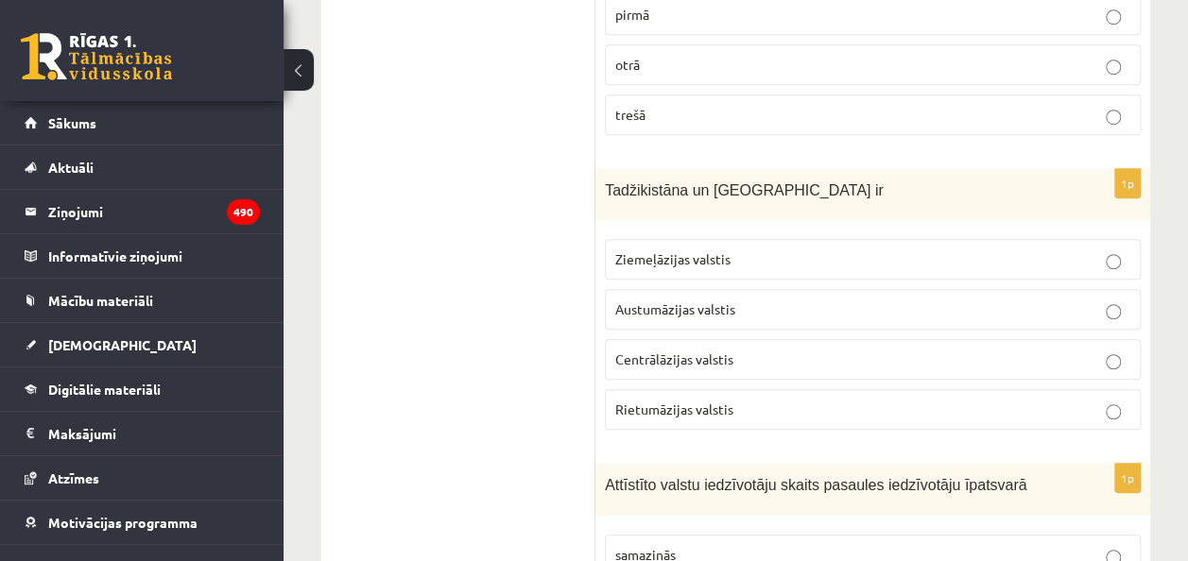
scroll to position [4176, 0]
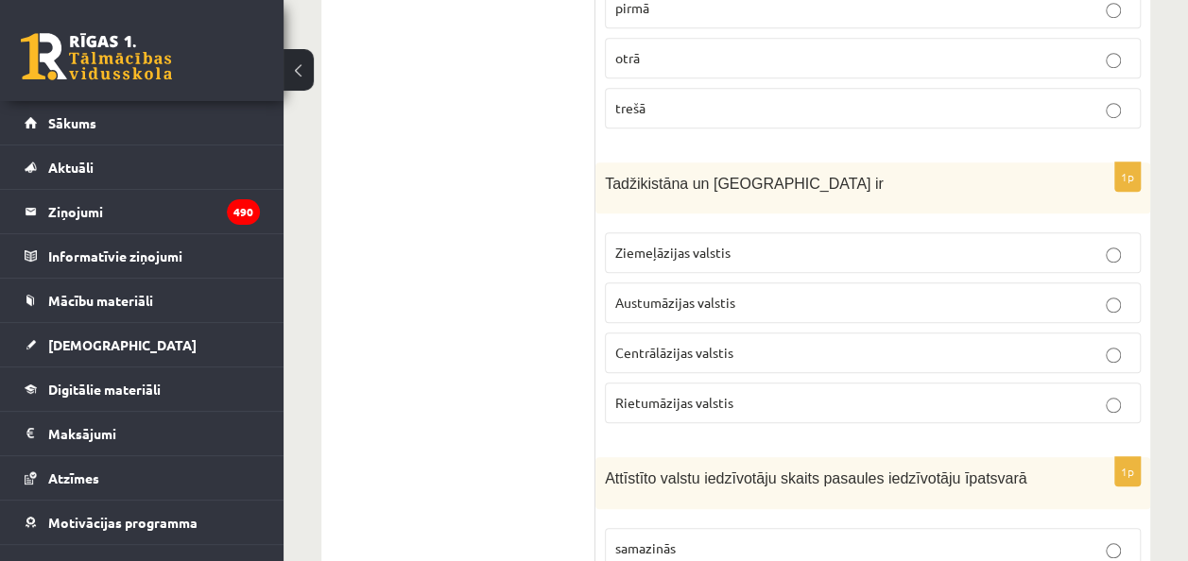
click at [635, 344] on span "Centrālāzijas valstis" at bounding box center [674, 352] width 118 height 17
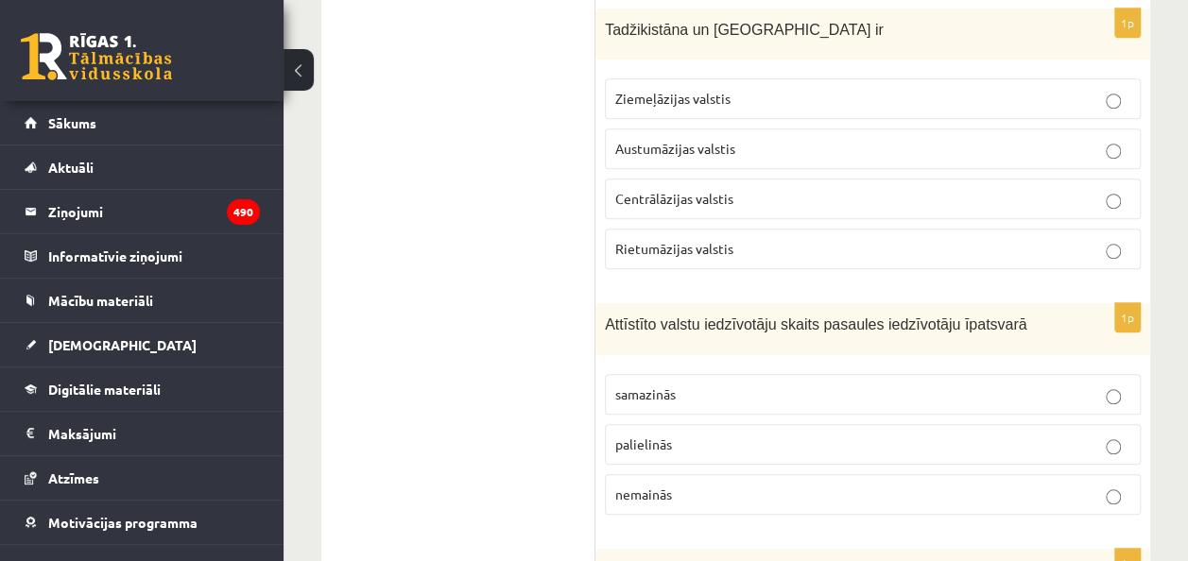
scroll to position [4459, 0]
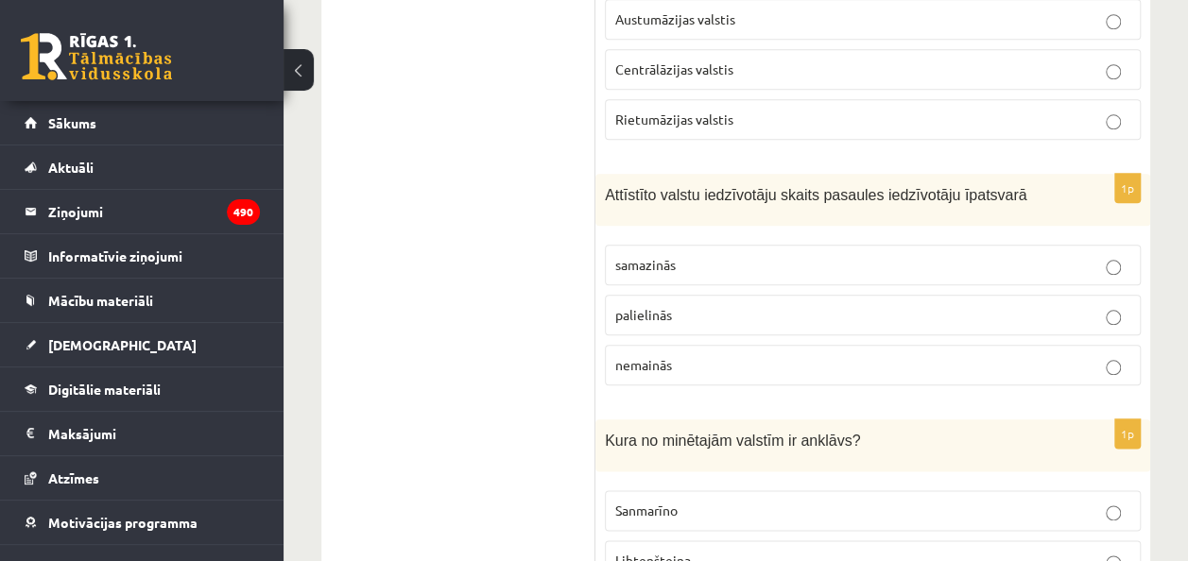
click at [659, 306] on span "palielinās" at bounding box center [643, 314] width 57 height 17
click at [691, 235] on fieldset "samazinās palielinās nemainās" at bounding box center [873, 313] width 536 height 156
click at [692, 255] on p "samazinās" at bounding box center [872, 265] width 515 height 20
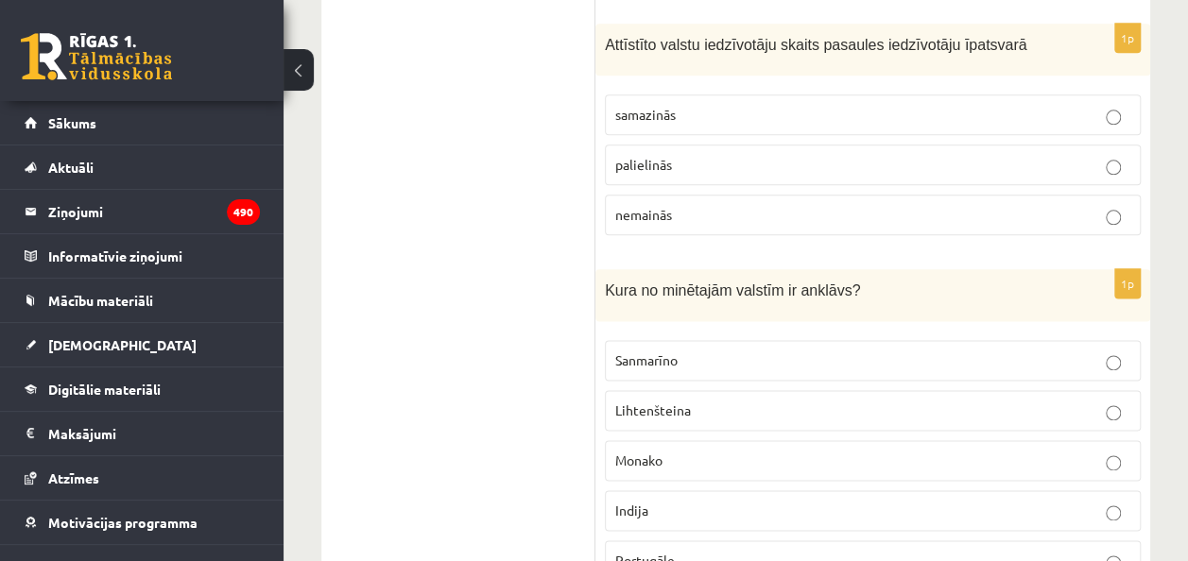
scroll to position [4648, 0]
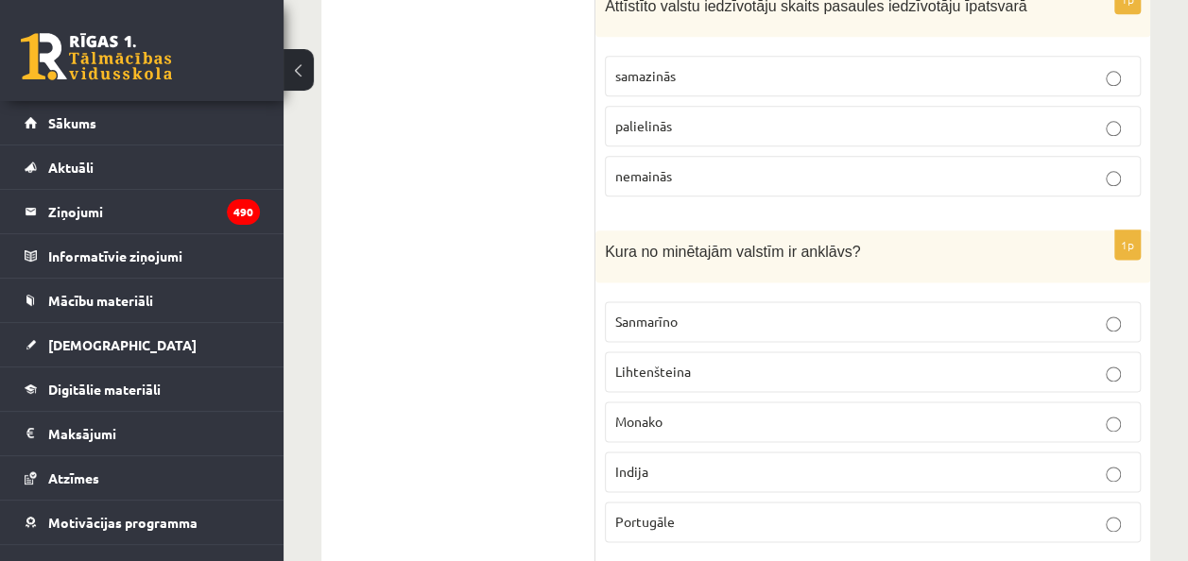
click at [646, 301] on label "Sanmarīno" at bounding box center [873, 321] width 536 height 41
click at [818, 244] on span "Kura no minētajām valstīm ir anklāvs?" at bounding box center [732, 252] width 255 height 16
copy span "anklāvs"
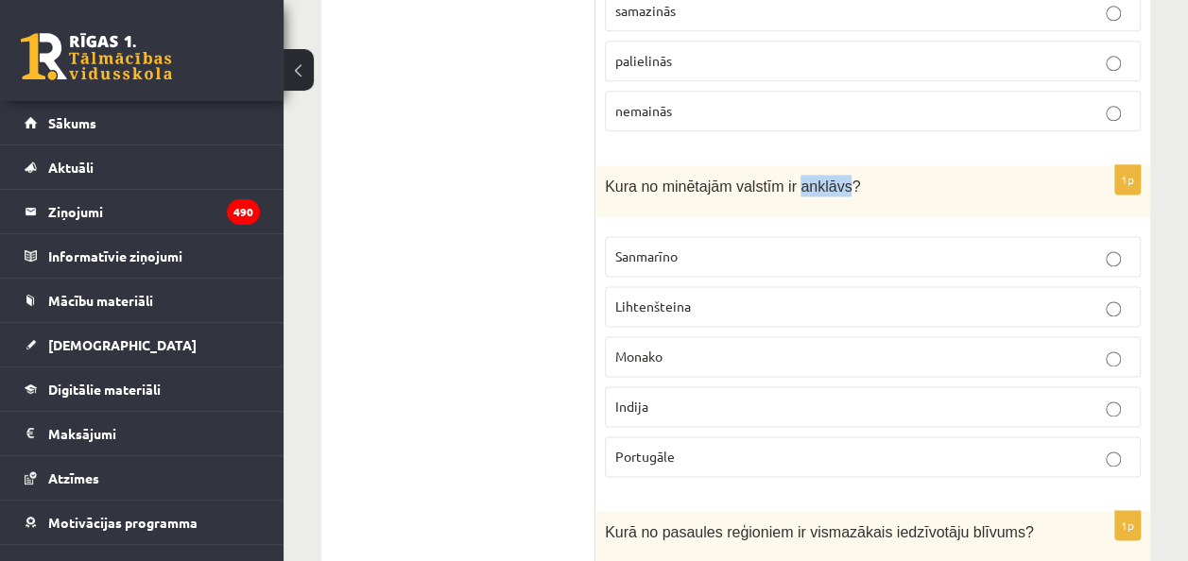
scroll to position [4743, 0]
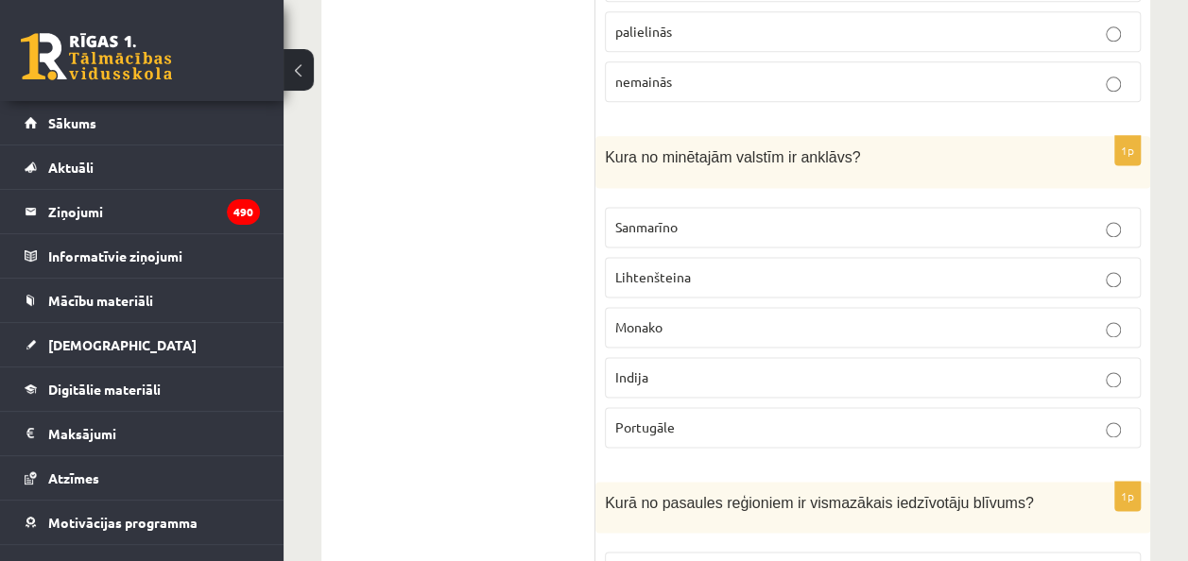
click at [531, 321] on ul "Tests" at bounding box center [467, 306] width 255 height 9418
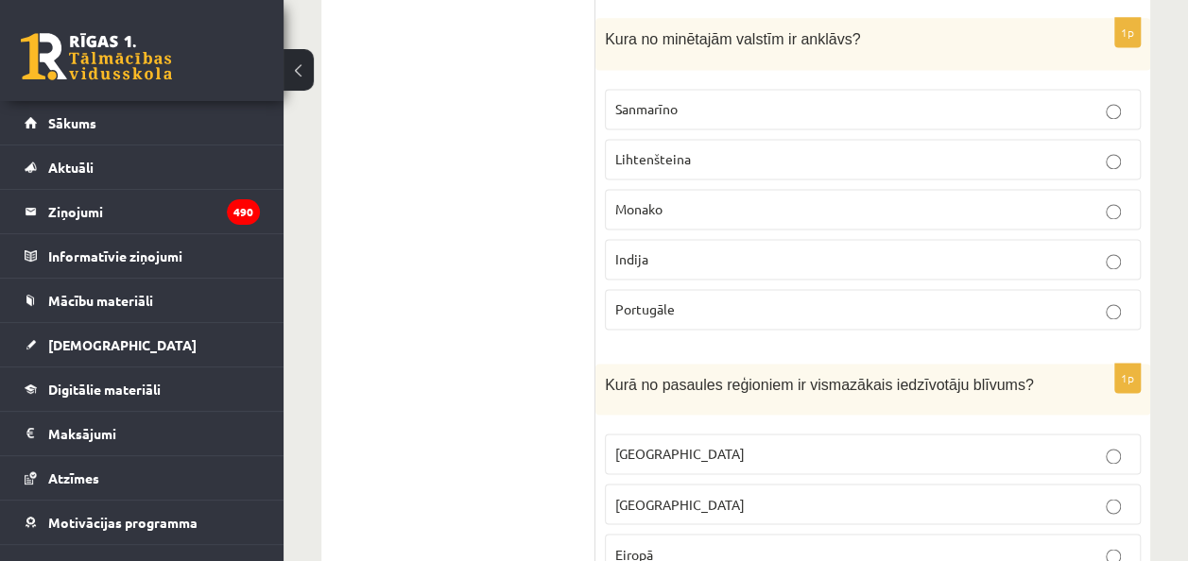
scroll to position [4931, 0]
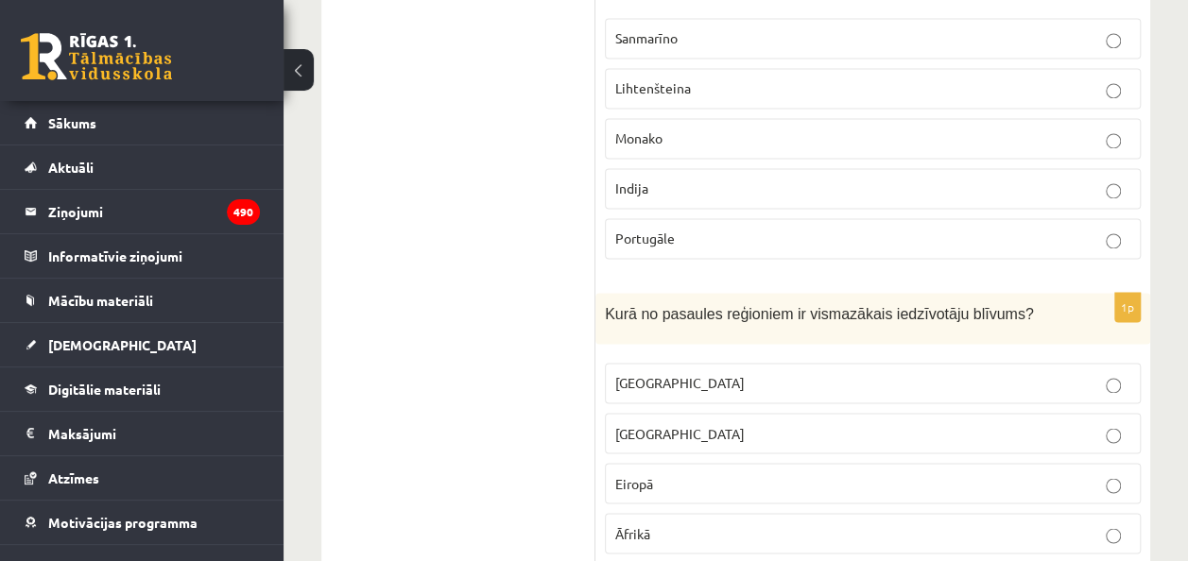
click at [675, 373] on p "[GEOGRAPHIC_DATA]" at bounding box center [872, 383] width 515 height 20
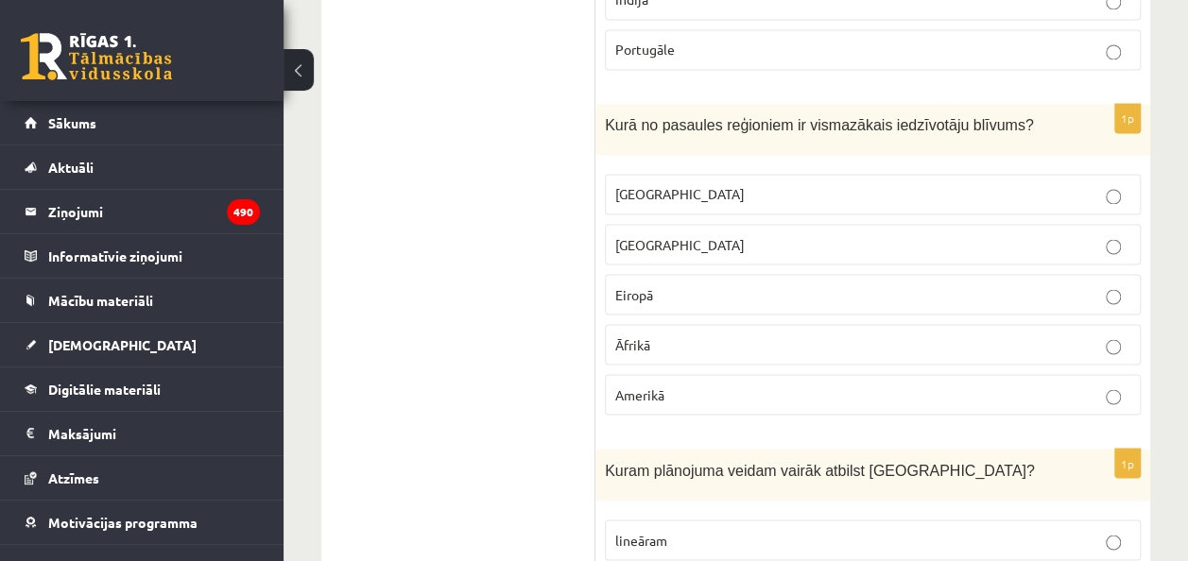
scroll to position [5309, 0]
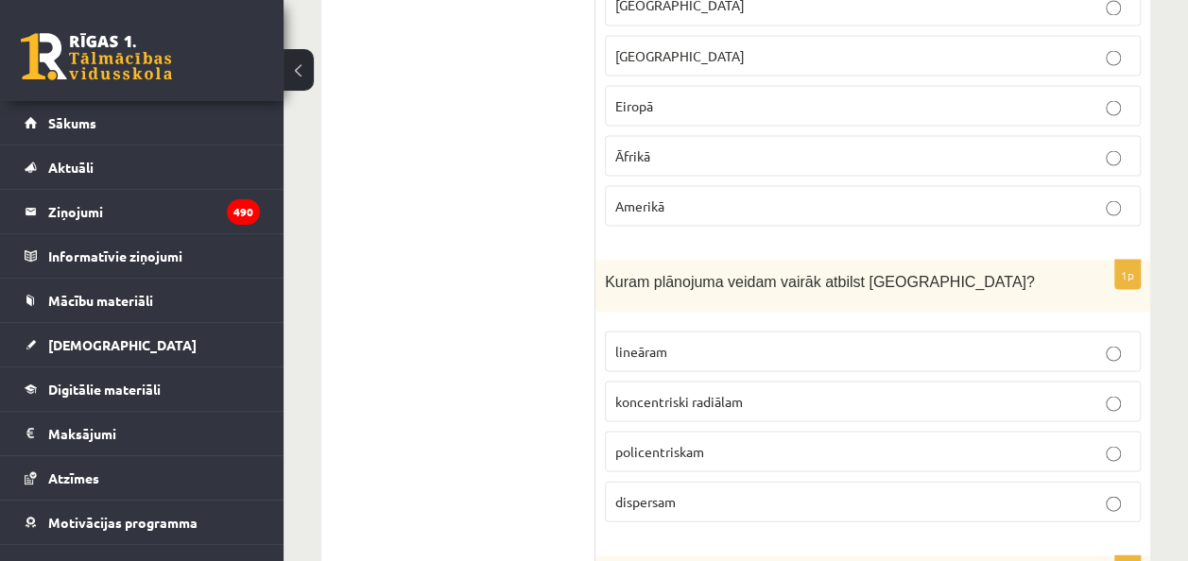
click at [661, 442] on span "policentriskam" at bounding box center [659, 450] width 89 height 17
click at [658, 392] on span "koncentriski radiālam" at bounding box center [679, 400] width 128 height 17
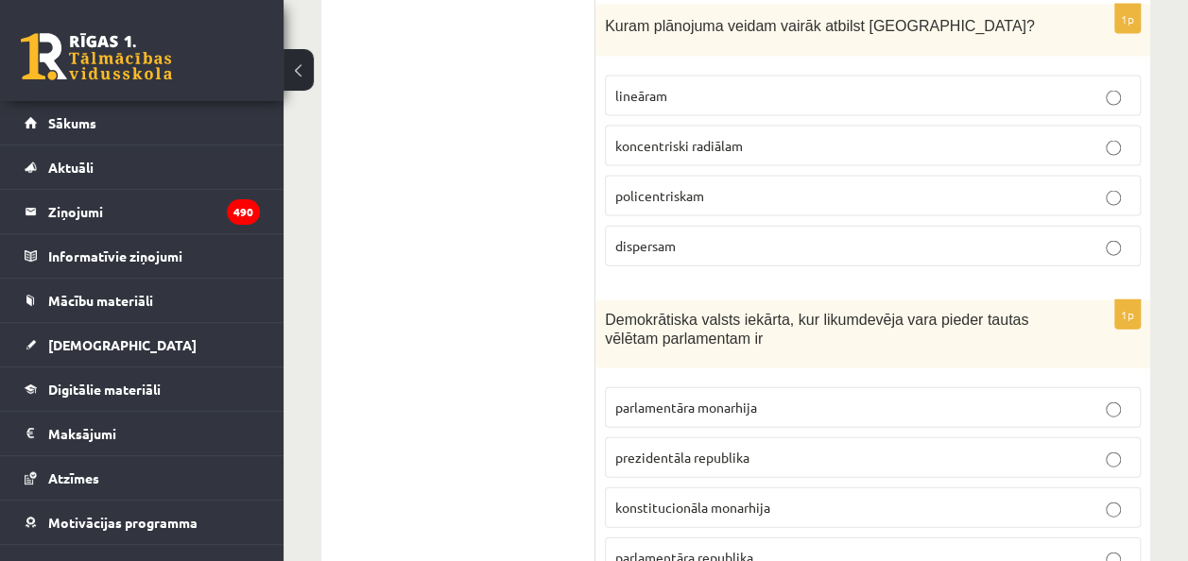
scroll to position [5593, 0]
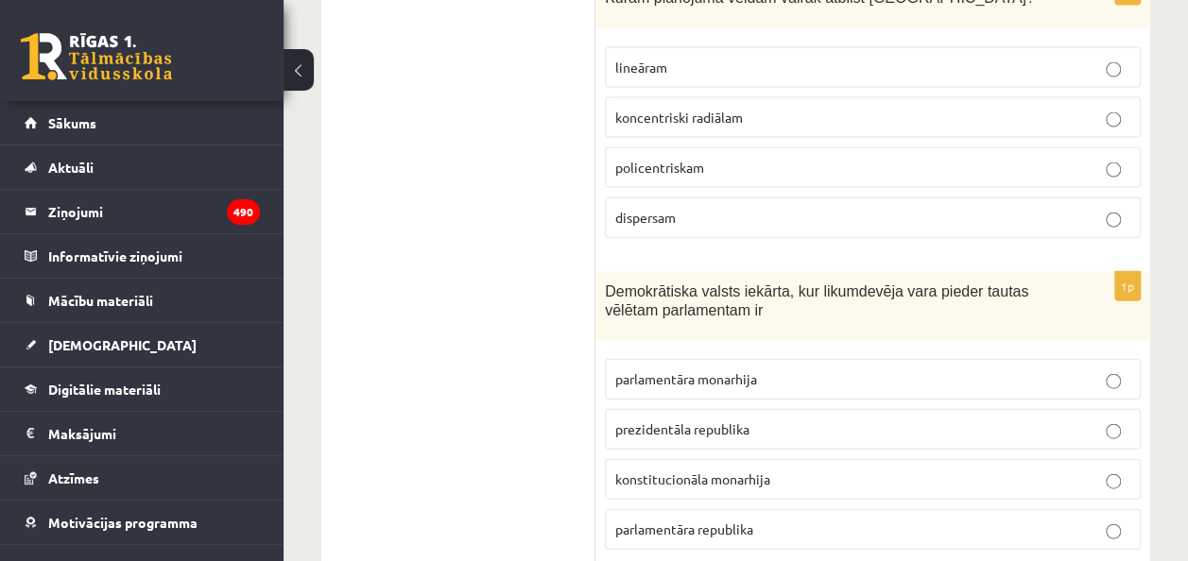
click at [701, 509] on label "parlamentāra republika" at bounding box center [873, 529] width 536 height 41
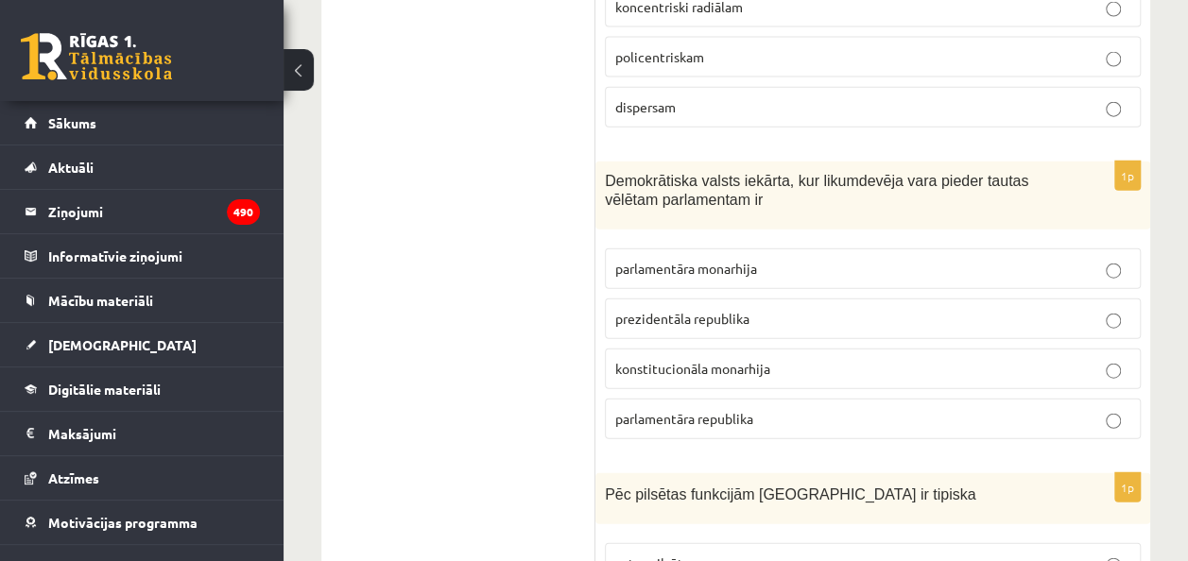
scroll to position [5876, 0]
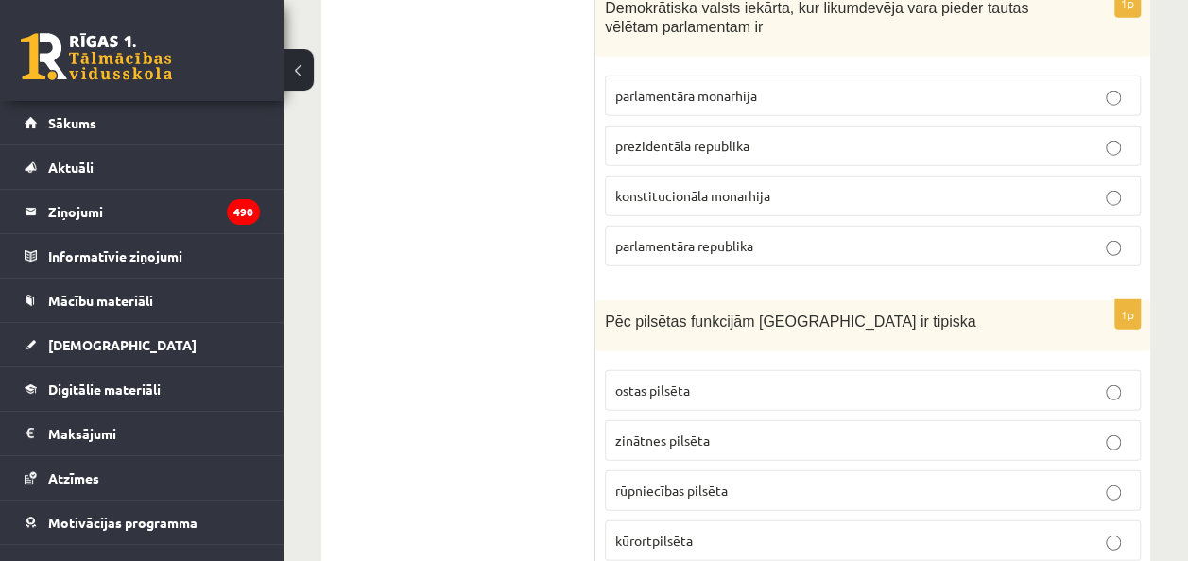
click at [658, 532] on span "kūrortpilsēta" at bounding box center [653, 540] width 77 height 17
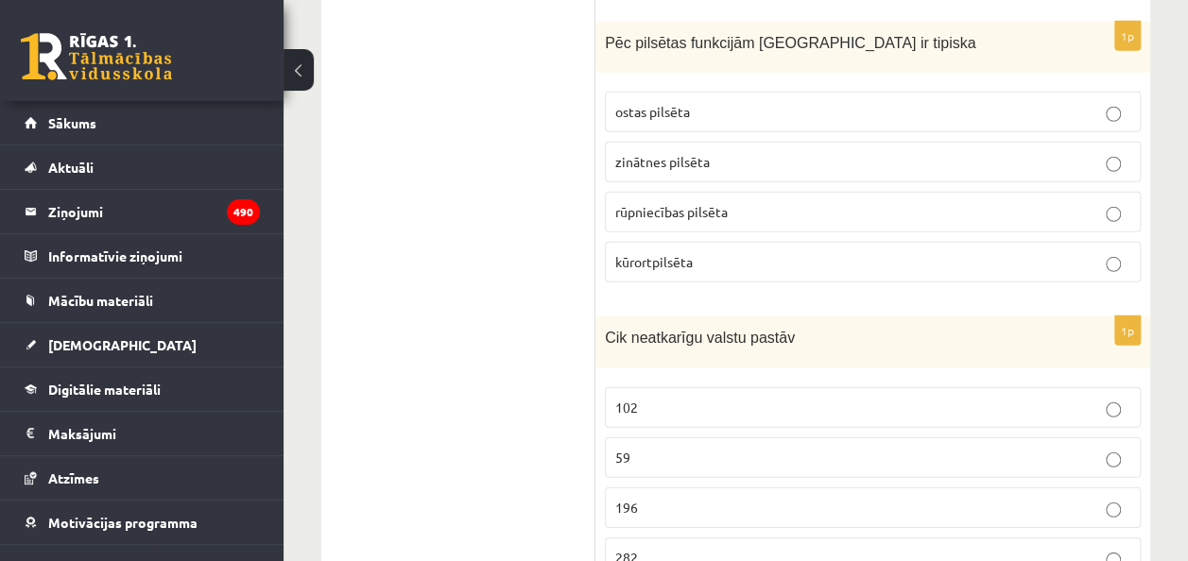
scroll to position [6160, 0]
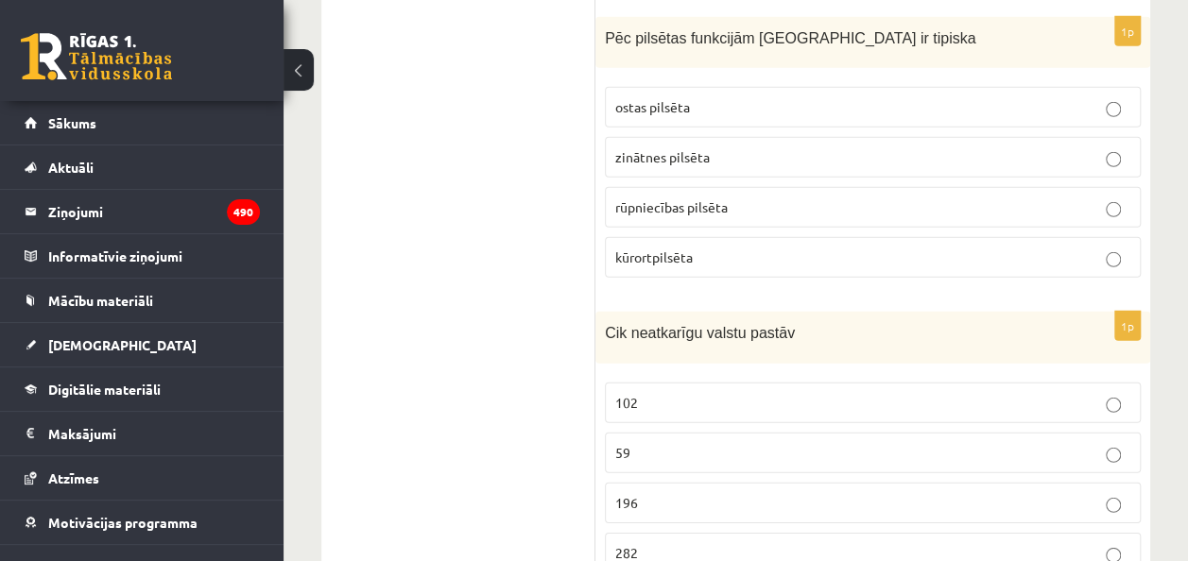
click at [675, 493] on p "196" at bounding box center [872, 503] width 515 height 20
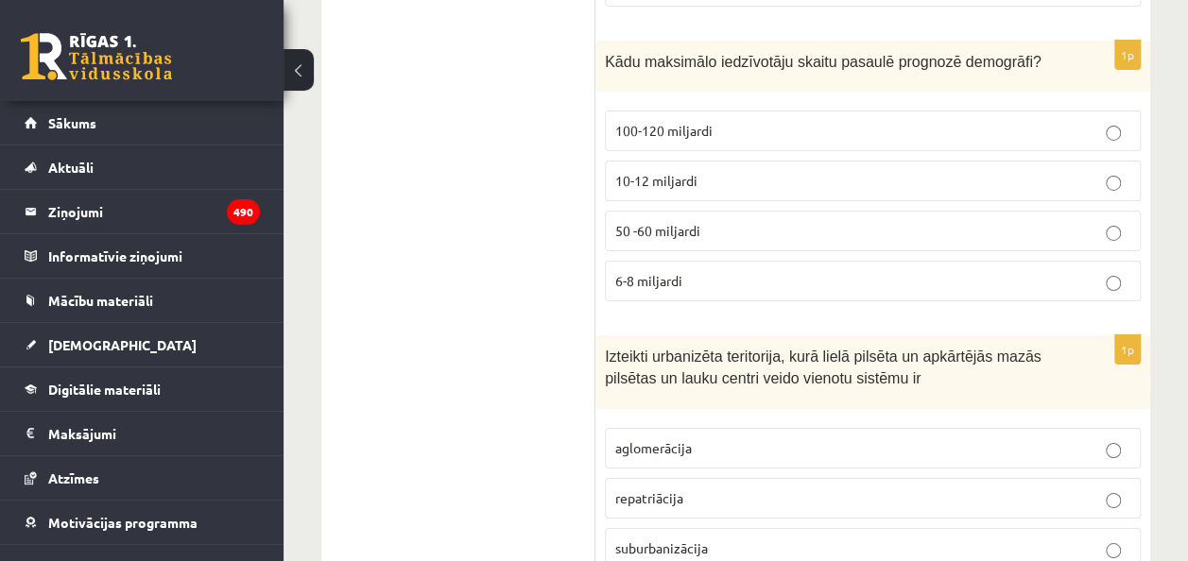
scroll to position [6632, 0]
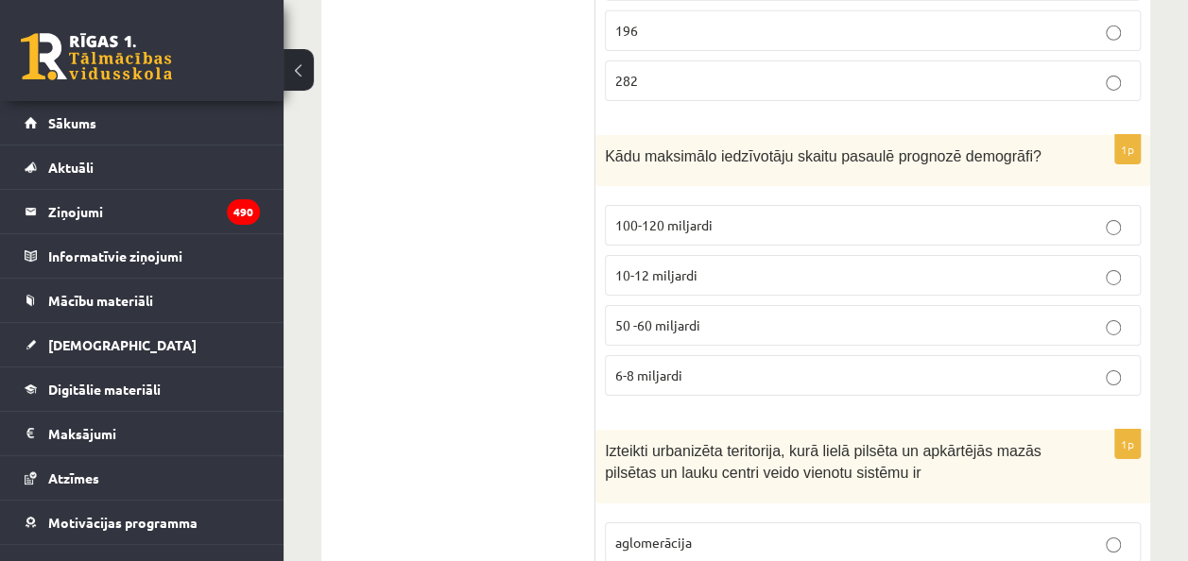
click at [688, 255] on label "10-12 miljardi" at bounding box center [873, 275] width 536 height 41
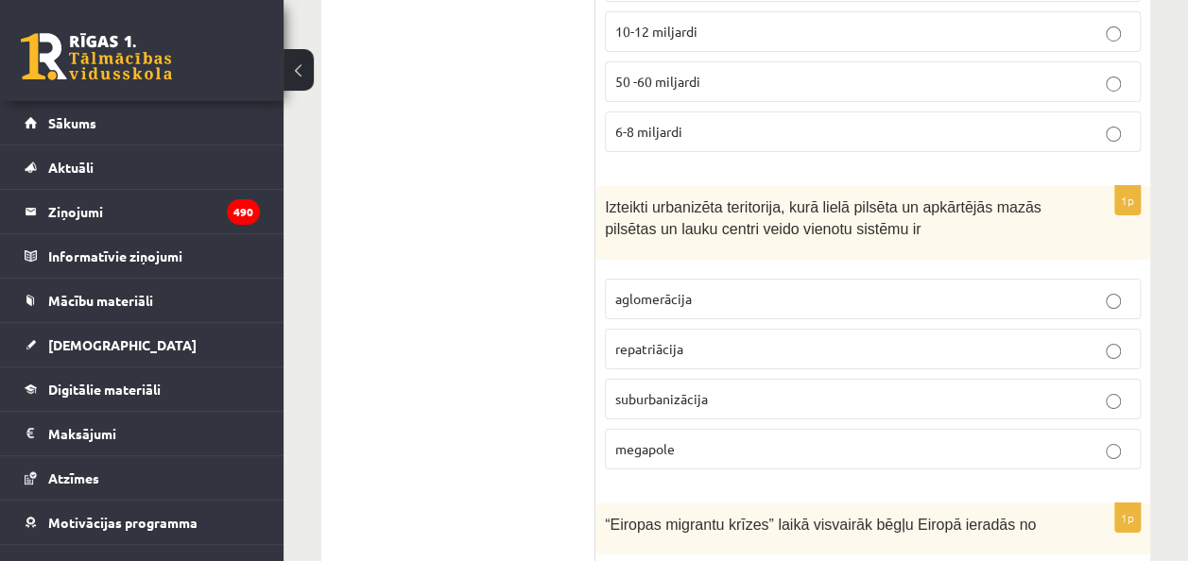
scroll to position [6916, 0]
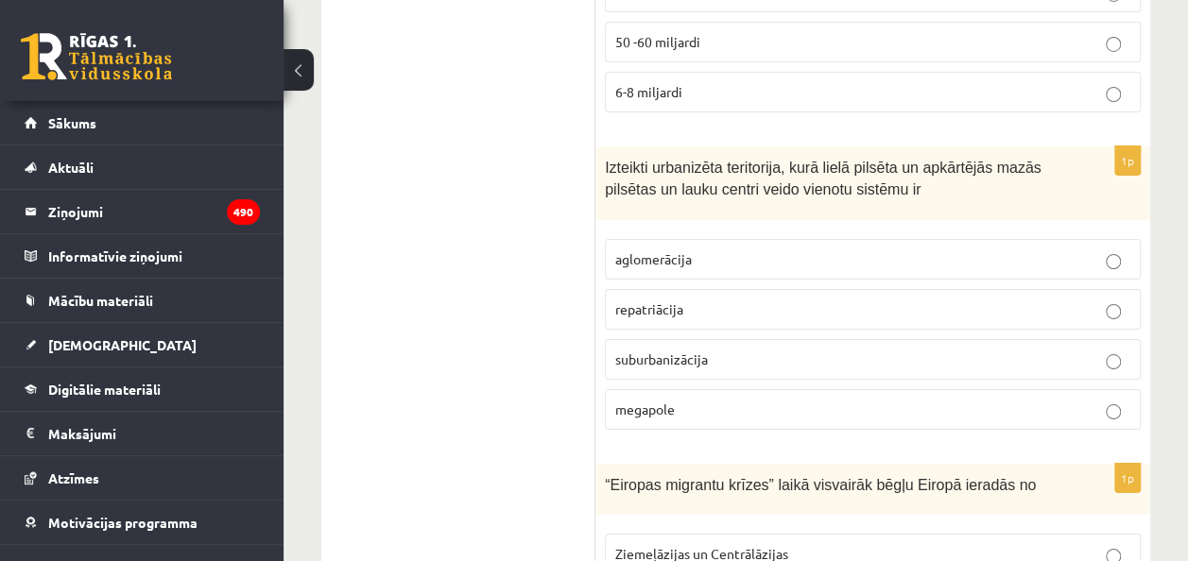
click at [663, 249] on p "aglomerācija" at bounding box center [872, 259] width 515 height 20
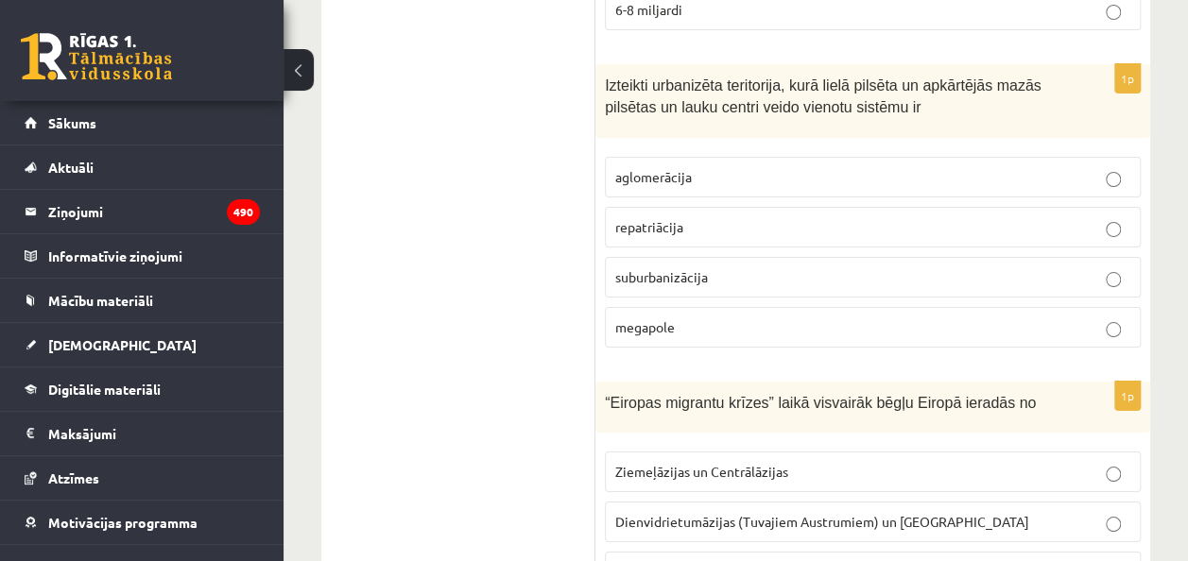
scroll to position [7105, 0]
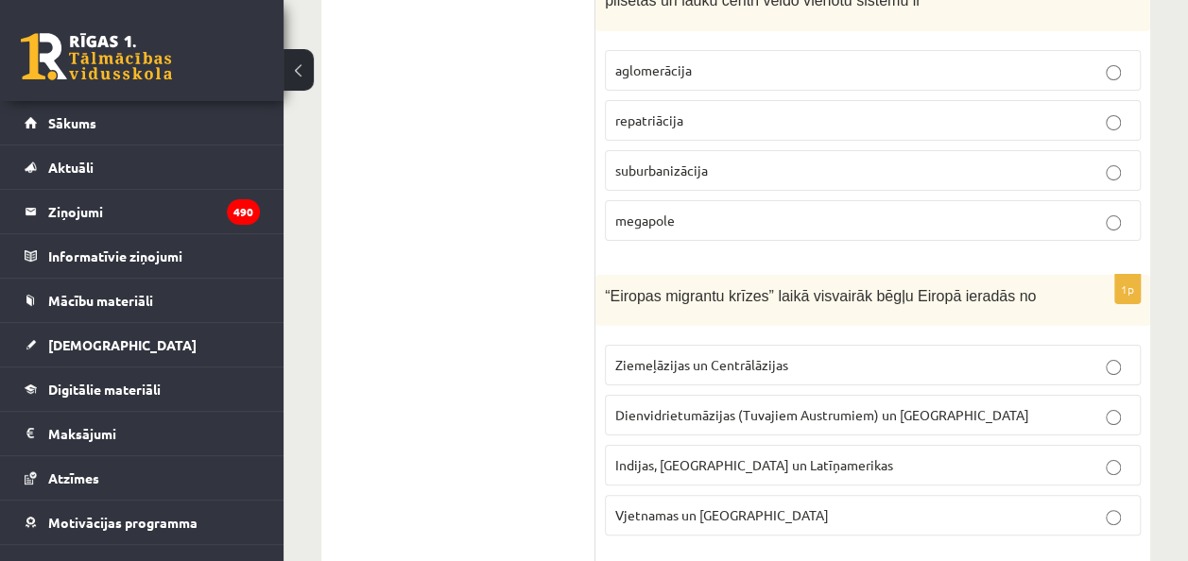
click at [685, 456] on span "Indijas, [GEOGRAPHIC_DATA] un Latīņamerikas" at bounding box center [754, 464] width 278 height 17
click at [705, 406] on span "Dienvidrietumāzijas (Tuvajiem Austrumiem) un [GEOGRAPHIC_DATA]" at bounding box center [822, 414] width 414 height 17
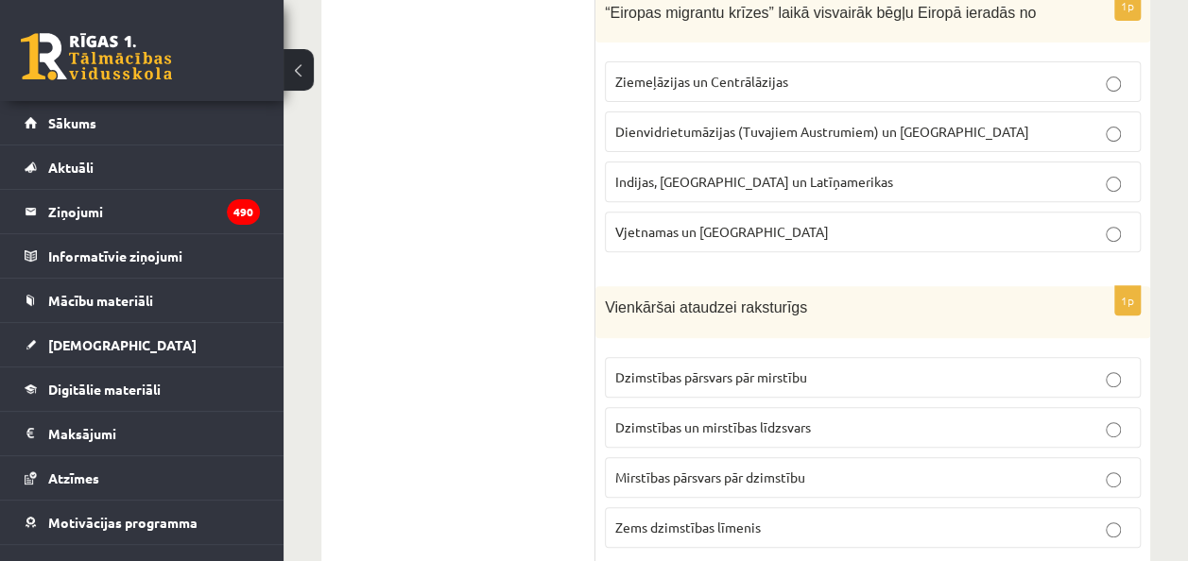
scroll to position [7483, 0]
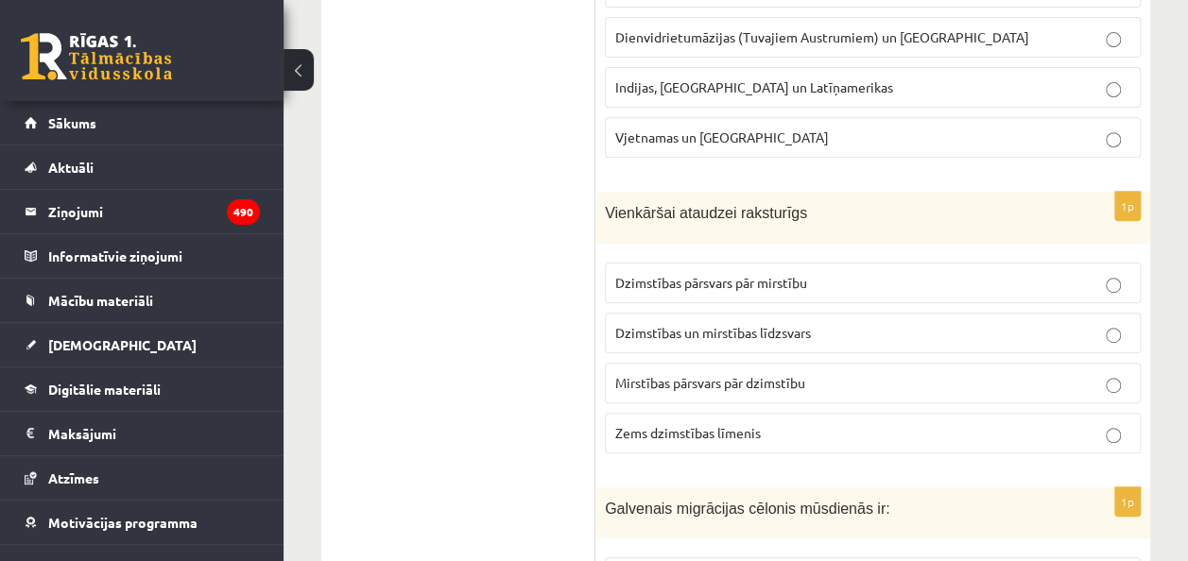
click at [728, 274] on span "Dzimstības pārsvars pār mirstību" at bounding box center [711, 282] width 192 height 17
click at [721, 324] on span "Dzimstības un mirstības līdzsvars" at bounding box center [713, 332] width 196 height 17
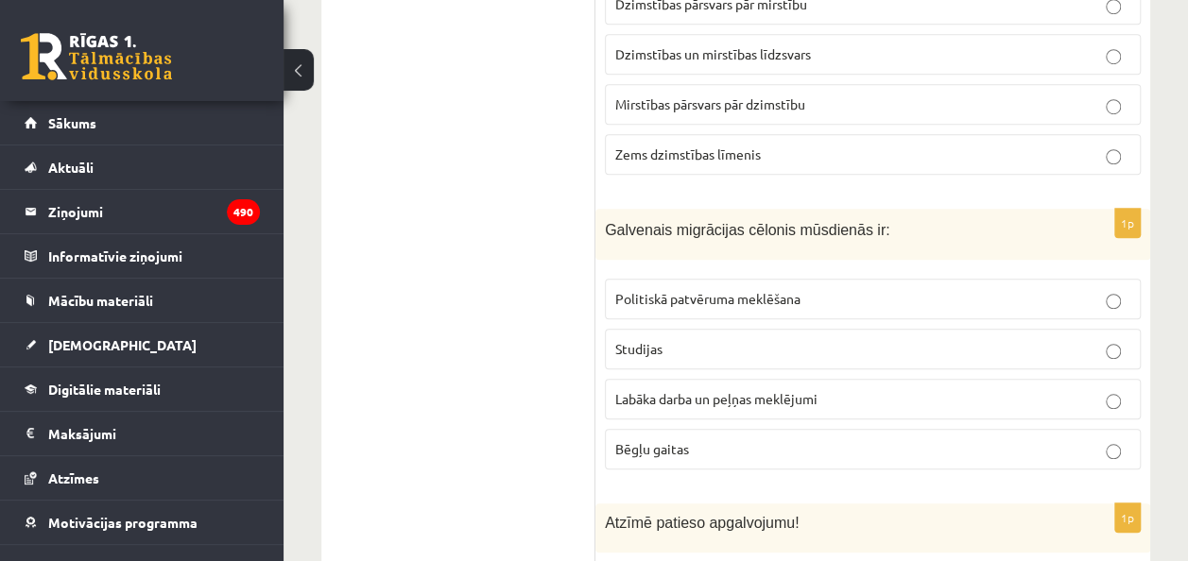
scroll to position [7766, 0]
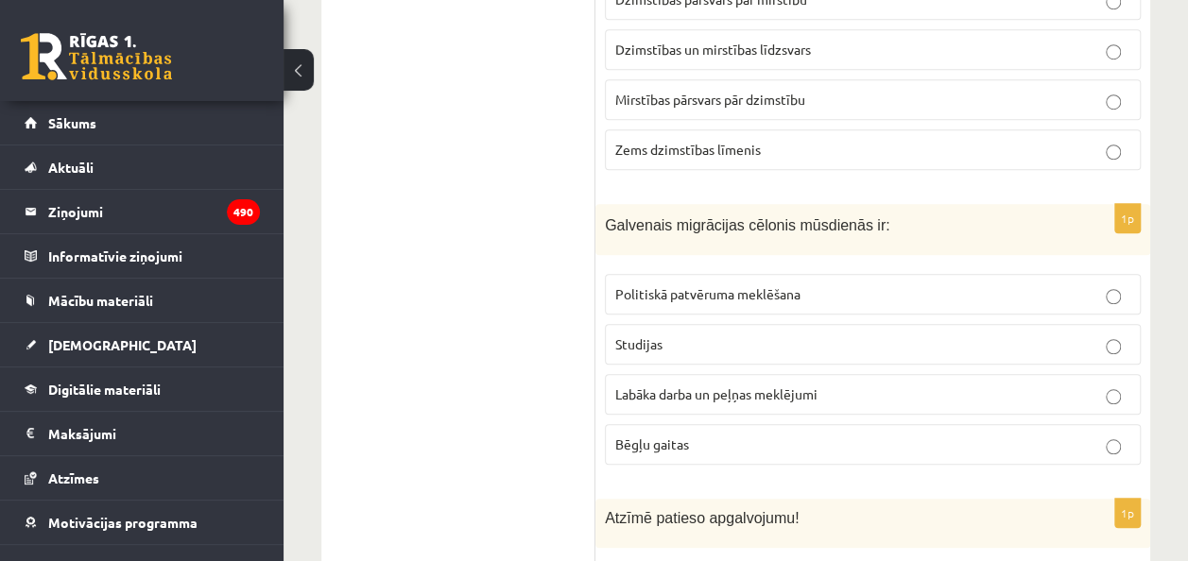
click at [683, 386] on span "Labāka darba un peļņas meklējumi" at bounding box center [716, 394] width 202 height 17
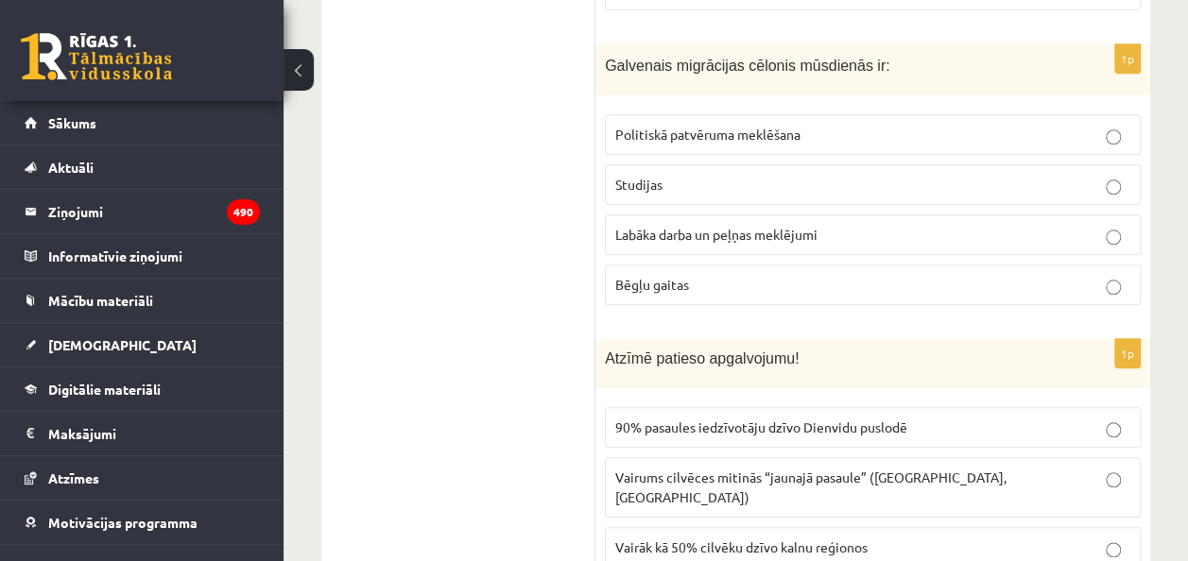
scroll to position [7955, 0]
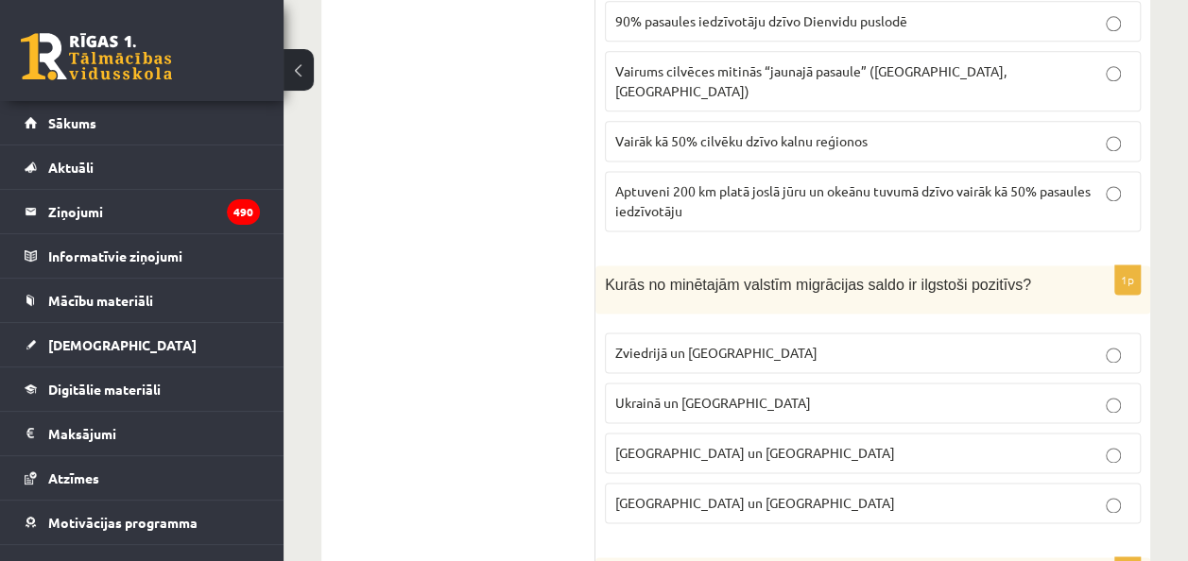
scroll to position [8333, 0]
click at [678, 342] on p "Zviedrijā un [GEOGRAPHIC_DATA]" at bounding box center [872, 352] width 515 height 20
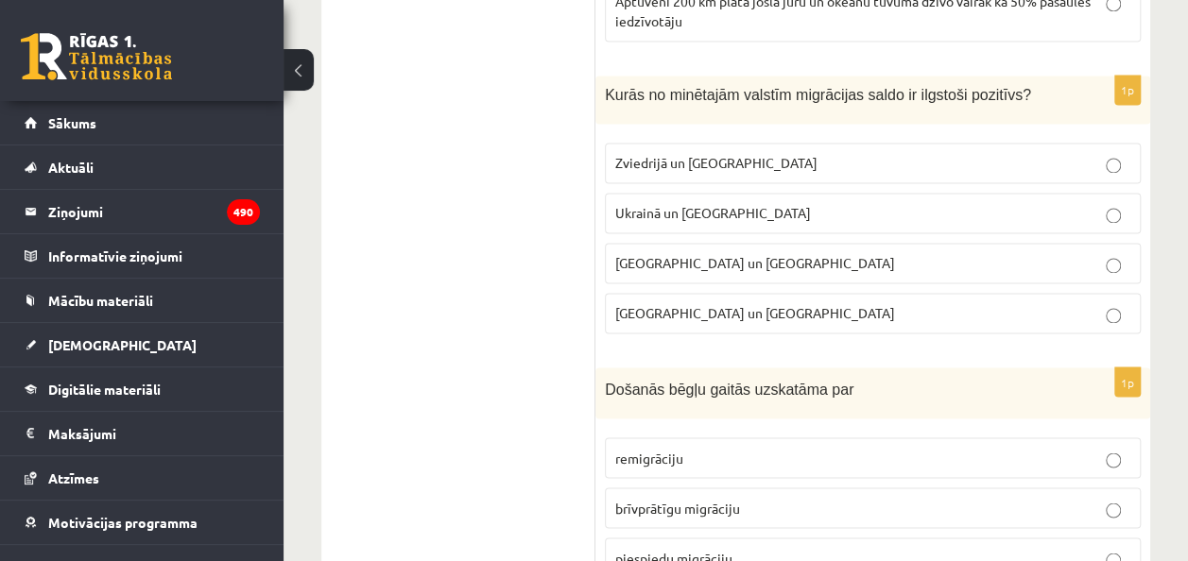
scroll to position [8617, 0]
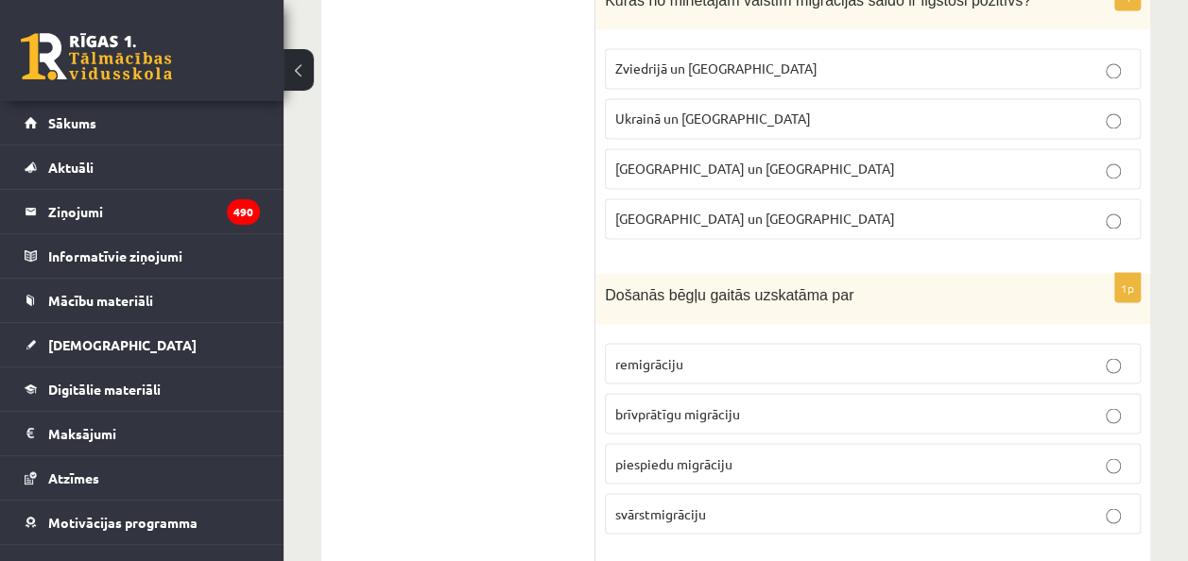
click at [716, 455] on span "piespiedu migrāciju" at bounding box center [673, 463] width 117 height 17
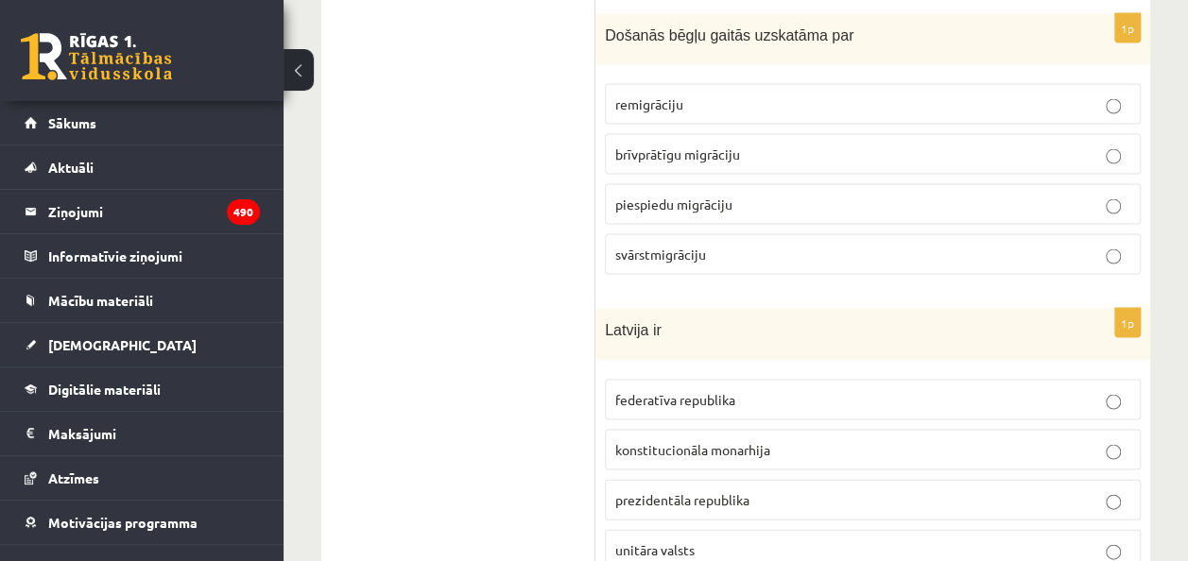
scroll to position [8900, 0]
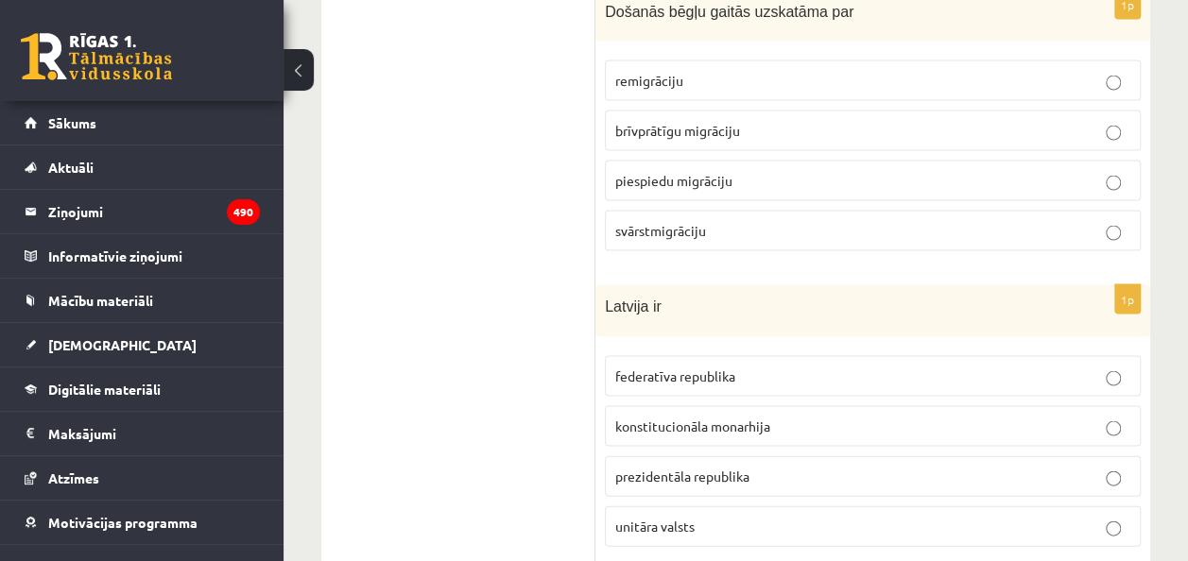
click at [653, 466] on p "prezidentāla republika" at bounding box center [872, 476] width 515 height 20
click at [688, 517] on span "unitāra valsts" at bounding box center [654, 525] width 79 height 17
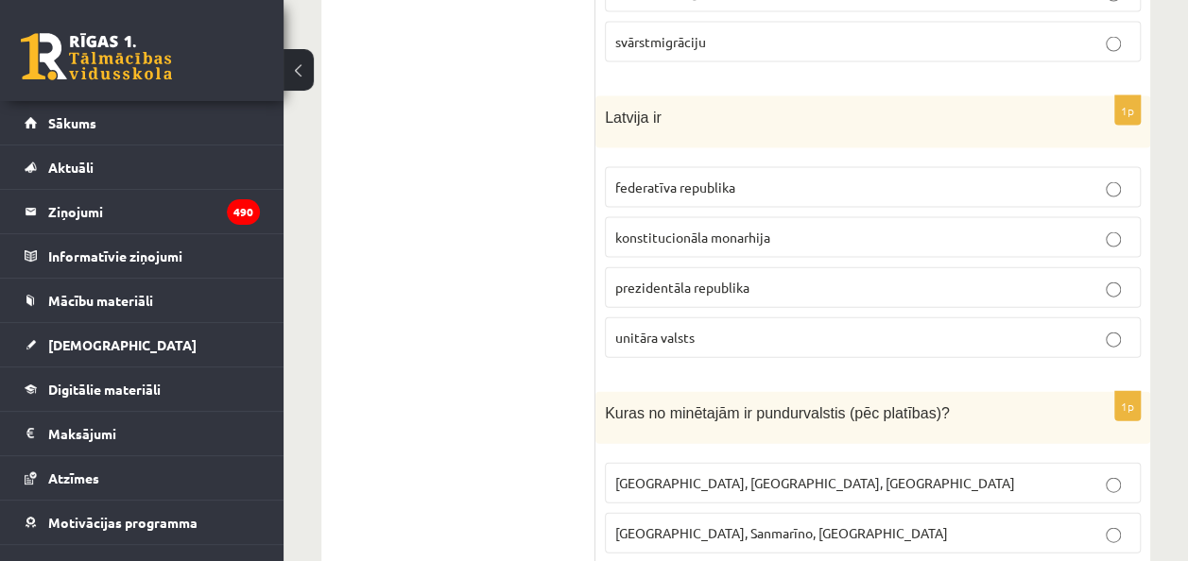
scroll to position [9089, 0]
click at [697, 523] on span "[GEOGRAPHIC_DATA], Sanmarīno, [GEOGRAPHIC_DATA]" at bounding box center [781, 531] width 333 height 17
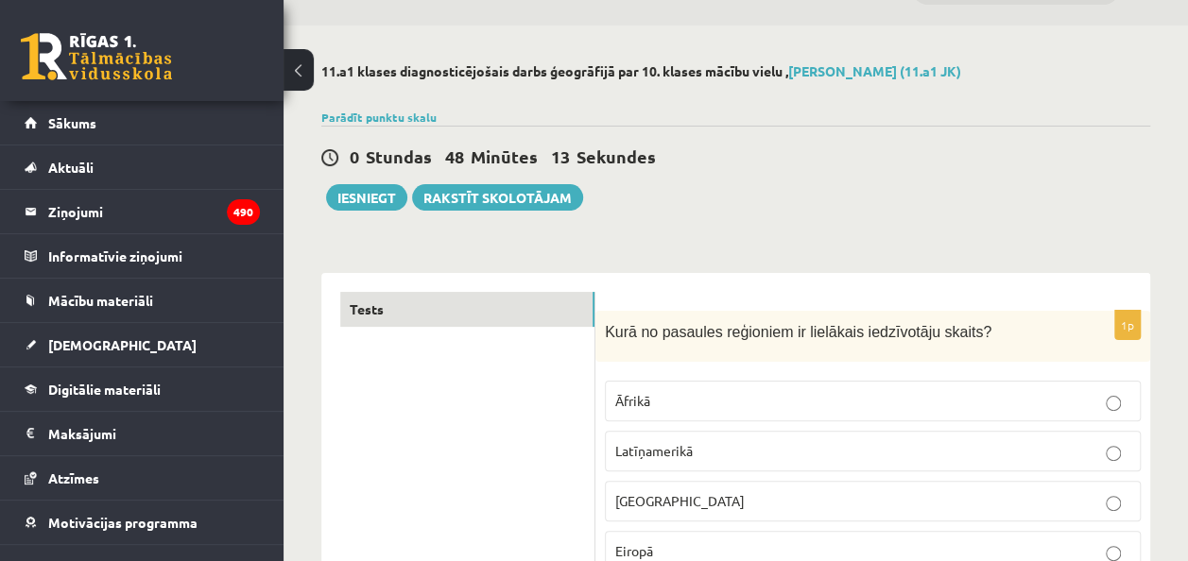
scroll to position [0, 0]
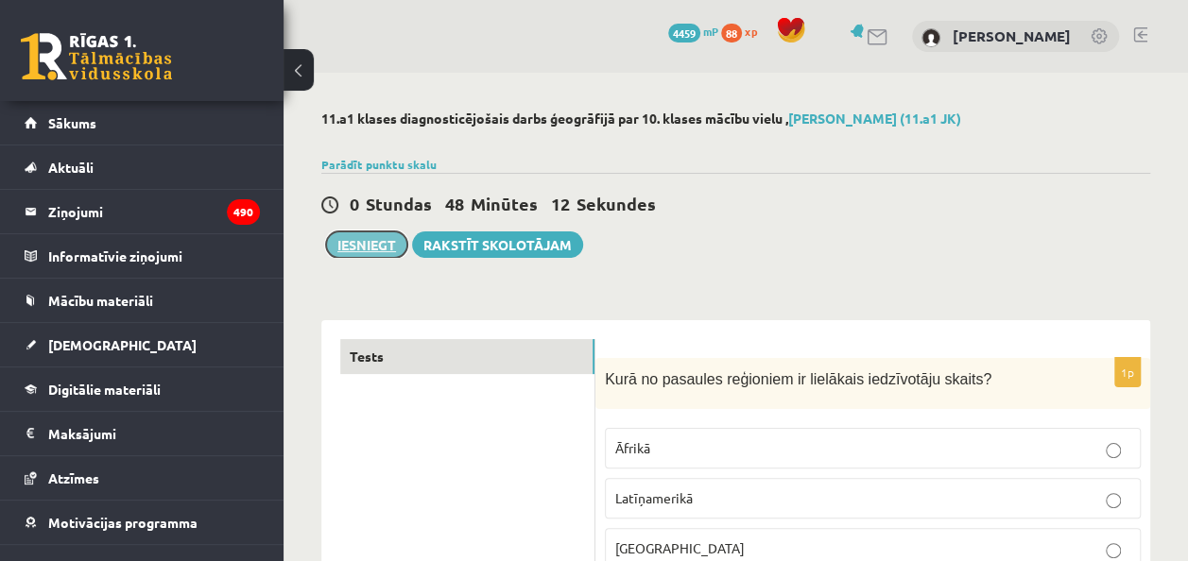
click at [381, 249] on button "Iesniegt" at bounding box center [366, 245] width 81 height 26
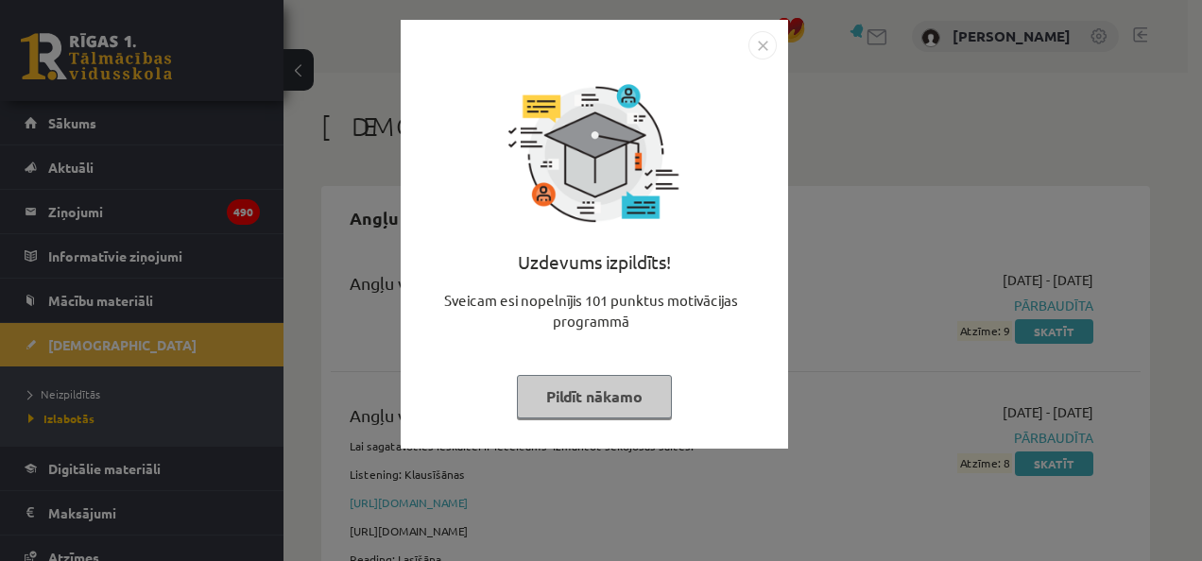
click at [609, 404] on button "Pildīt nākamo" at bounding box center [594, 396] width 155 height 43
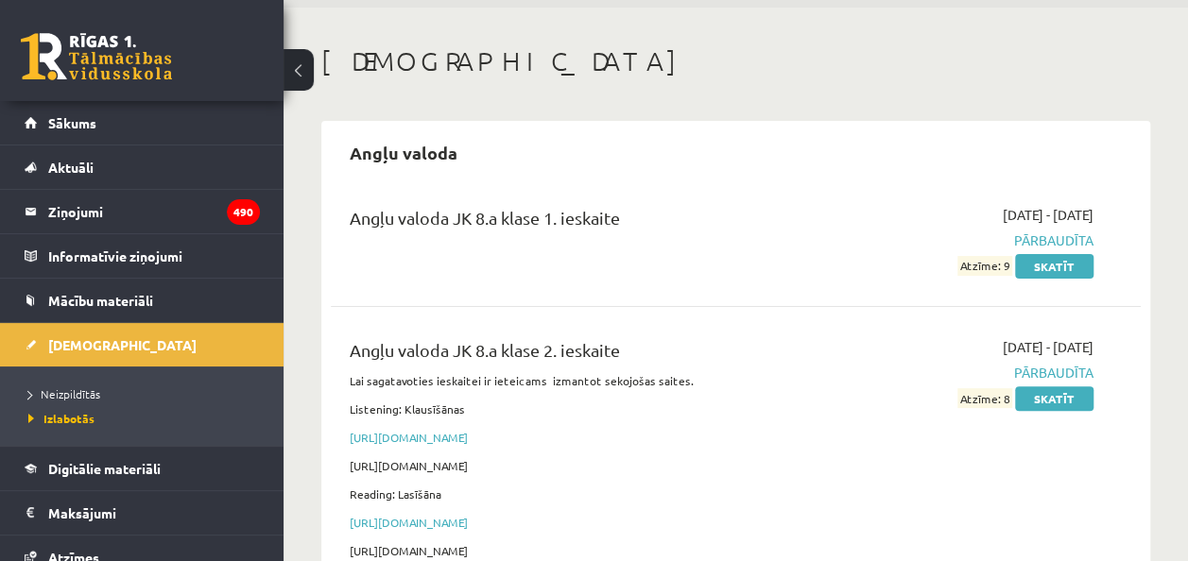
scroll to position [94, 0]
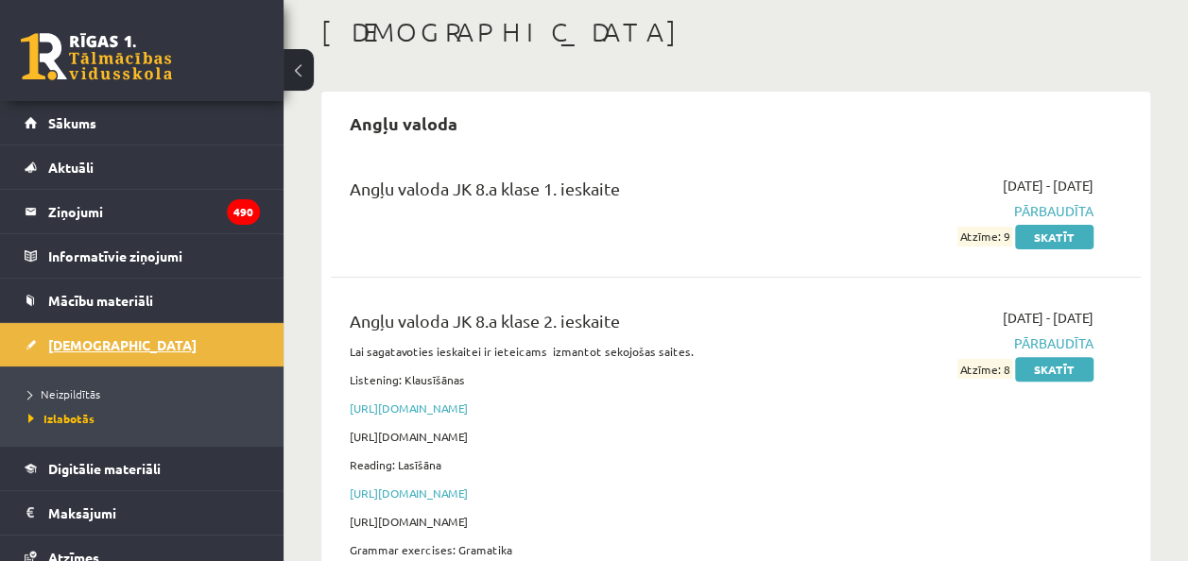
click at [93, 344] on span "[DEMOGRAPHIC_DATA]" at bounding box center [122, 344] width 148 height 17
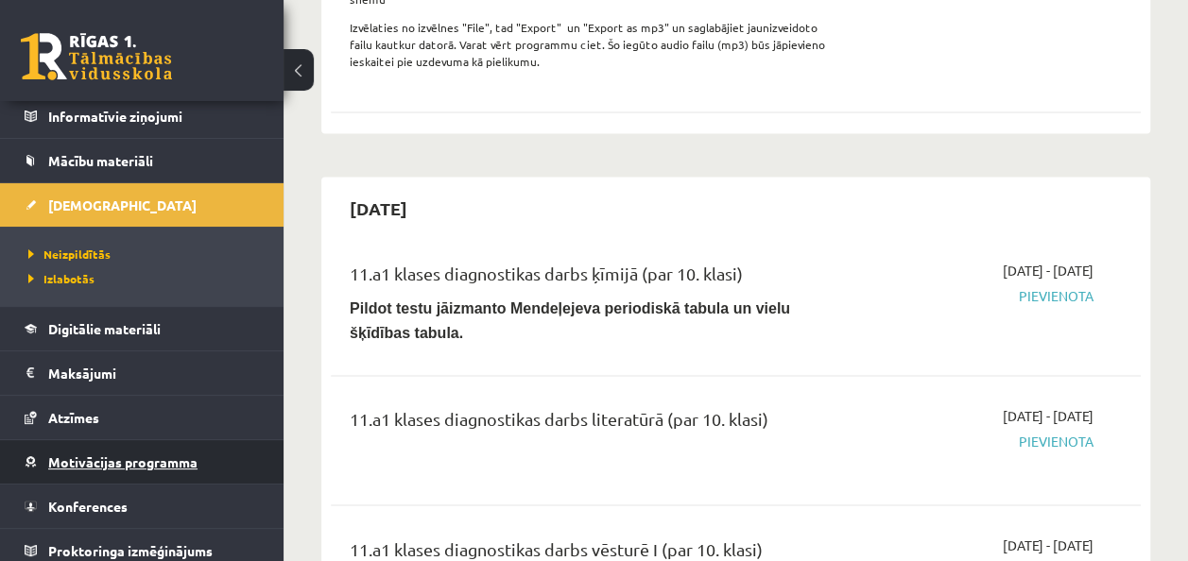
scroll to position [147, 0]
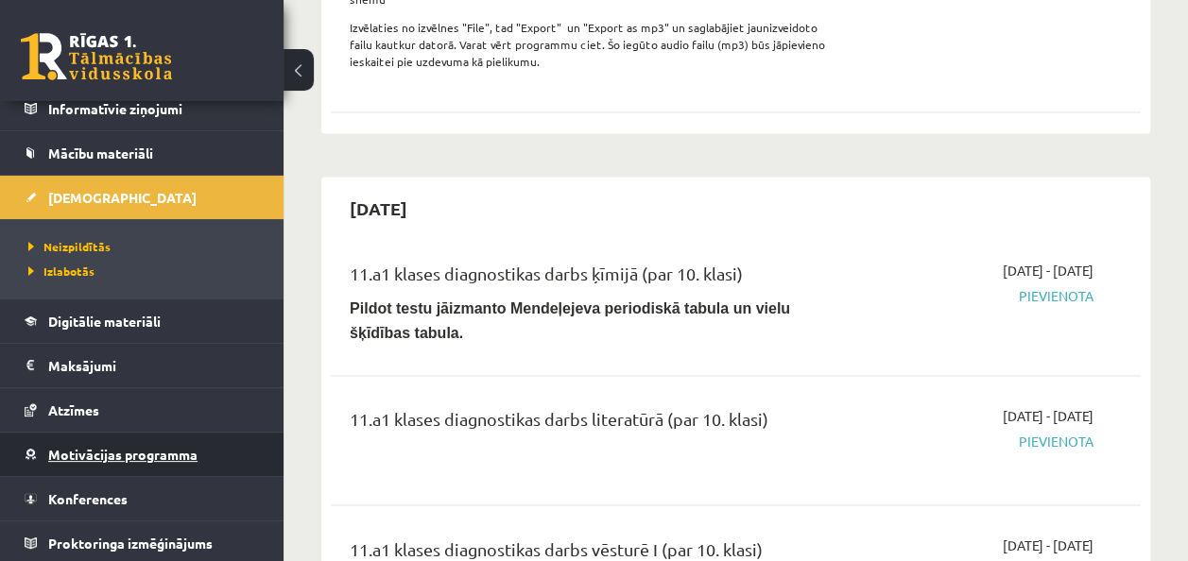
click at [94, 455] on span "Motivācijas programma" at bounding box center [122, 454] width 149 height 17
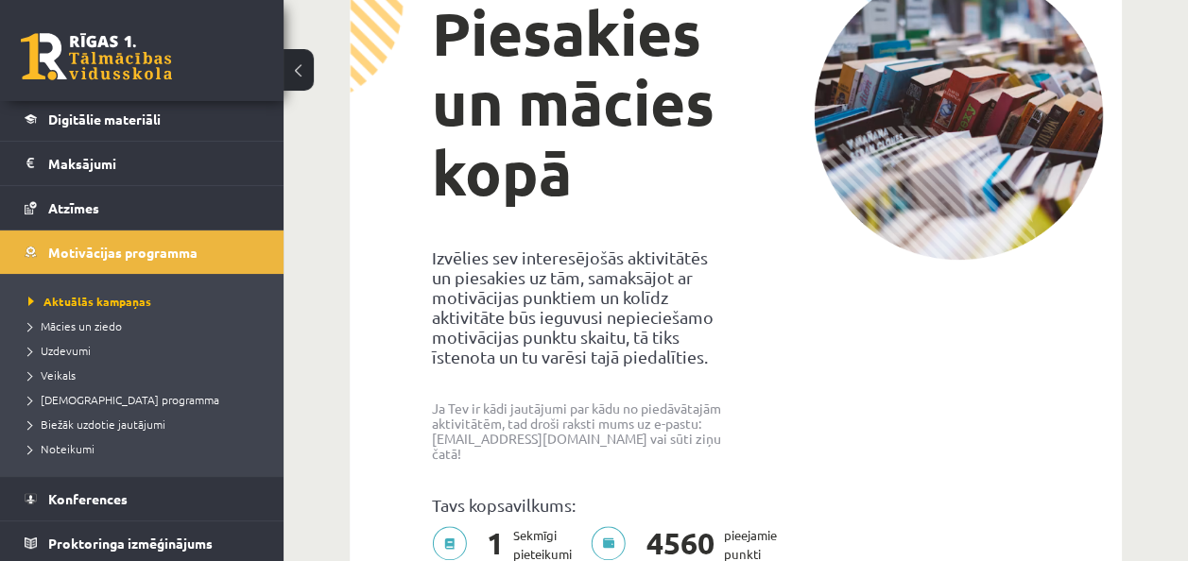
scroll to position [283, 0]
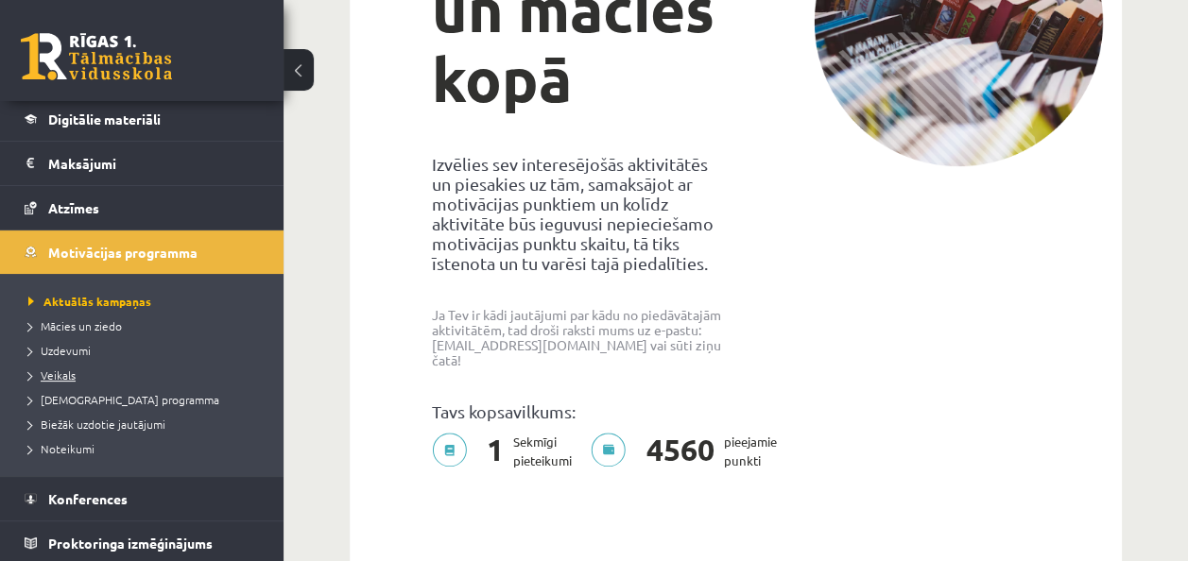
click at [57, 368] on span "Veikals" at bounding box center [51, 375] width 47 height 15
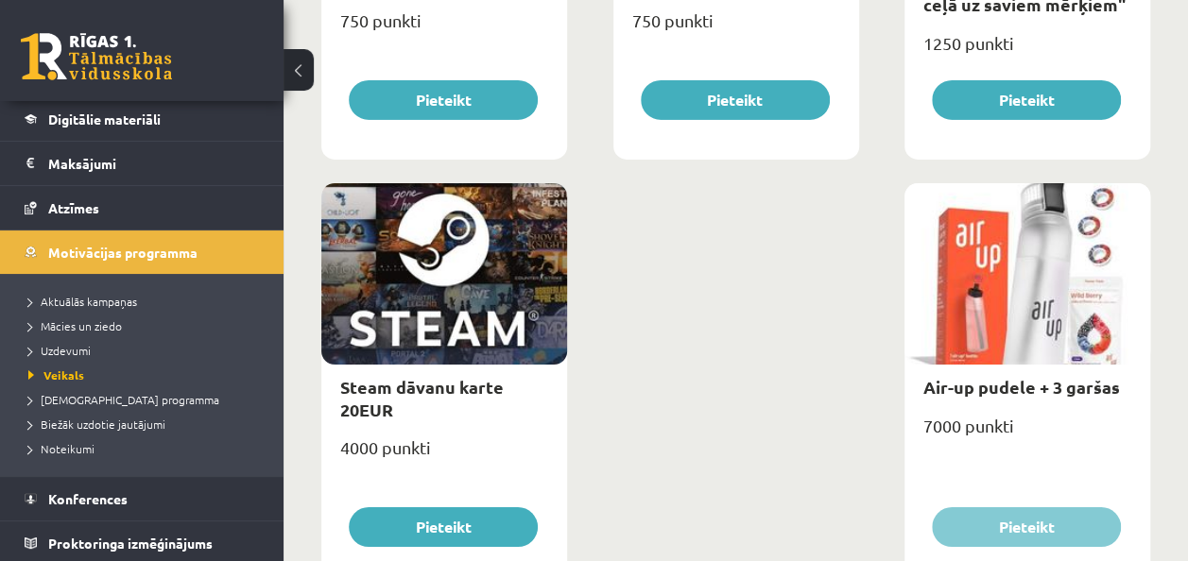
scroll to position [3196, 0]
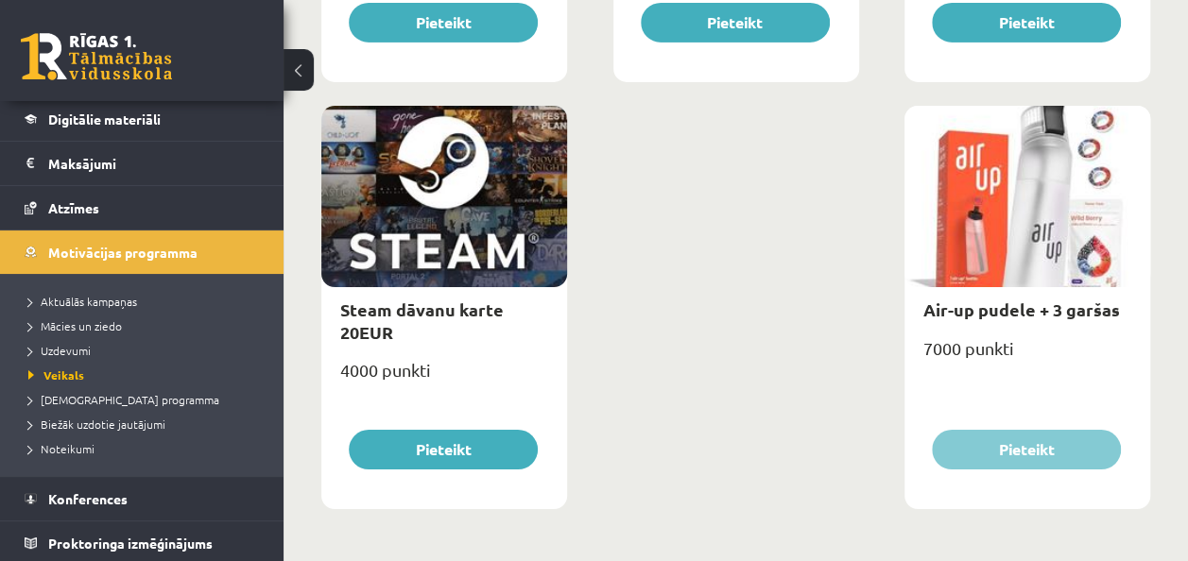
click at [1062, 264] on div at bounding box center [1027, 196] width 246 height 181
click at [1022, 311] on link "Air-up pudele + 3 garšas" at bounding box center [1021, 310] width 197 height 22
type input "*"
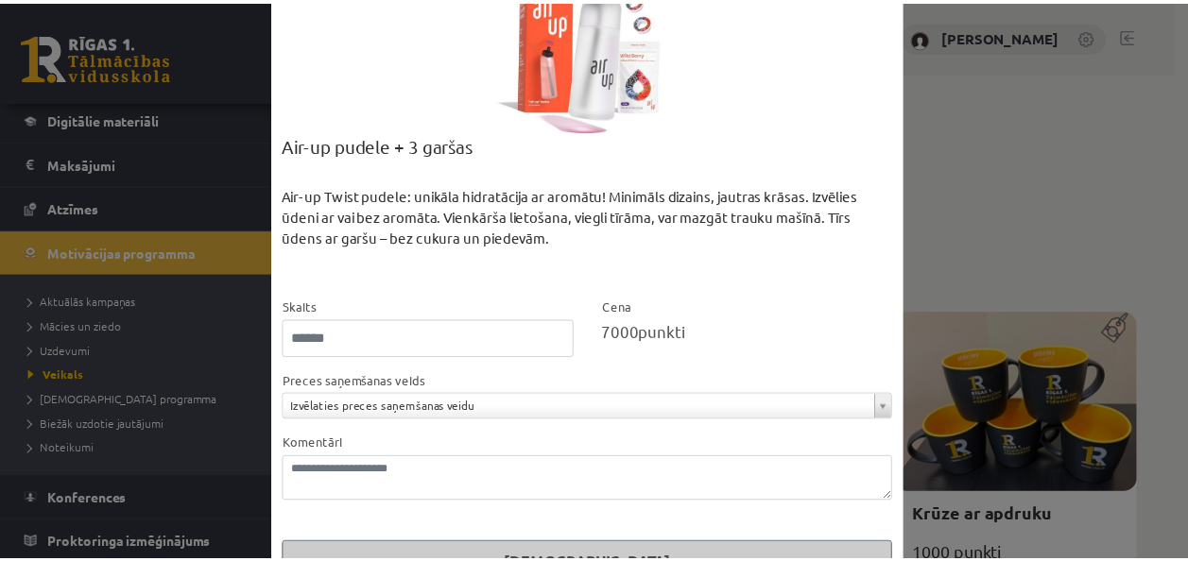
scroll to position [79, 0]
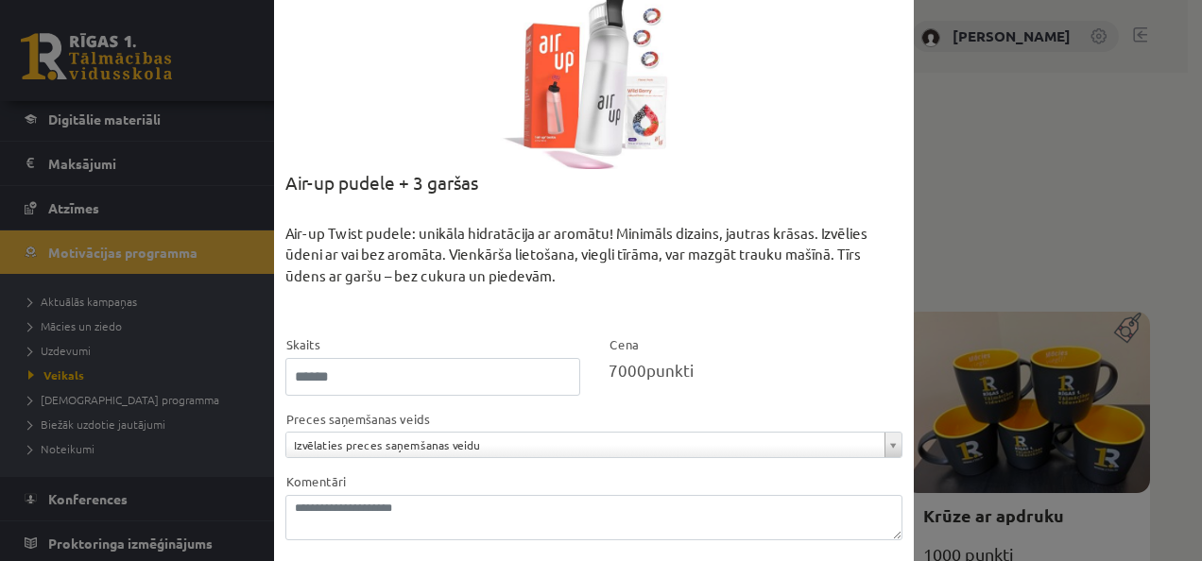
click at [937, 163] on div "**********" at bounding box center [601, 280] width 1202 height 561
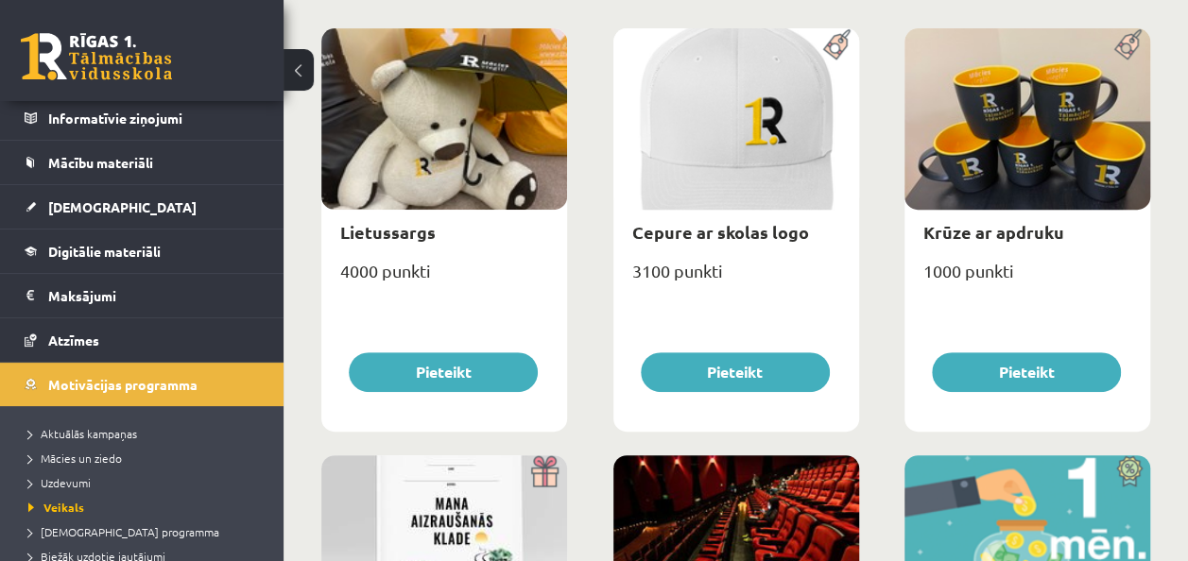
scroll to position [0, 0]
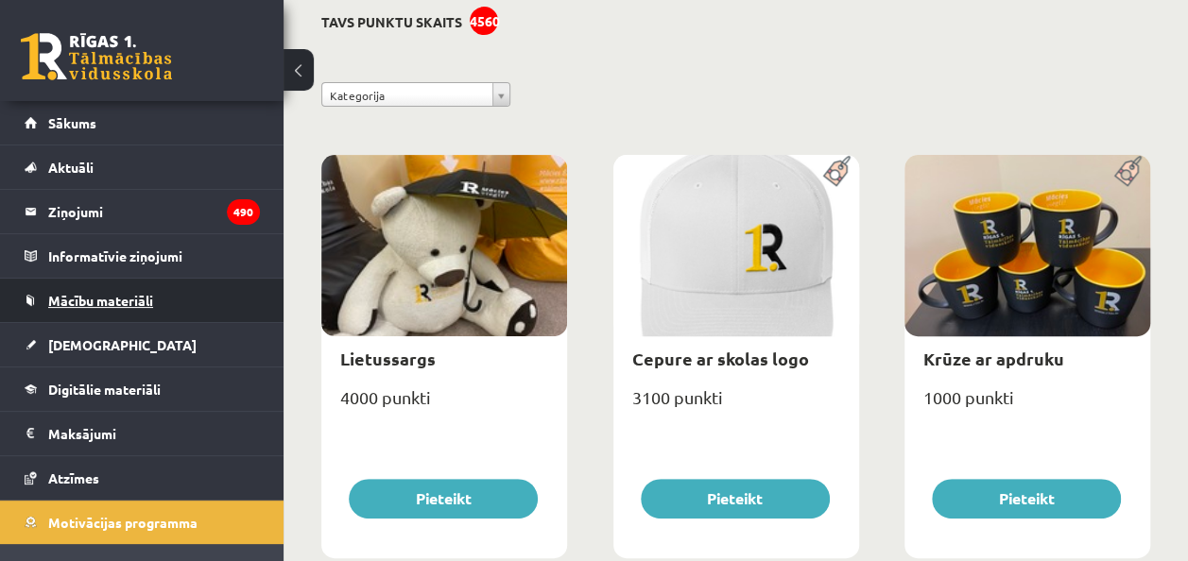
scroll to position [94, 0]
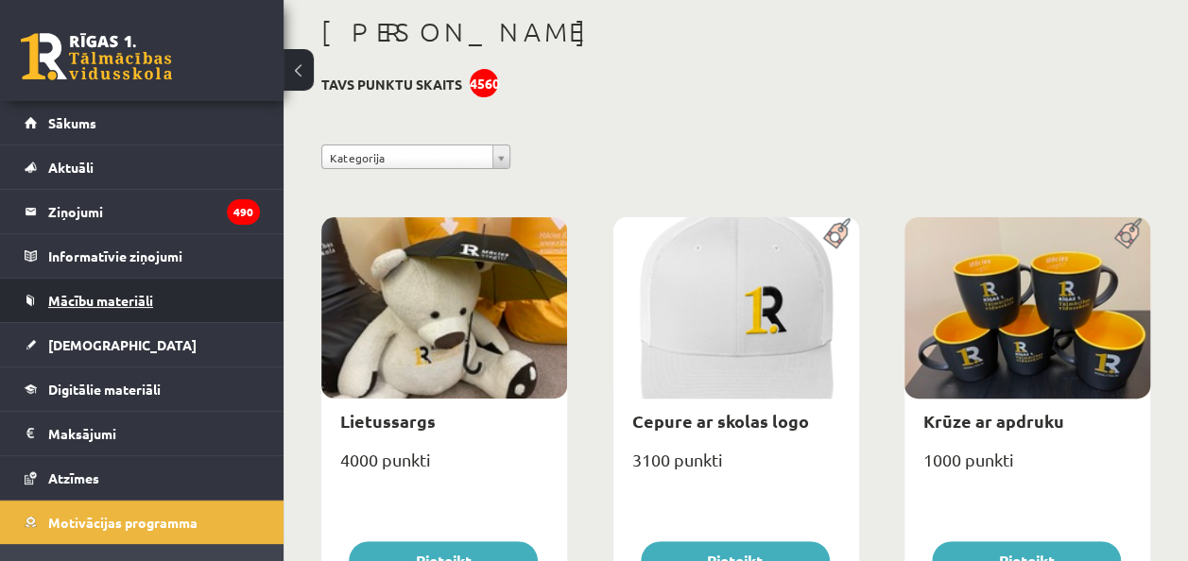
click at [49, 296] on span "Mācību materiāli" at bounding box center [100, 300] width 105 height 17
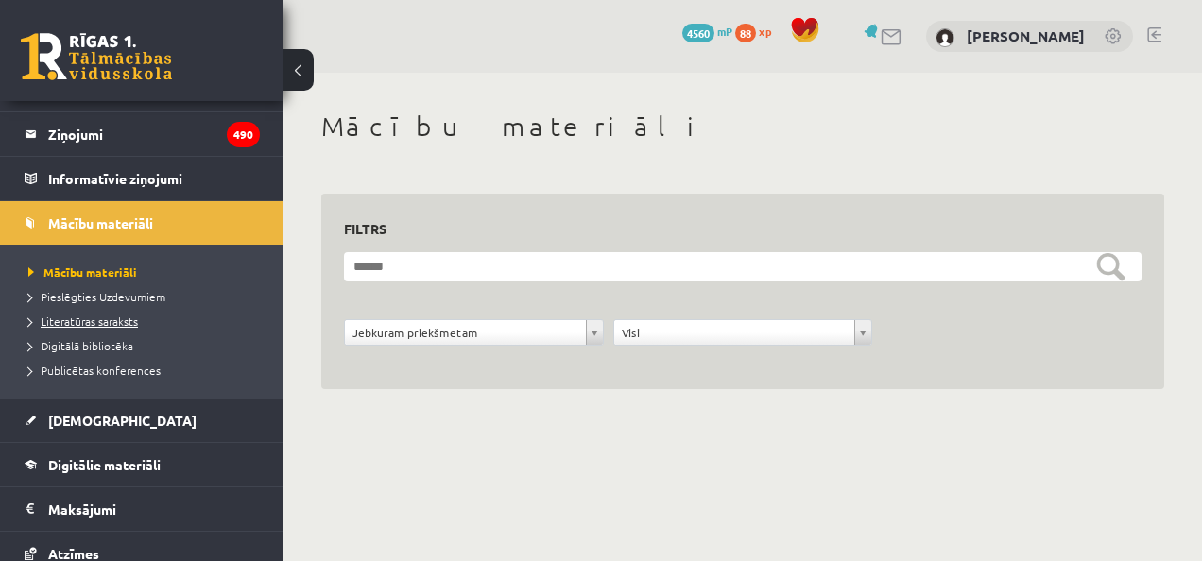
scroll to position [94, 0]
